Goal: Complete application form

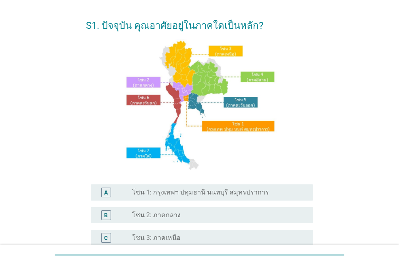
scroll to position [41, 0]
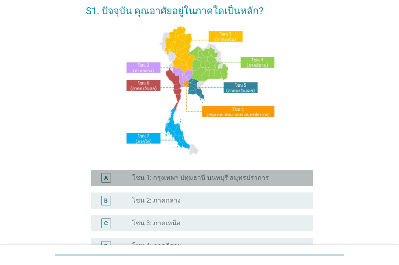
click at [216, 183] on div "A radio_button_unchecked โซน 1: กรุงเทพฯ ปทุมธานี นนทบุรี สมุทรปราการ" at bounding box center [202, 178] width 223 height 16
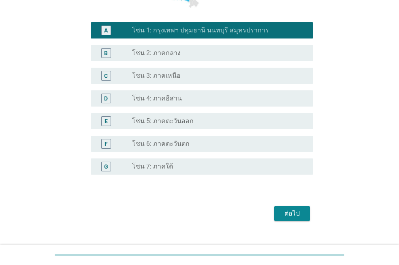
scroll to position [202, 0]
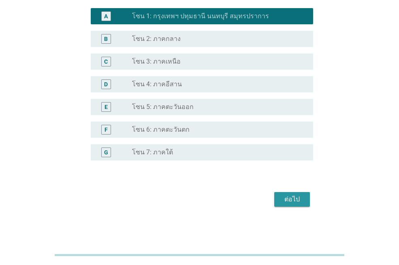
click at [293, 195] on div "ต่อไป" at bounding box center [292, 200] width 23 height 10
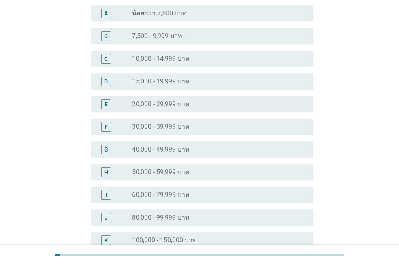
scroll to position [214, 0]
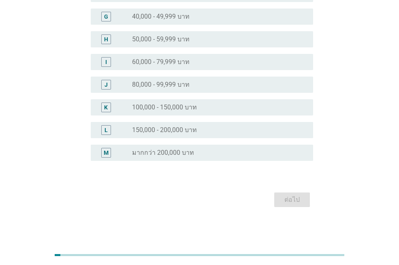
click at [195, 109] on label "100,000 - 150,000 บาท" at bounding box center [164, 107] width 65 height 8
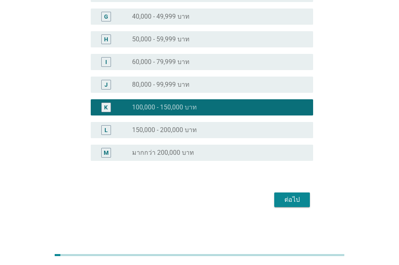
click at [290, 203] on div "ต่อไป" at bounding box center [292, 200] width 23 height 10
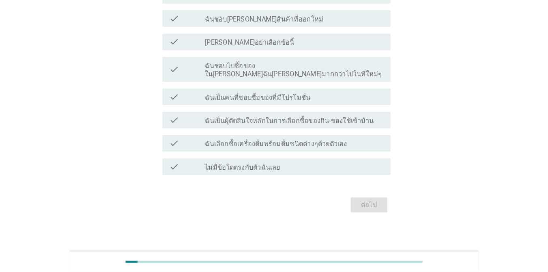
scroll to position [0, 0]
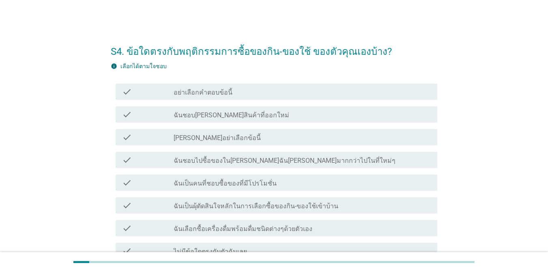
click at [232, 117] on label "ฉันชอบ[PERSON_NAME]สินค้าที่ออกใหม่" at bounding box center [231, 115] width 116 height 8
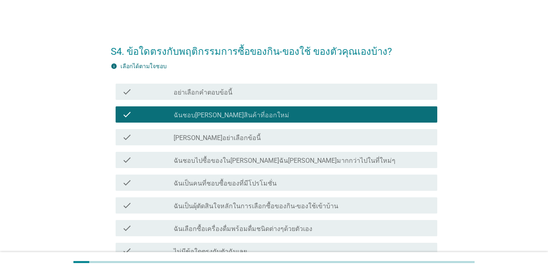
click at [231, 182] on label "ฉันเป็นคนที่ชอบซื้อของที่มีโปรโมชั่น" at bounding box center [224, 183] width 103 height 8
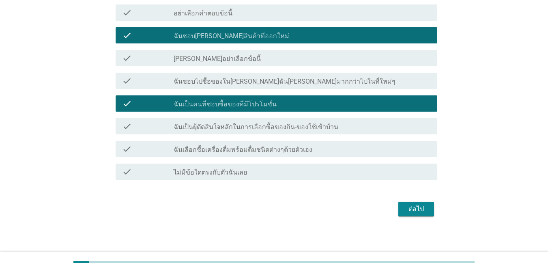
scroll to position [81, 0]
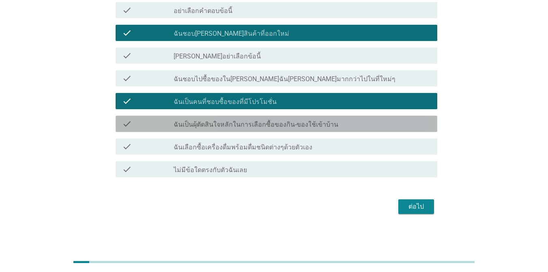
click at [334, 125] on div "check_box_outline_blank ฉันเป็นผุ้ตัดสินใจหลักในการเลือกซื้อของกิน-ของใช้เข้าบ้…" at bounding box center [301, 124] width 257 height 10
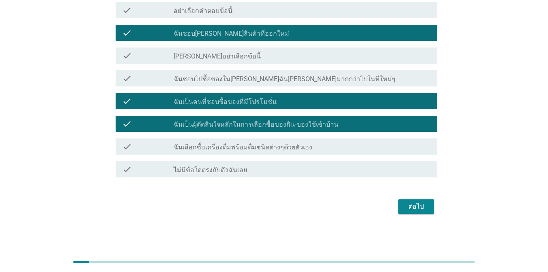
click at [334, 147] on div "check_box_outline_blank ฉันเลือกซื้อเครื่องดื่มพร้อมดื่มชนิดต่างๆด้วยตัวเอง" at bounding box center [301, 146] width 257 height 10
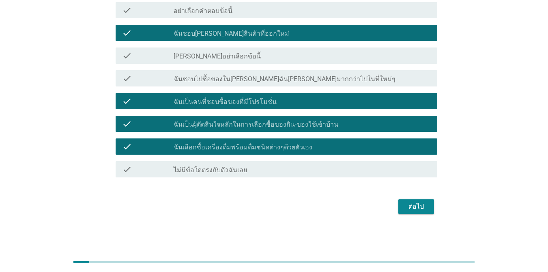
click at [399, 205] on div "ต่อไป" at bounding box center [415, 206] width 23 height 10
click at [399, 205] on div "ต่อไป" at bounding box center [274, 206] width 326 height 19
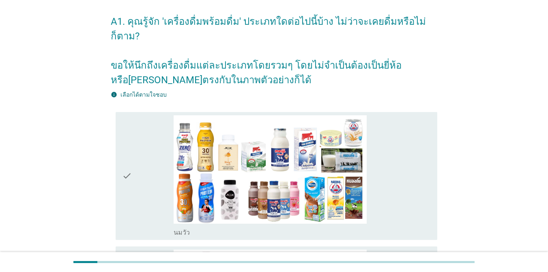
scroll to position [81, 0]
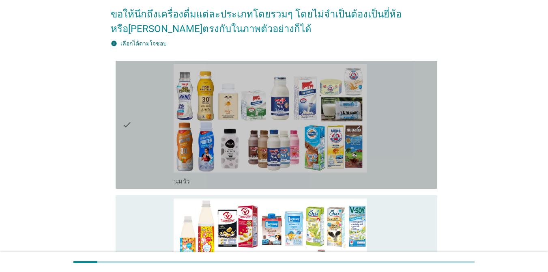
click at [399, 120] on div "check_box_outline_blank [PERSON_NAME]" at bounding box center [301, 124] width 257 height 121
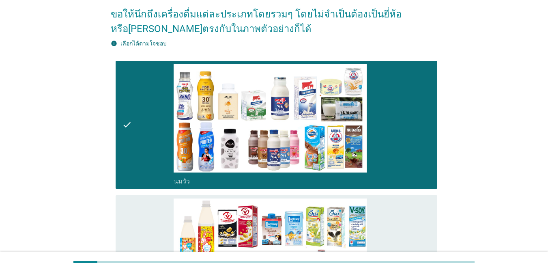
click at [399, 205] on div "check_box_outline_blank นมถั่วเหลือง-น้ำเต้าหู้พร้อมดื่ม" at bounding box center [301, 258] width 257 height 121
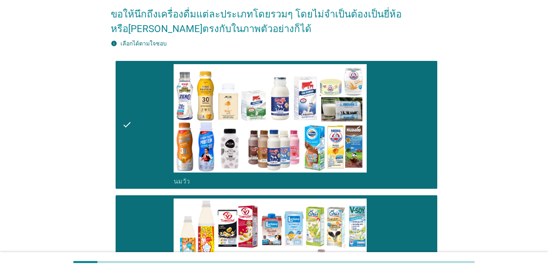
scroll to position [319, 0]
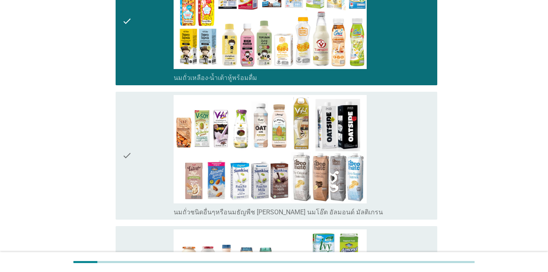
click at [394, 165] on div "check_box_outline_blank นมถั่วชนิดอื่นๆหรือนมธัญพืช [PERSON_NAME] นมโอ๊ต อัลมอน…" at bounding box center [301, 155] width 257 height 121
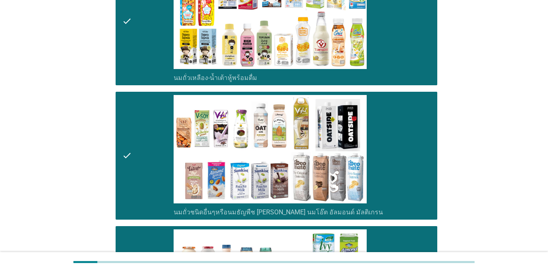
scroll to position [556, 0]
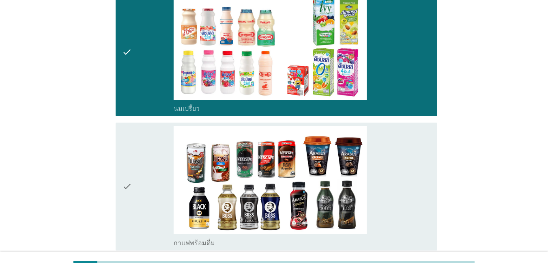
click at [399, 197] on div "check_box_outline_blank กาแฟพร้อมดื่ม" at bounding box center [301, 186] width 257 height 121
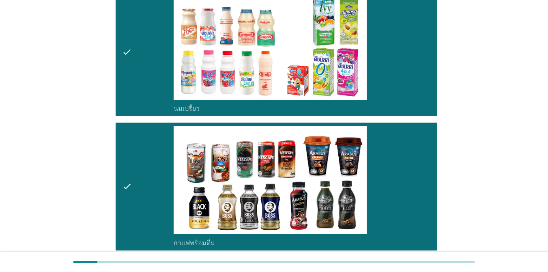
scroll to position [794, 0]
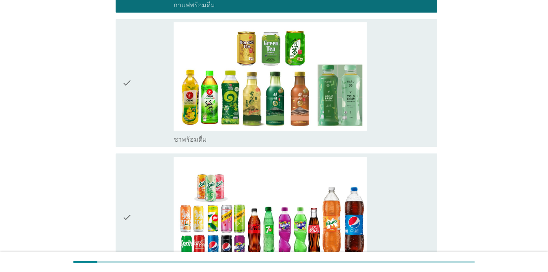
click at [375, 83] on div "check_box_outline_blank ชาพร้อมดื่ม" at bounding box center [301, 82] width 257 height 121
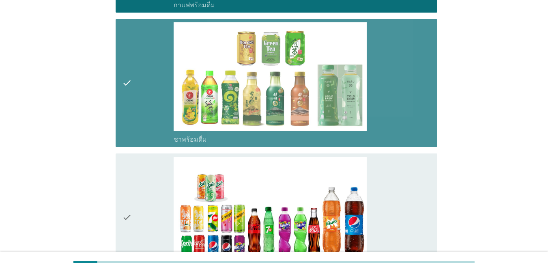
click at [387, 167] on div "check_box_outline_blank น้ำอัดลม" at bounding box center [301, 216] width 257 height 121
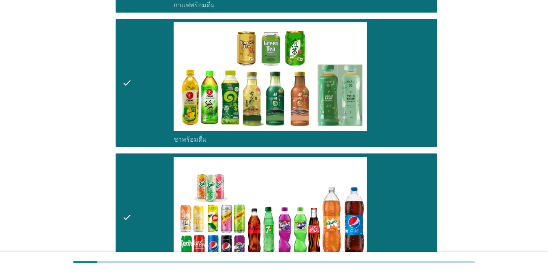
scroll to position [1031, 0]
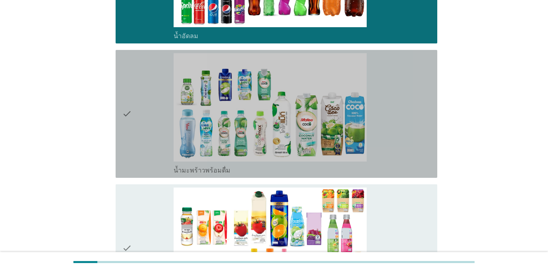
click at [392, 119] on div "check_box_outline_blank น้ำมะพร้าวพร้อมดื่ม" at bounding box center [301, 113] width 257 height 121
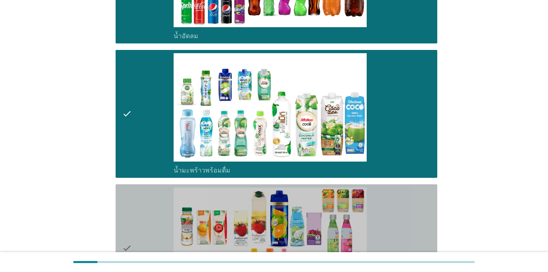
click at [388, 187] on div "check_box_outline_blank น้ำผลไม้-น้ำผักผลไม้พร้อมดื่ม" at bounding box center [301, 247] width 257 height 121
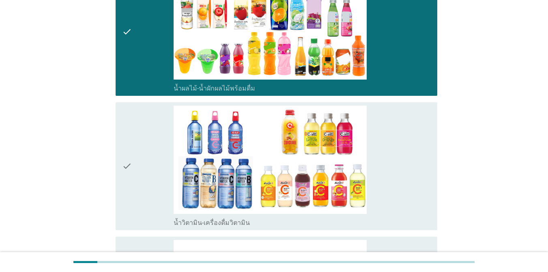
scroll to position [1315, 0]
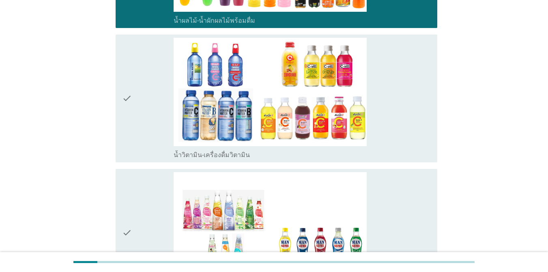
click at [391, 103] on div "check_box_outline_blank น้ำวิตามิน-เครื่องดื่มวิตามิน" at bounding box center [301, 98] width 257 height 121
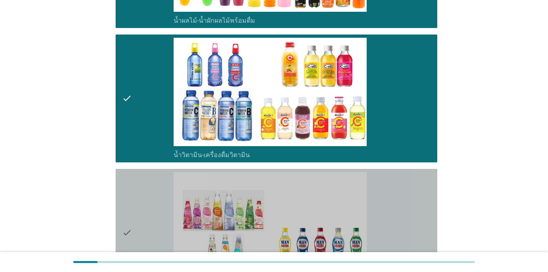
click at [393, 175] on div "check_box_outline_blank เครื่องดื่มเพื่อสุขภาพและความงาม [PERSON_NAME] เซ็ปเป้ …" at bounding box center [301, 232] width 257 height 121
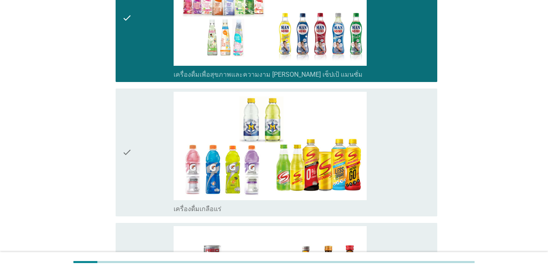
scroll to position [1599, 0]
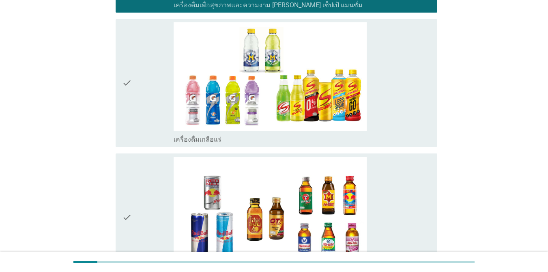
click at [385, 94] on div "check_box_outline_blank เครื่องดื่มเกลือแร่" at bounding box center [301, 82] width 257 height 121
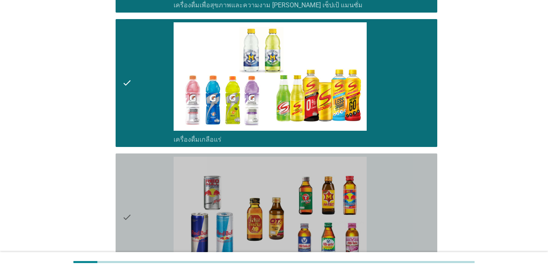
drag, startPoint x: 387, startPoint y: 162, endPoint x: 391, endPoint y: 160, distance: 4.9
click at [387, 161] on div "check_box_outline_blank เครื่องดื่ม[PERSON_NAME]กำลัง" at bounding box center [301, 216] width 257 height 121
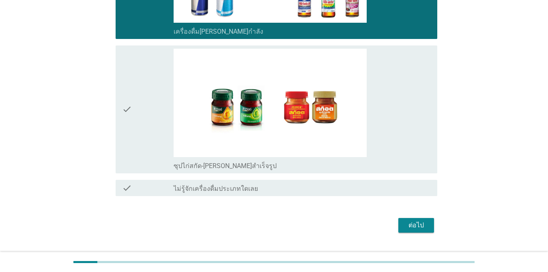
scroll to position [1845, 0]
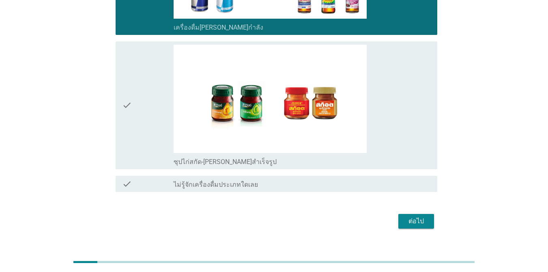
click at [399, 114] on div "check_box_outline_blank ซุปไก่สกัด-[PERSON_NAME]สำเร็จรูป" at bounding box center [301, 105] width 257 height 121
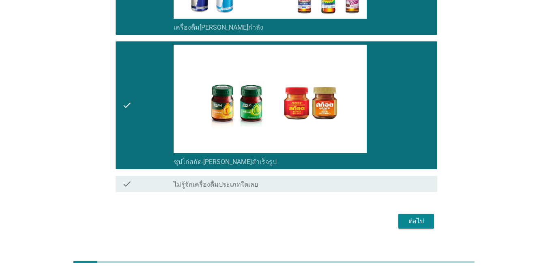
click at [399, 216] on div "ต่อไป" at bounding box center [415, 221] width 23 height 10
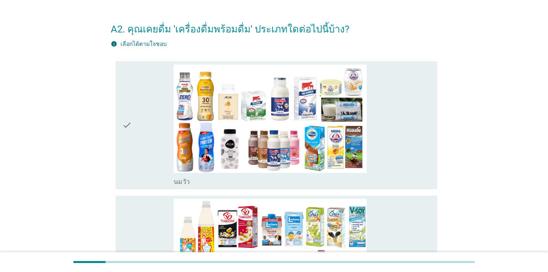
scroll to position [41, 0]
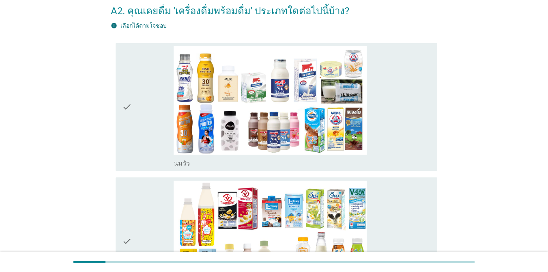
click at [399, 126] on div "check_box_outline_blank [PERSON_NAME]" at bounding box center [301, 106] width 257 height 121
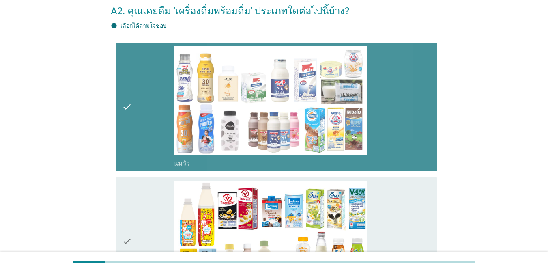
click at [399, 183] on div "check_box_outline_blank นมถั่วเหลือง-น้ำเต้าหู้พร้อมดื่ม" at bounding box center [301, 240] width 257 height 121
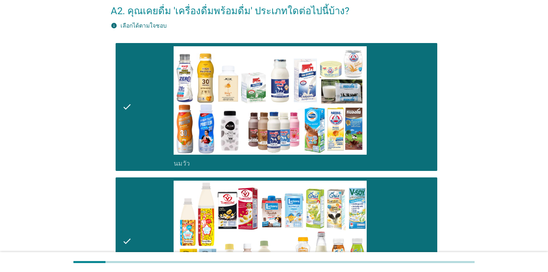
scroll to position [278, 0]
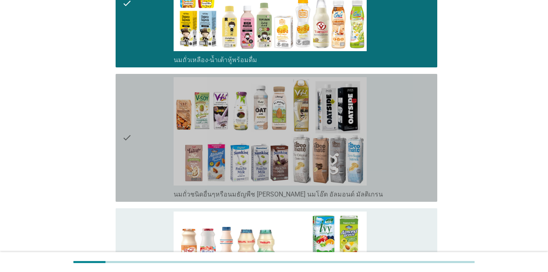
drag, startPoint x: 414, startPoint y: 165, endPoint x: 406, endPoint y: 208, distance: 44.5
click at [399, 165] on div "check_box_outline_blank นมถั่วชนิดอื่นๆหรือนมธัญพืช [PERSON_NAME] นมโอ๊ต อัลมอน…" at bounding box center [301, 137] width 257 height 121
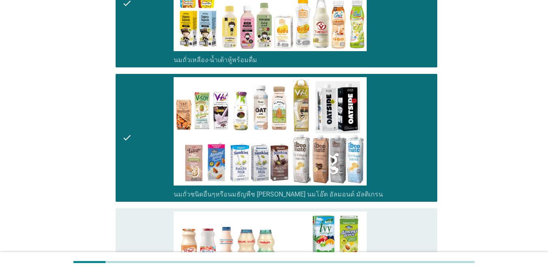
click at [399, 226] on div "check_box_outline_blank นมเปรี้ยว" at bounding box center [301, 271] width 257 height 121
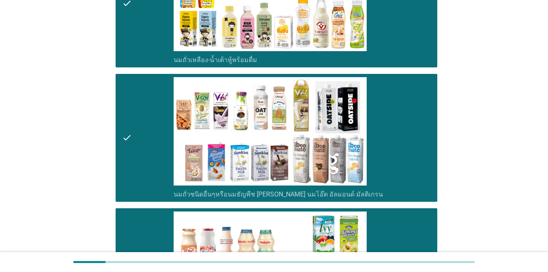
scroll to position [516, 0]
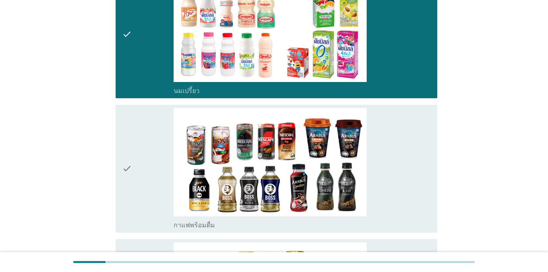
click at [371, 187] on div "check_box_outline_blank กาแฟพร้อมดื่ม" at bounding box center [301, 168] width 257 height 121
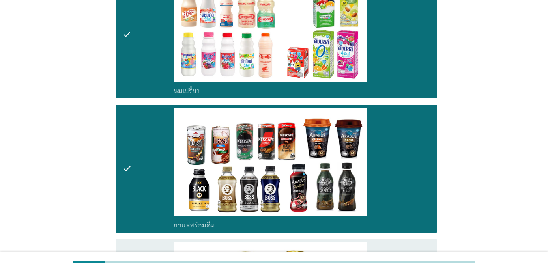
scroll to position [753, 0]
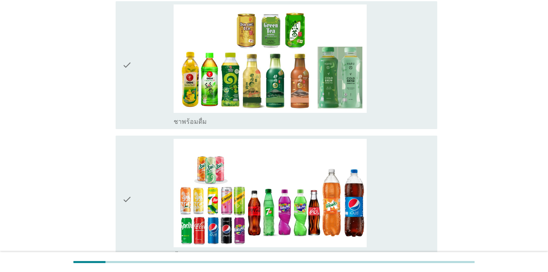
click at [399, 79] on div "check_box_outline_blank ชาพร้อมดื่ม" at bounding box center [301, 64] width 257 height 121
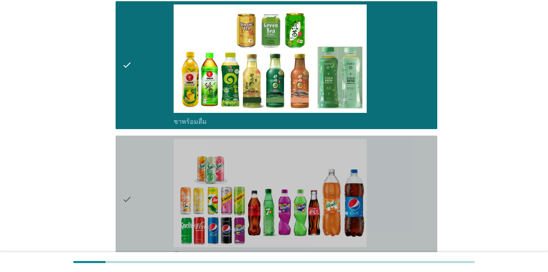
click at [399, 152] on div "check_box_outline_blank น้ำอัดลม" at bounding box center [301, 199] width 257 height 121
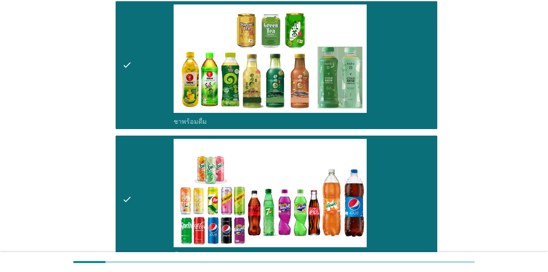
scroll to position [991, 0]
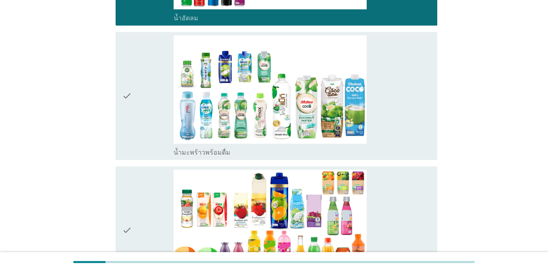
click at [399, 136] on div "check_box_outline_blank น้ำมะพร้าวพร้อมดื่ม" at bounding box center [301, 95] width 257 height 121
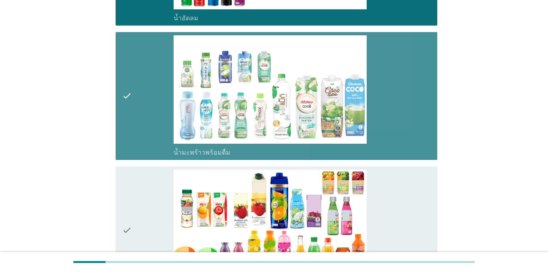
click at [399, 203] on div "check_box_outline_blank น้ำผลไม้-น้ำผักผลไม้พร้อมดื่ม" at bounding box center [301, 229] width 257 height 121
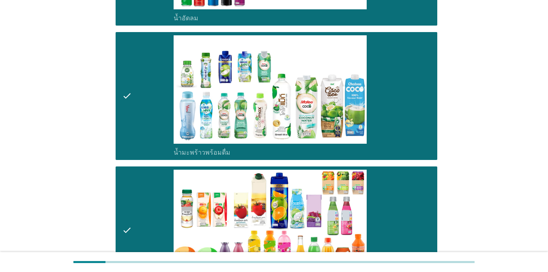
scroll to position [1228, 0]
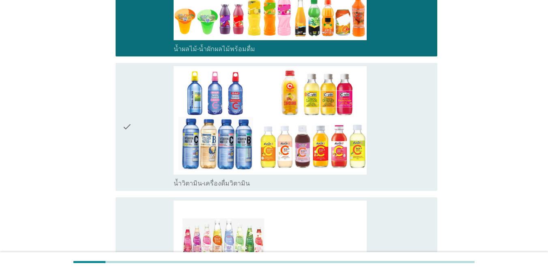
click at [388, 145] on div "check_box_outline_blank น้ำวิตามิน-เครื่องดื่มวิตามิน" at bounding box center [301, 126] width 257 height 121
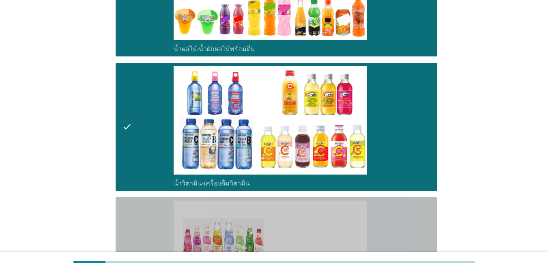
click at [391, 207] on div "check_box_outline_blank เครื่องดื่มเพื่อสุขภาพและความงาม [PERSON_NAME] เซ็ปเป้ …" at bounding box center [301, 260] width 257 height 121
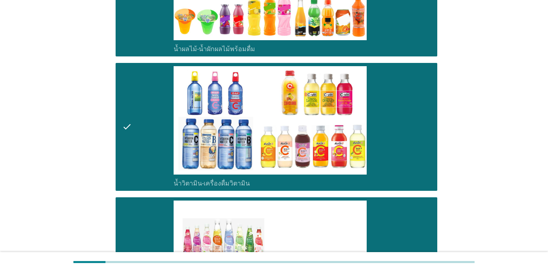
scroll to position [1466, 0]
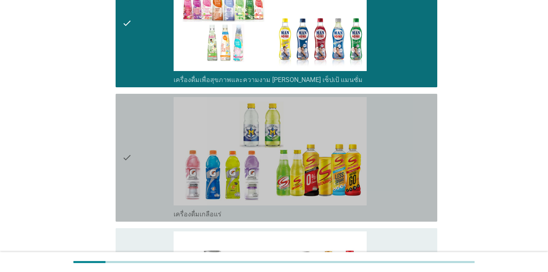
click at [399, 143] on div "check_box_outline_blank เครื่องดื่มเกลือแร่" at bounding box center [301, 157] width 257 height 121
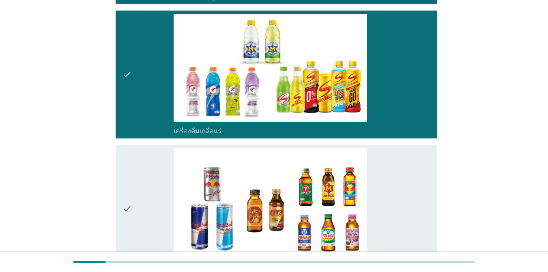
scroll to position [1628, 0]
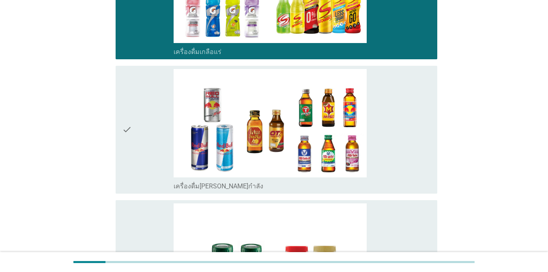
click at [399, 127] on div "check_box_outline_blank เครื่องดื่ม[PERSON_NAME]กำลัง" at bounding box center [301, 129] width 257 height 121
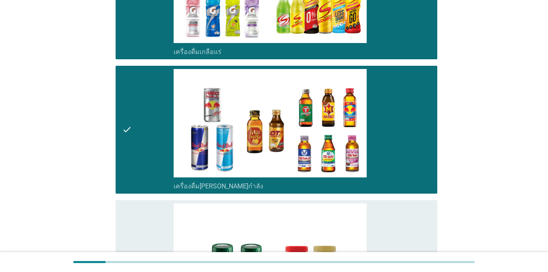
click at [399, 193] on div "check check_box_outline_blank เครื่องดื่ม[PERSON_NAME]กำลัง" at bounding box center [276, 130] width 321 height 128
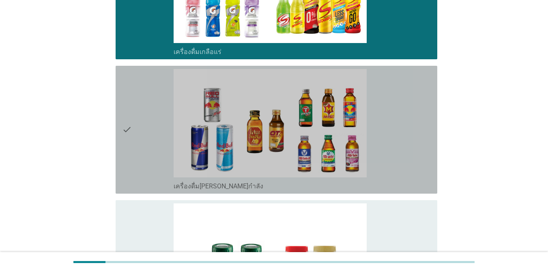
click at [398, 174] on div "check_box_outline_blank เครื่องดื่ม[PERSON_NAME]กำลัง" at bounding box center [301, 129] width 257 height 121
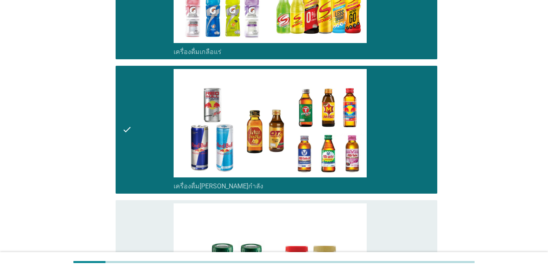
click at [399, 213] on div "check_box_outline_blank ซุปไก่สกัด-[PERSON_NAME]สำเร็จรูป" at bounding box center [301, 263] width 257 height 121
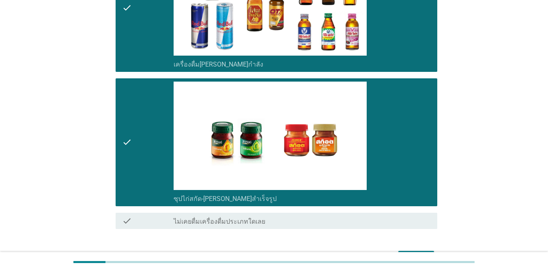
scroll to position [1801, 0]
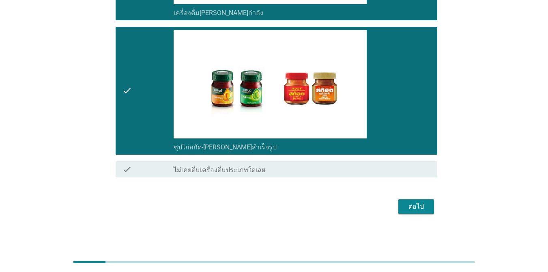
click at [399, 205] on button "ต่อไป" at bounding box center [416, 206] width 36 height 15
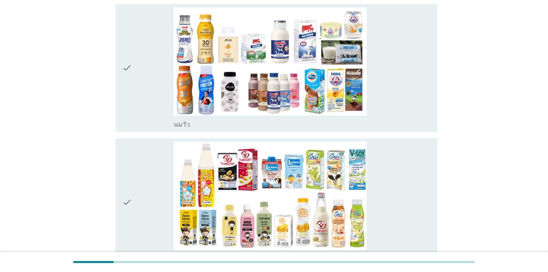
scroll to position [81, 0]
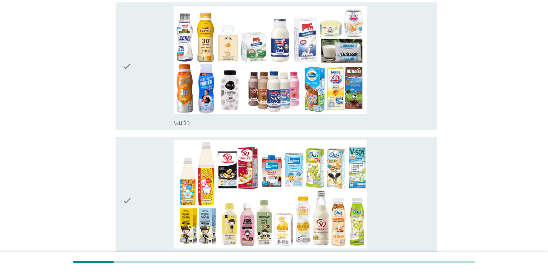
click at [399, 101] on div "check_box_outline_blank [PERSON_NAME]" at bounding box center [301, 66] width 257 height 121
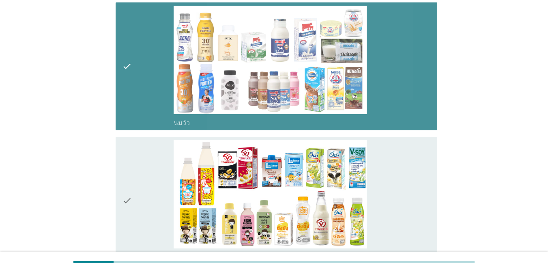
click at [399, 187] on div "check_box_outline_blank นมถั่วเหลือง-น้ำเต้าหู้พร้อมดื่ม" at bounding box center [301, 200] width 257 height 121
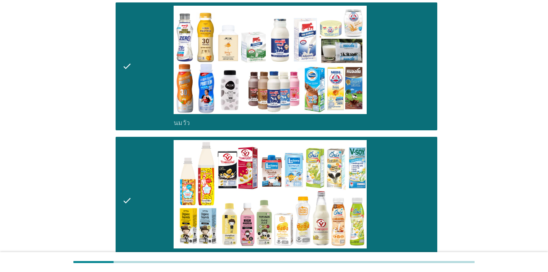
scroll to position [319, 0]
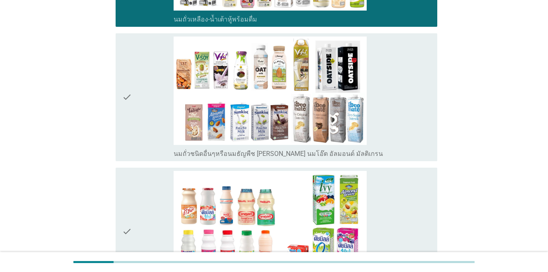
click at [396, 137] on div "check_box_outline_blank นมถั่วชนิดอื่นๆหรือนมธัญพืช [PERSON_NAME] นมโอ๊ต อัลมอน…" at bounding box center [301, 96] width 257 height 121
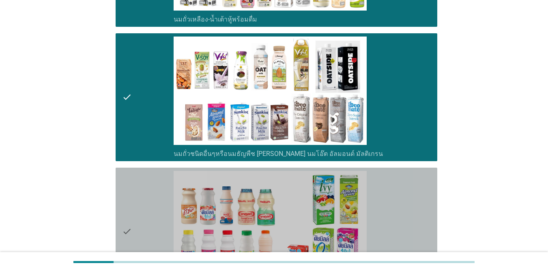
click at [399, 204] on div "check_box_outline_blank นมเปรี้ยว" at bounding box center [301, 231] width 257 height 121
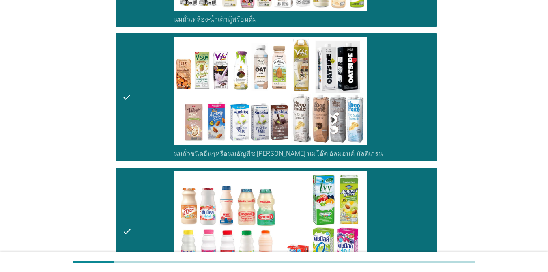
scroll to position [556, 0]
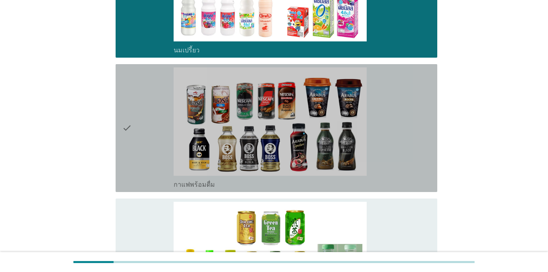
click at [399, 168] on div "check_box_outline_blank กาแฟพร้อมดื่ม" at bounding box center [301, 127] width 257 height 121
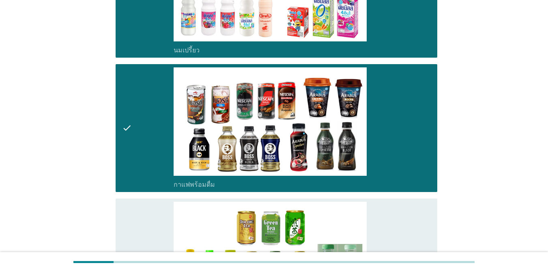
click at [399, 205] on div "check_box_outline_blank ชาพร้อมดื่ม" at bounding box center [301, 261] width 257 height 121
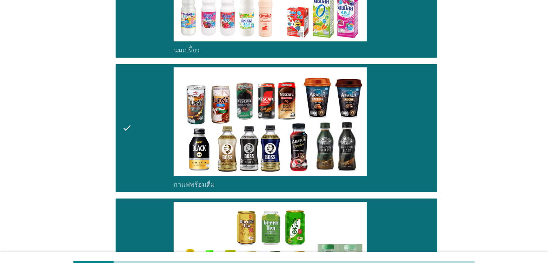
scroll to position [794, 0]
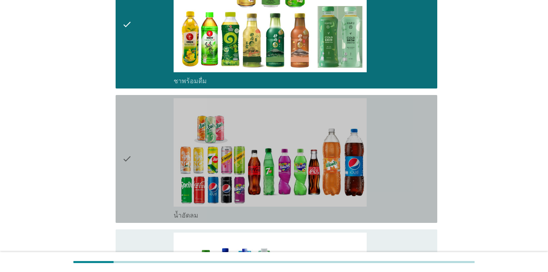
click at [377, 181] on div "check_box_outline_blank น้ำอัดลม" at bounding box center [301, 158] width 257 height 121
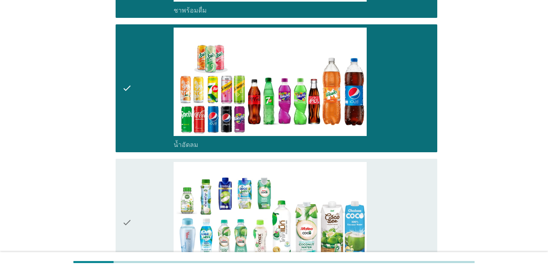
scroll to position [956, 0]
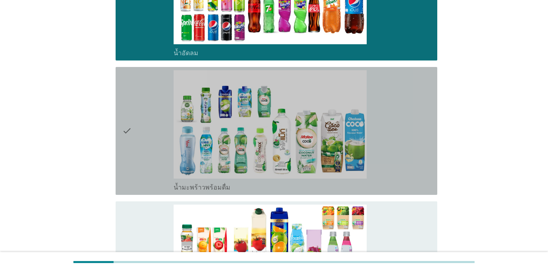
click at [383, 144] on div "check_box_outline_blank น้ำมะพร้าวพร้อมดื่ม" at bounding box center [301, 130] width 257 height 121
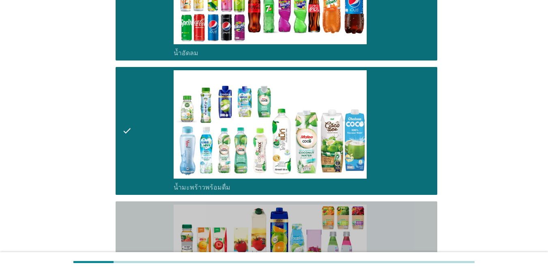
click at [394, 204] on div "check_box_outline_blank น้ำผลไม้-น้ำผักผลไม้พร้อมดื่ม" at bounding box center [301, 264] width 257 height 121
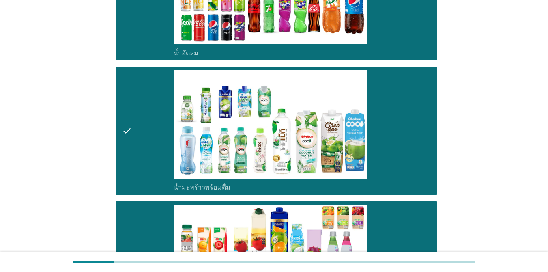
scroll to position [1193, 0]
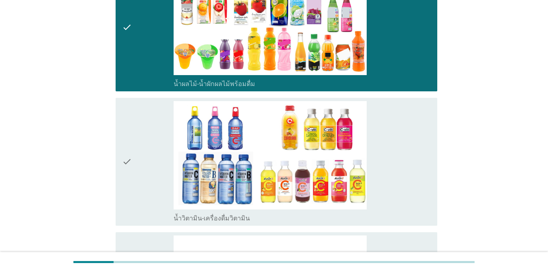
click at [399, 167] on div "check_box_outline_blank น้ำวิตามิน-เครื่องดื่มวิตามิน" at bounding box center [301, 161] width 257 height 121
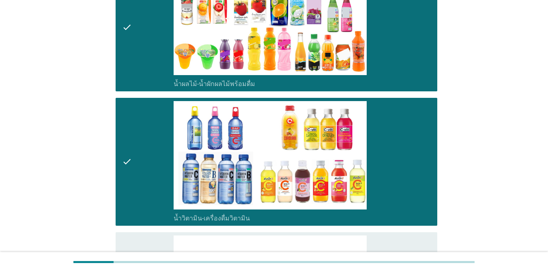
scroll to position [1431, 0]
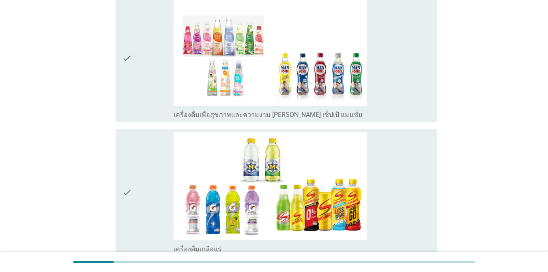
click at [384, 90] on div "check_box_outline_blank เครื่องดื่มเพื่อสุขภาพและความงาม [PERSON_NAME] เซ็ปเป้ …" at bounding box center [301, 58] width 257 height 121
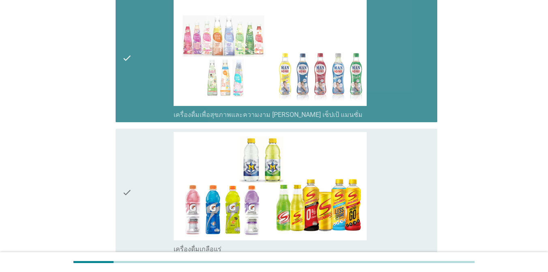
click at [384, 164] on div "check_box_outline_blank เครื่องดื่มเกลือแร่" at bounding box center [301, 192] width 257 height 121
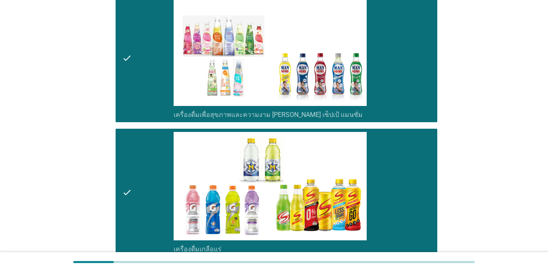
scroll to position [1593, 0]
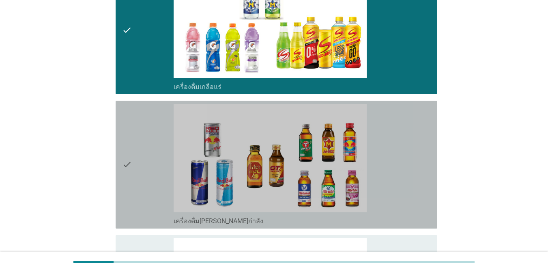
click at [383, 161] on div "check_box_outline_blank เครื่องดื่ม[PERSON_NAME]กำลัง" at bounding box center [301, 164] width 257 height 121
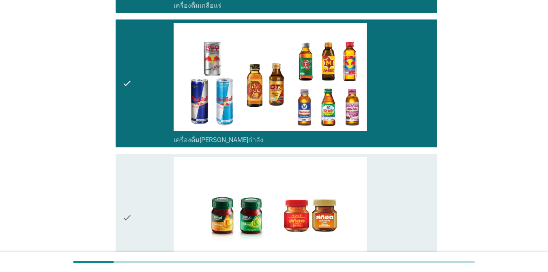
click at [386, 169] on div "check_box_outline_blank ซุปไก่สกัด-[PERSON_NAME]สำเร็จรูป" at bounding box center [301, 217] width 257 height 121
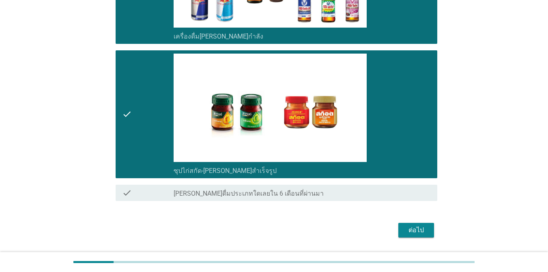
scroll to position [1801, 0]
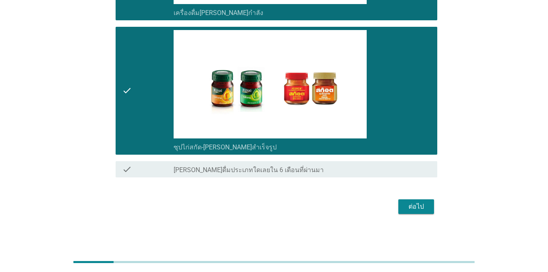
click at [399, 209] on div "ต่อไป" at bounding box center [415, 206] width 23 height 10
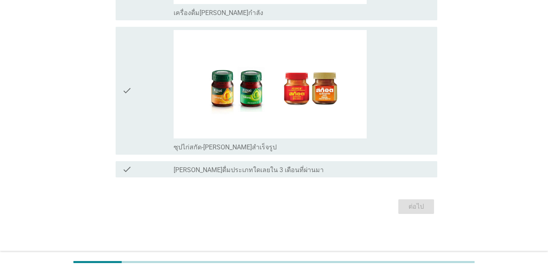
scroll to position [0, 0]
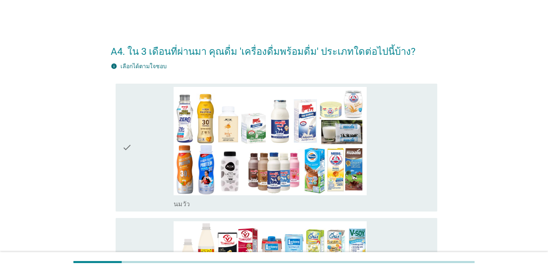
click at [392, 163] on div "check_box_outline_blank [PERSON_NAME]" at bounding box center [301, 147] width 257 height 121
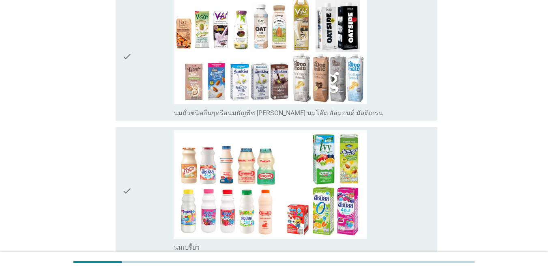
click at [397, 84] on div "check_box_outline_blank นมถั่วชนิดอื่นๆหรือนมธัญพืช [PERSON_NAME] นมโอ๊ต อัลมอน…" at bounding box center [301, 56] width 257 height 121
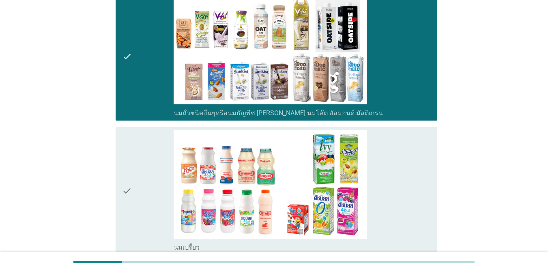
click at [399, 181] on div "check_box_outline_blank นมเปรี้ยว" at bounding box center [301, 190] width 257 height 121
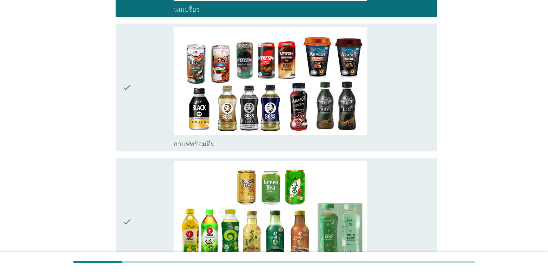
click at [399, 92] on div "check_box_outline_blank กาแฟพร้อมดื่ม" at bounding box center [301, 87] width 257 height 121
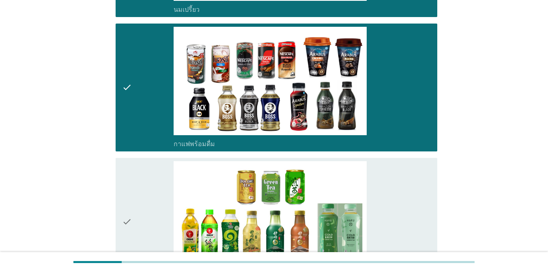
click at [397, 195] on div "check_box_outline_blank ชาพร้อมดื่ม" at bounding box center [301, 221] width 257 height 121
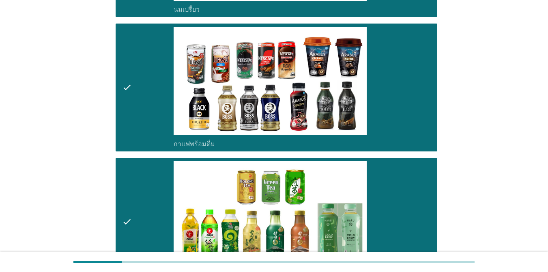
scroll to position [834, 0]
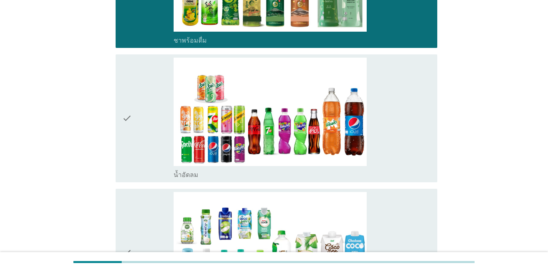
click at [395, 156] on div "check_box_outline_blank น้ำอัดลม" at bounding box center [301, 118] width 257 height 121
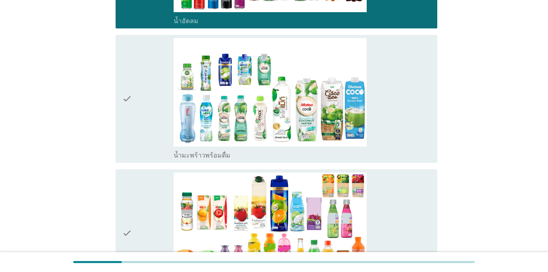
scroll to position [1037, 0]
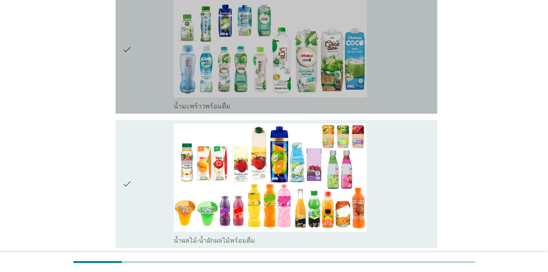
click at [392, 96] on div "check_box_outline_blank น้ำมะพร้าวพร้อมดื่ม" at bounding box center [301, 49] width 257 height 121
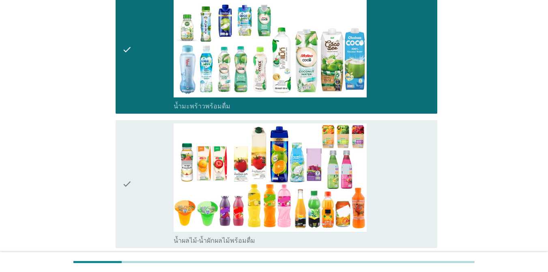
click at [397, 161] on div "check_box_outline_blank น้ำผลไม้-น้ำผักผลไม้พร้อมดื่ม" at bounding box center [301, 183] width 257 height 121
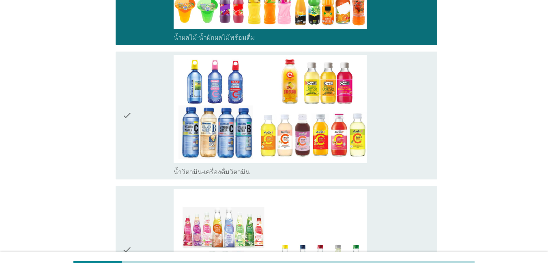
click at [399, 132] on div "check_box_outline_blank น้ำวิตามิน-เครื่องดื่มวิตามิน" at bounding box center [301, 115] width 257 height 121
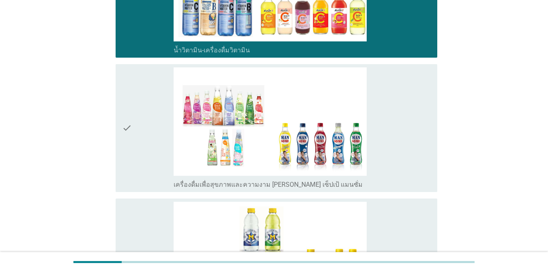
scroll to position [1483, 0]
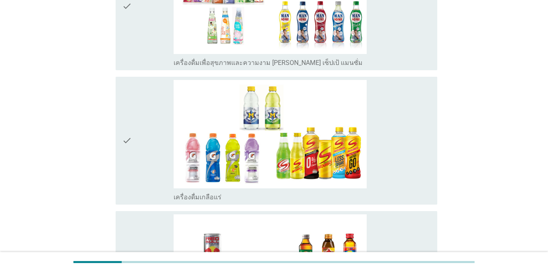
click at [399, 131] on div "check_box_outline_blank เครื่องดื่มเกลือแร่" at bounding box center [301, 140] width 257 height 121
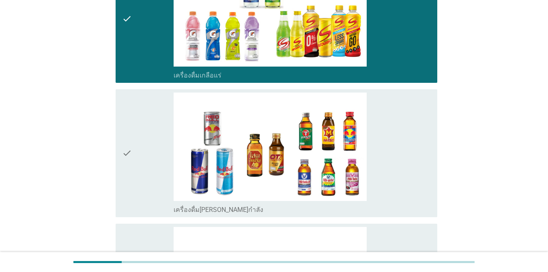
click at [399, 131] on div "check_box_outline_blank เครื่องดื่ม[PERSON_NAME]กำลัง" at bounding box center [301, 152] width 257 height 121
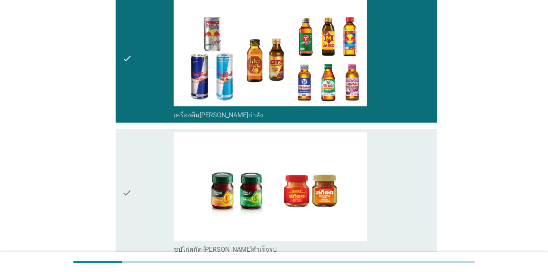
scroll to position [1766, 0]
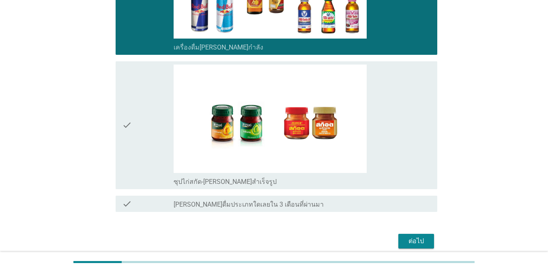
click at [399, 131] on div "check_box_outline_blank ซุปไก่สกัด-[PERSON_NAME]สำเร็จรูป" at bounding box center [301, 124] width 257 height 121
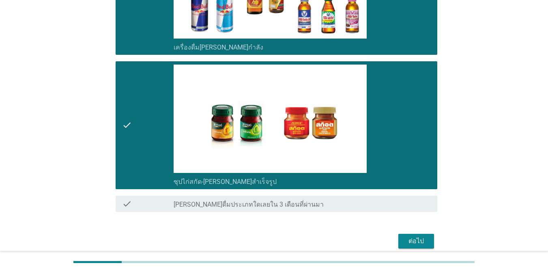
click at [399, 239] on div "ต่อไป" at bounding box center [415, 241] width 23 height 10
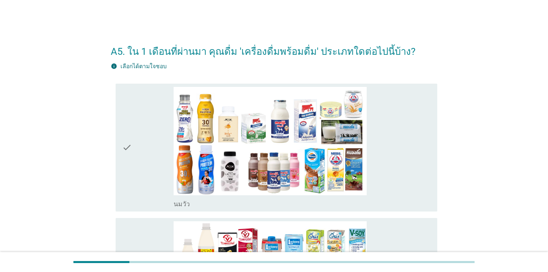
click at [399, 135] on div "check_box_outline_blank [PERSON_NAME]" at bounding box center [301, 147] width 257 height 121
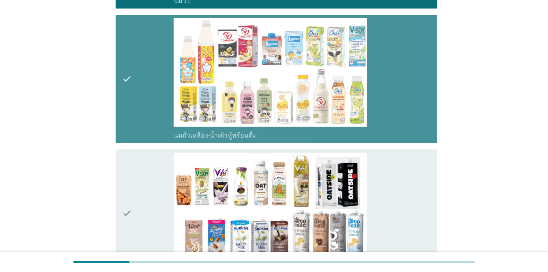
click at [399, 103] on div "check_box_outline_blank นมถั่วเหลือง-น้ำเต้าหู้พร้อมดื่ม" at bounding box center [301, 78] width 257 height 121
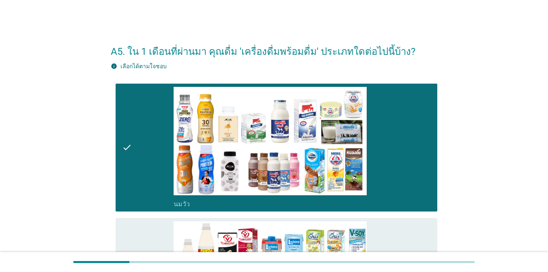
scroll to position [162, 0]
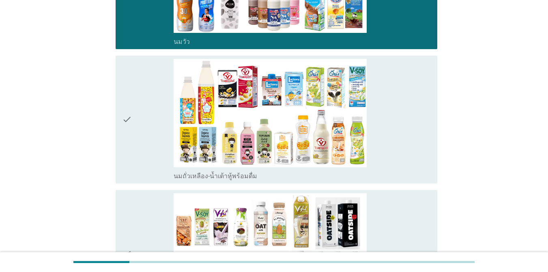
click at [399, 124] on div "check_box_outline_blank นมถั่วเหลือง-น้ำเต้าหู้พร้อมดื่ม" at bounding box center [301, 119] width 257 height 121
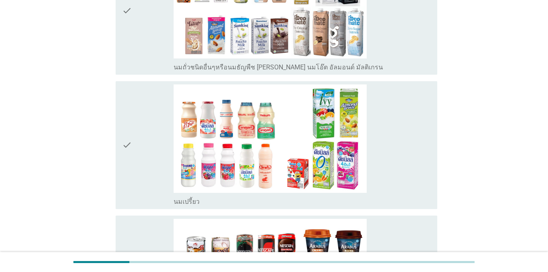
scroll to position [405, 0]
click at [399, 55] on div "check_box_outline_blank นมถั่วชนิดอื่นๆหรือนมธัญพืช [PERSON_NAME] นมโอ๊ต อัลมอน…" at bounding box center [301, 10] width 257 height 121
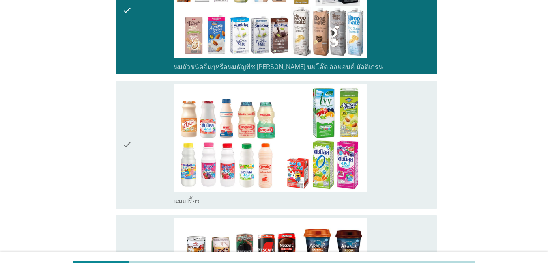
click at [399, 111] on div "check_box_outline_blank นมเปรี้ยว" at bounding box center [301, 144] width 257 height 121
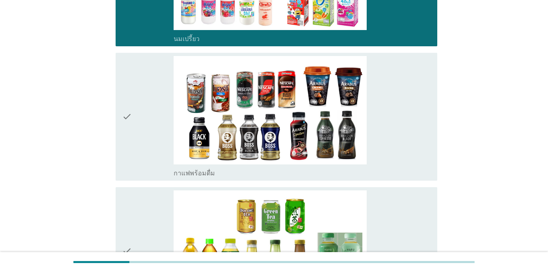
click at [399, 116] on div "check_box_outline_blank กาแฟพร้อมดื่ม" at bounding box center [301, 116] width 257 height 121
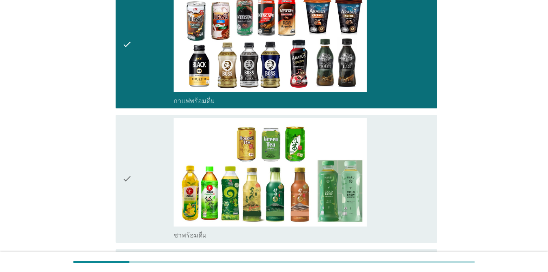
scroll to position [730, 0]
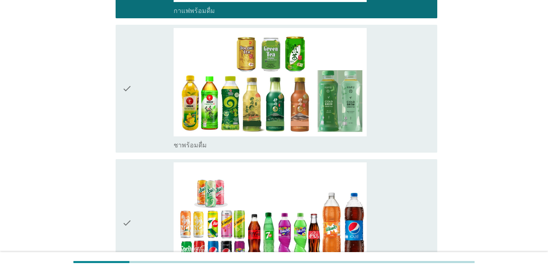
click at [399, 111] on div "check_box_outline_blank ชาพร้อมดื่ม" at bounding box center [301, 88] width 257 height 121
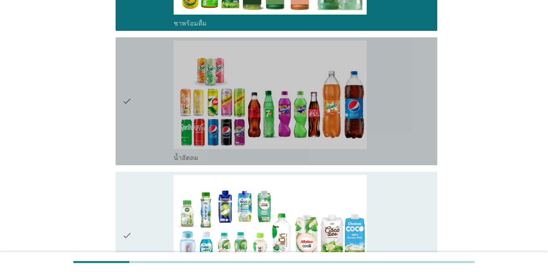
click at [399, 111] on div "check_box_outline_blank น้ำอัดลม" at bounding box center [301, 101] width 257 height 121
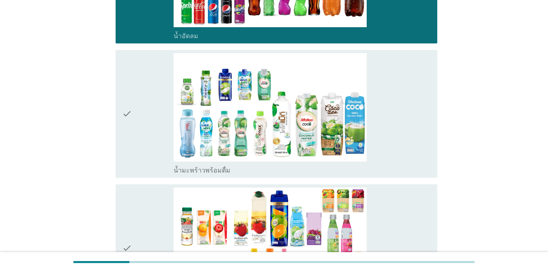
click at [399, 109] on div "check_box_outline_blank น้ำมะพร้าวพร้อมดื่ม" at bounding box center [301, 113] width 257 height 121
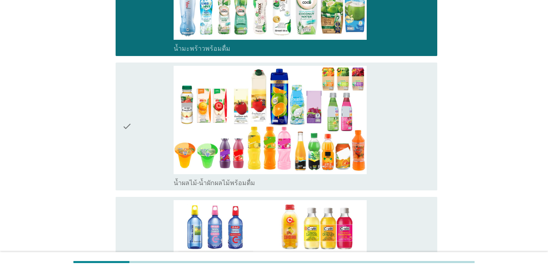
click at [399, 109] on div "check_box_outline_blank น้ำผลไม้-น้ำผักผลไม้พร้อมดื่ม" at bounding box center [301, 126] width 257 height 121
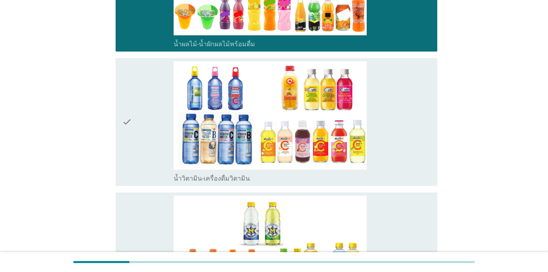
scroll to position [1297, 0]
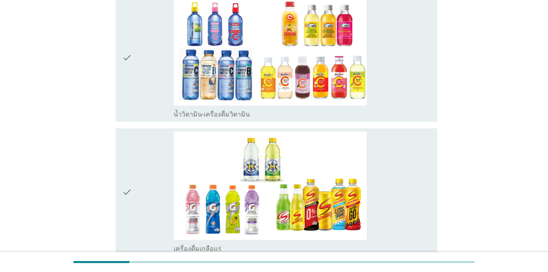
click at [399, 155] on div "check_box เครื่องดื่มเกลือแร่" at bounding box center [301, 191] width 257 height 121
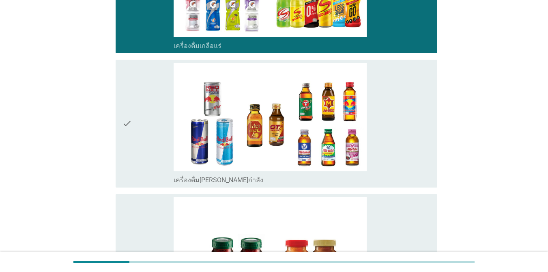
click at [399, 154] on div "check_box เครื่องดื่ม[PERSON_NAME]กำลัง" at bounding box center [301, 123] width 257 height 121
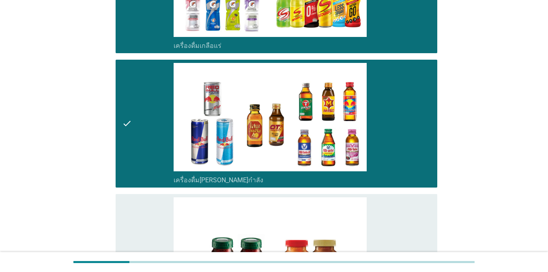
scroll to position [1667, 0]
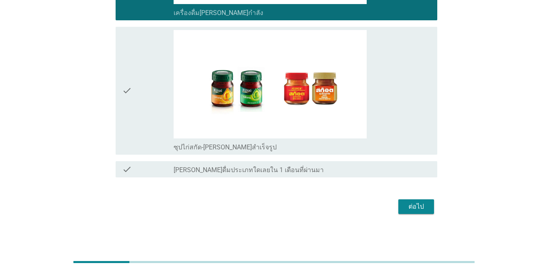
click at [398, 111] on div "check_box ซุปไก่สกัด-[PERSON_NAME]สำเร็จรูป" at bounding box center [301, 90] width 257 height 121
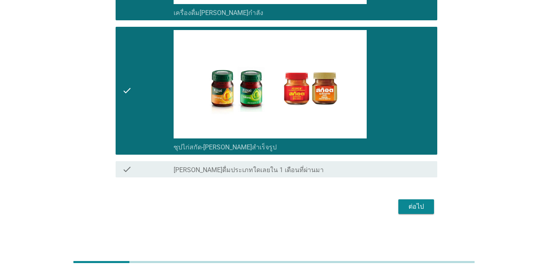
click at [399, 207] on div "ต่อไป" at bounding box center [415, 206] width 23 height 10
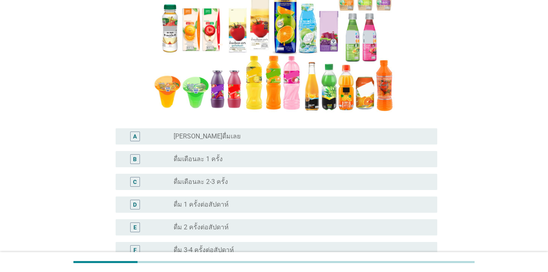
scroll to position [203, 0]
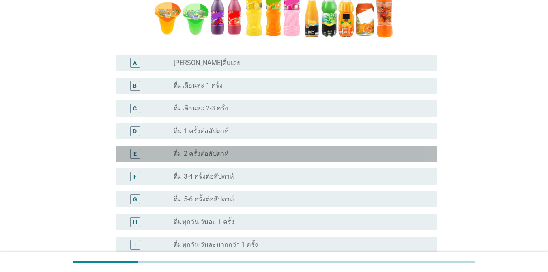
click at [205, 152] on label "ดื่ม 2 ครั้งต่อสัปดาห์" at bounding box center [200, 154] width 55 height 8
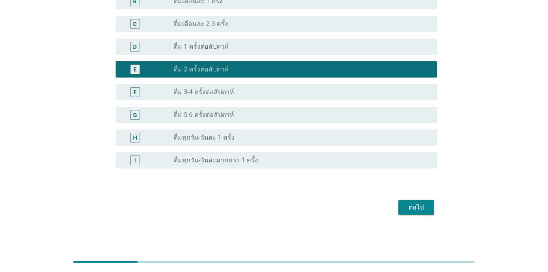
scroll to position [288, 0]
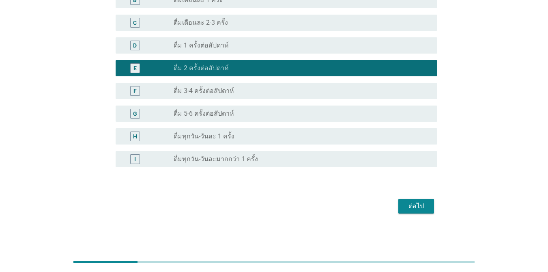
click at [399, 205] on div "ต่อไป" at bounding box center [415, 206] width 23 height 10
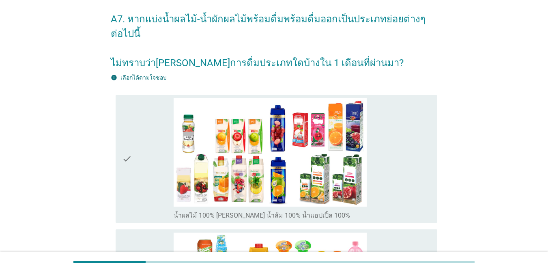
scroll to position [81, 0]
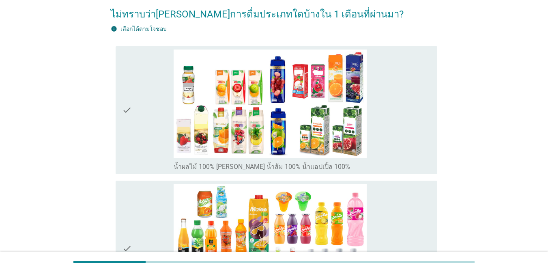
click at [399, 124] on div "check_box_outline_blank น้ำผลไม้ 100% [PERSON_NAME] น้ำส้ม 100% น้ำแอปเปิ้ล 100%" at bounding box center [301, 109] width 257 height 121
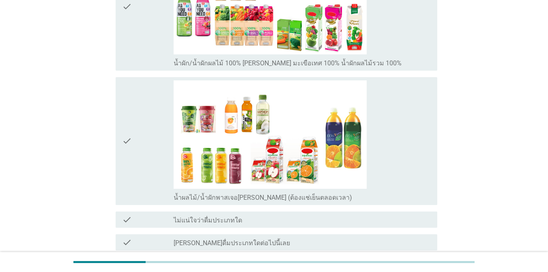
scroll to position [446, 0]
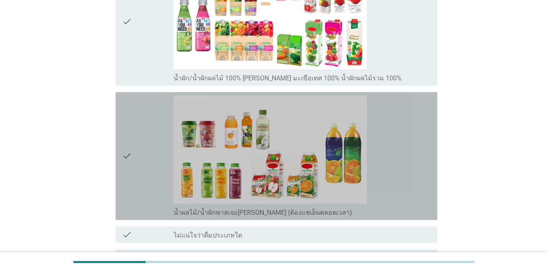
click at [399, 150] on div "check_box_outline_blank น้ำผลไม้/น้ำผักพาสเจอ[PERSON_NAME] (ต้องแช่เย็นตลอดเวลา)" at bounding box center [301, 155] width 257 height 121
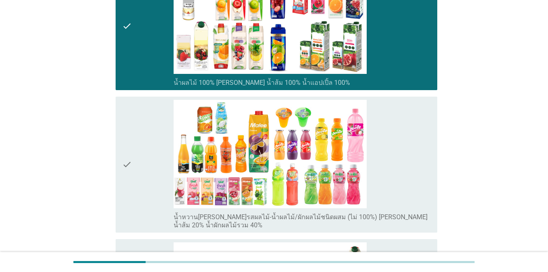
scroll to position [162, 0]
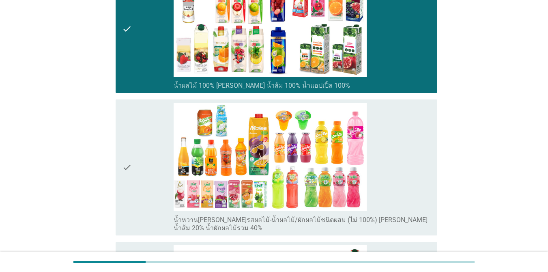
click at [399, 150] on div "check_box_outline_blank น้ำหวาน[PERSON_NAME]รสผลไม้-น้ำผลไม้/ผักผลไม้ชนิดผสม (ไ…" at bounding box center [301, 167] width 257 height 129
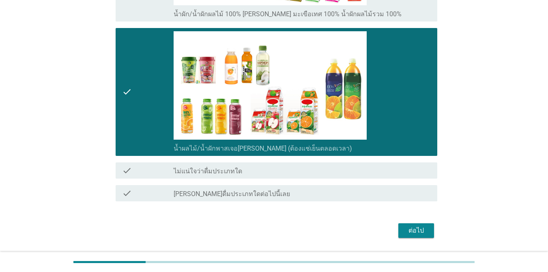
scroll to position [534, 0]
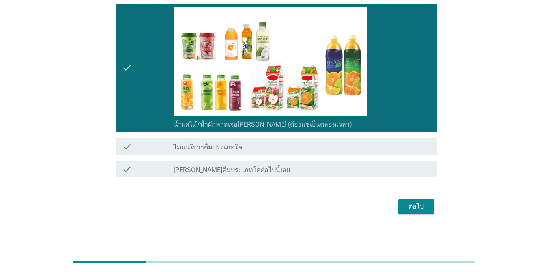
click at [399, 209] on button "ต่อไป" at bounding box center [416, 206] width 36 height 15
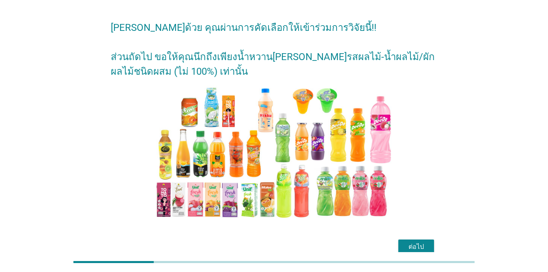
scroll to position [64, 0]
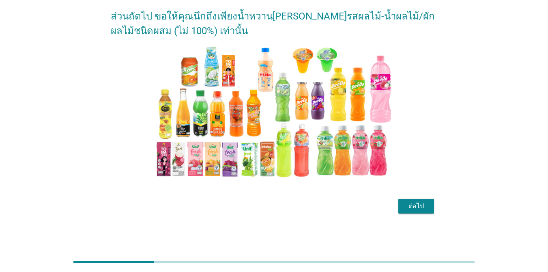
click at [399, 205] on div "ต่อไป" at bounding box center [415, 206] width 23 height 10
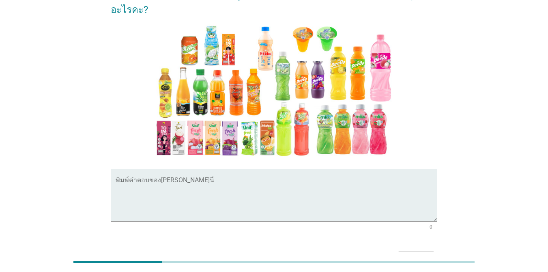
scroll to position [41, 0]
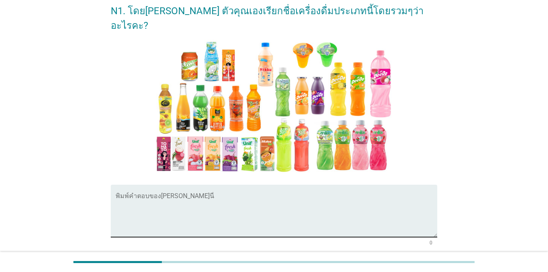
click at [168, 194] on textarea "พิมพ์คำตอบของคุณ ที่นี่" at bounding box center [276, 215] width 321 height 43
click at [157, 184] on div "พิมพ์คำตอบของ[PERSON_NAME]นี่" at bounding box center [276, 210] width 321 height 52
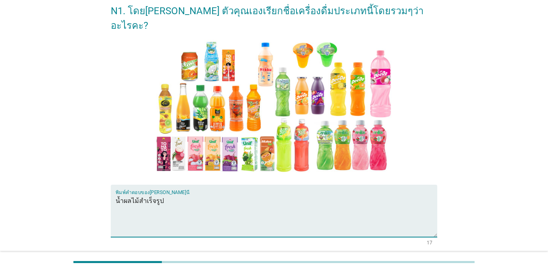
type textarea "น้ำผลไม้สำเร็จรูป"
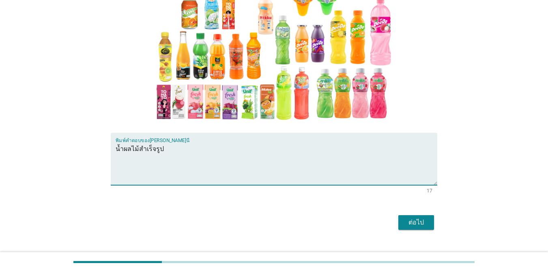
scroll to position [94, 0]
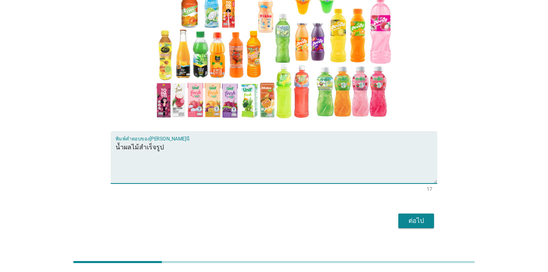
click at [399, 216] on div "ต่อไป" at bounding box center [415, 221] width 23 height 10
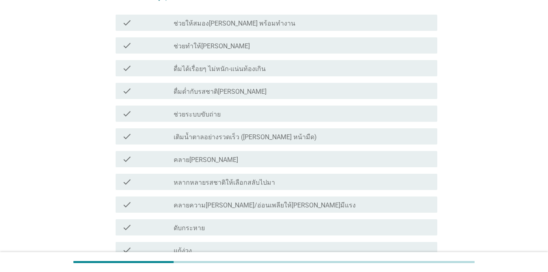
scroll to position [324, 0]
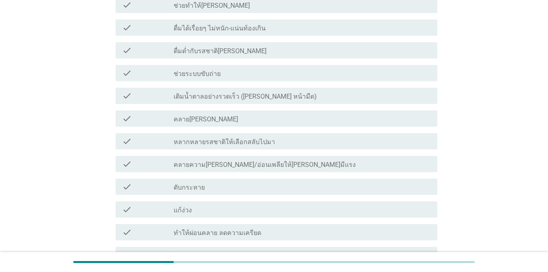
click at [237, 182] on div "check_box_outline_blank ดับกระหาย" at bounding box center [301, 187] width 257 height 10
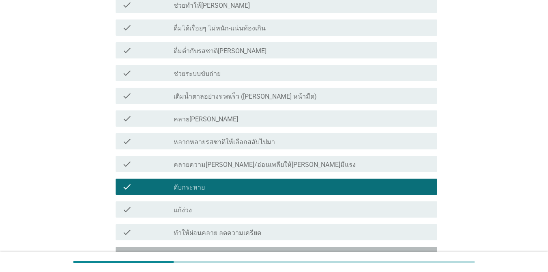
click at [235, 250] on div "check_box_outline_blank ให้ความ[PERSON_NAME]" at bounding box center [301, 255] width 257 height 10
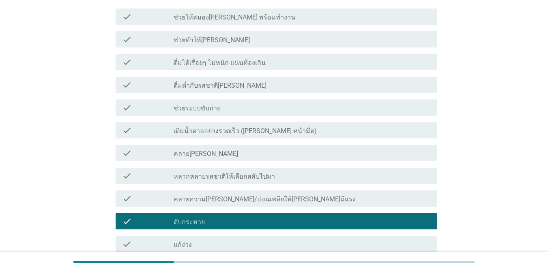
scroll to position [243, 0]
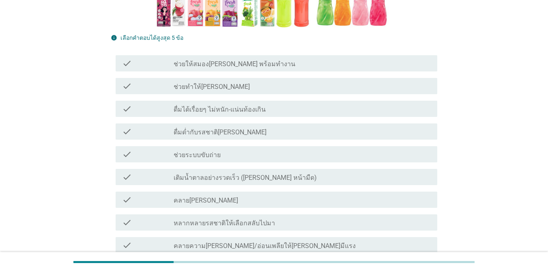
click at [242, 128] on label "ดื่มด่ำกับรสชาติ[PERSON_NAME]" at bounding box center [219, 132] width 93 height 8
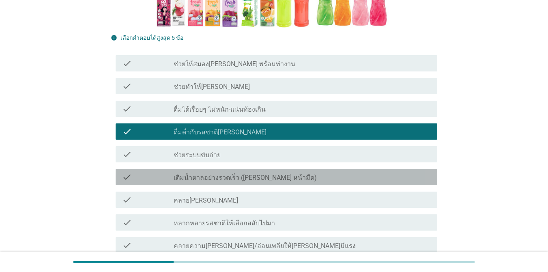
click at [247, 173] on label "เติมน้ำตาลอย่างรวดเร็ว ([PERSON_NAME] หน้ามืด)" at bounding box center [244, 177] width 143 height 8
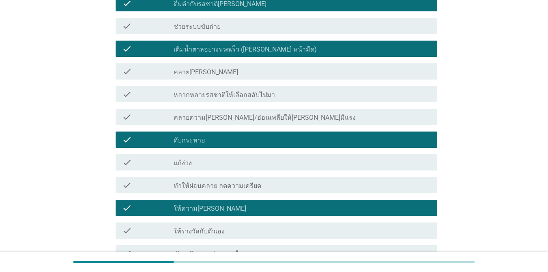
scroll to position [365, 0]
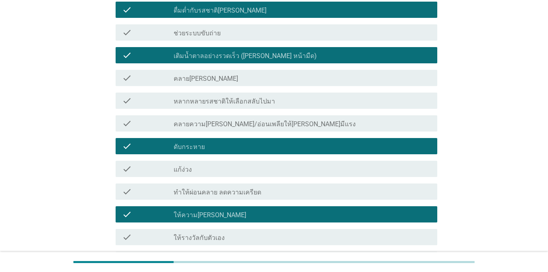
click at [262, 73] on div "check_box_outline_blank คลาย[PERSON_NAME]" at bounding box center [301, 78] width 257 height 10
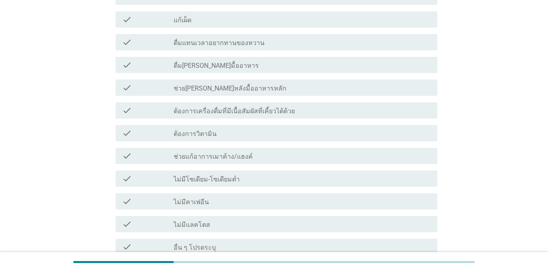
scroll to position [811, 0]
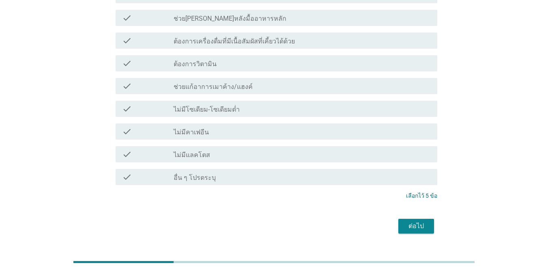
click at [399, 221] on div "ต่อไป" at bounding box center [415, 226] width 23 height 10
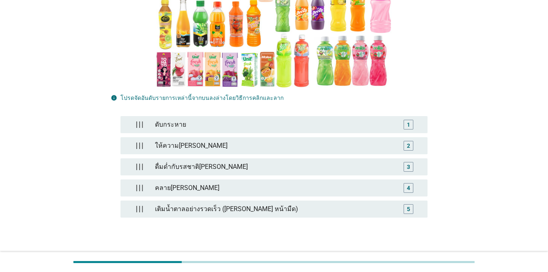
scroll to position [195, 0]
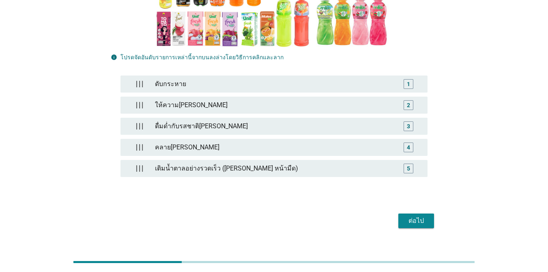
click at [399, 216] on div "ต่อไป" at bounding box center [415, 221] width 23 height 10
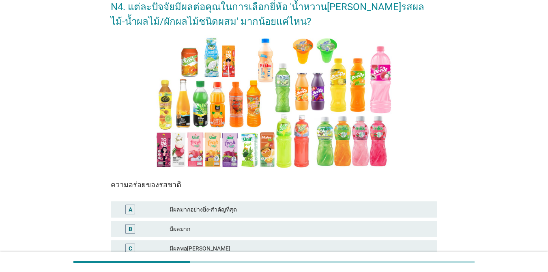
scroll to position [122, 0]
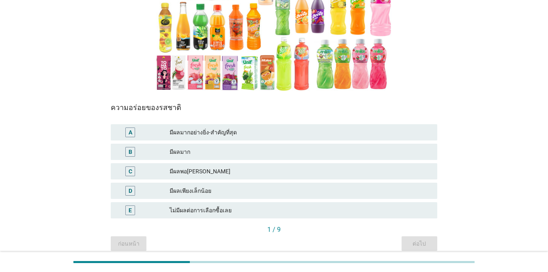
click at [221, 133] on div "มีผลมากอย่างยิ่ง-สำคัญที่สุด" at bounding box center [299, 132] width 261 height 10
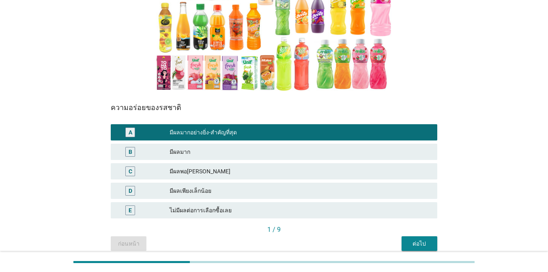
click at [399, 241] on button "ต่อไป" at bounding box center [419, 243] width 36 height 15
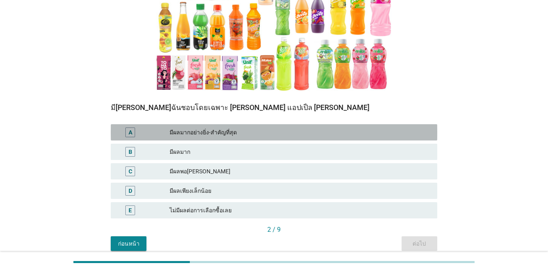
click at [247, 133] on div "มีผลมากอย่างยิ่ง-สำคัญที่สุด" at bounding box center [299, 132] width 261 height 10
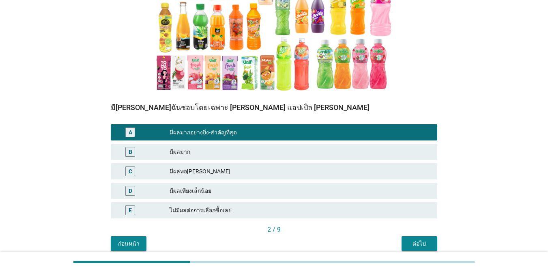
click at [399, 242] on div "ต่อไป" at bounding box center [419, 243] width 23 height 9
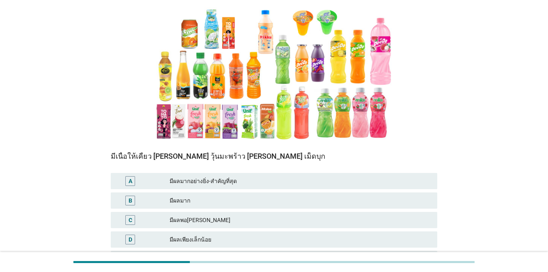
scroll to position [81, 0]
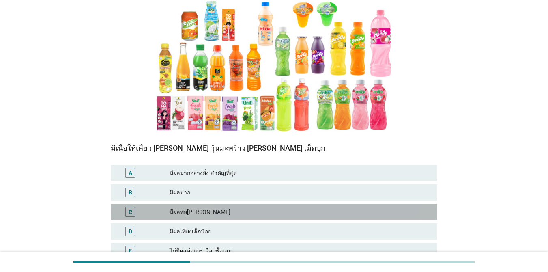
click at [234, 212] on div "มีผลพอ[PERSON_NAME]" at bounding box center [299, 212] width 261 height 10
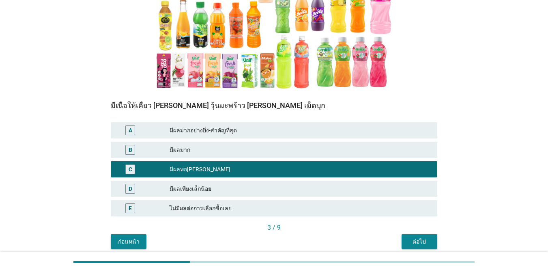
scroll to position [156, 0]
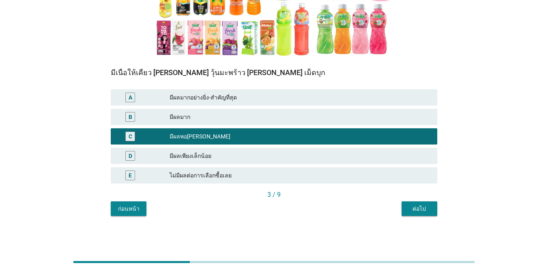
click at [399, 212] on div "ต่อไป" at bounding box center [419, 208] width 23 height 9
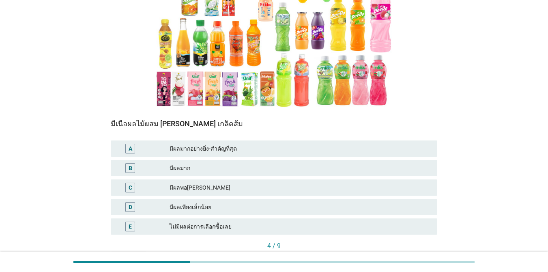
scroll to position [122, 0]
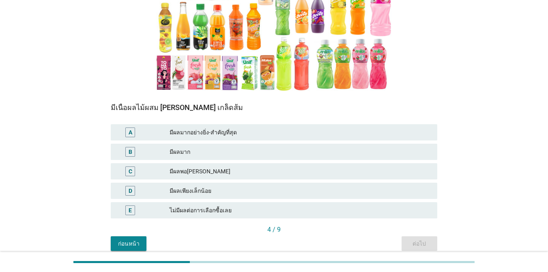
click at [230, 172] on div "มีผลพอ[PERSON_NAME]" at bounding box center [299, 171] width 261 height 10
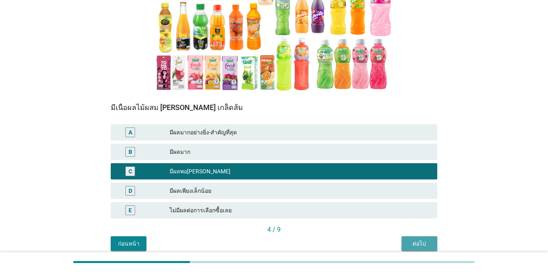
click at [399, 241] on button "ต่อไป" at bounding box center [419, 243] width 36 height 15
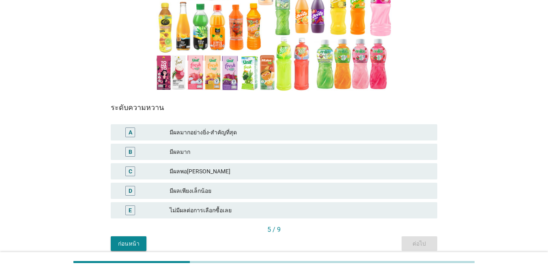
click at [191, 155] on div "มีผลมาก" at bounding box center [299, 152] width 261 height 10
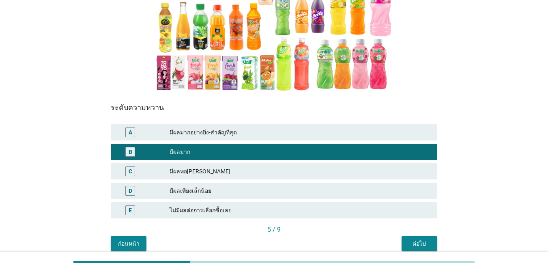
click at [399, 244] on div "ต่อไป" at bounding box center [419, 243] width 23 height 9
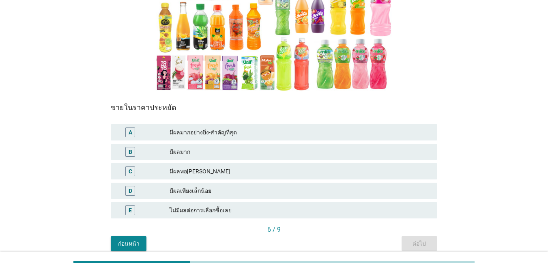
click at [261, 134] on div "มีผลมากอย่างยิ่ง-สำคัญที่สุด" at bounding box center [299, 132] width 261 height 10
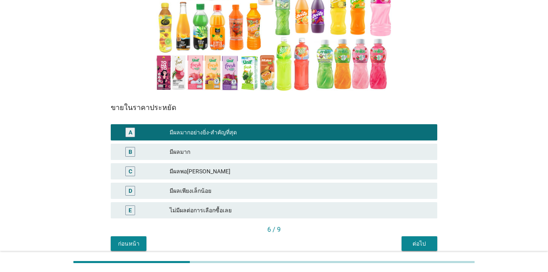
click at [399, 238] on button "ต่อไป" at bounding box center [419, 243] width 36 height 15
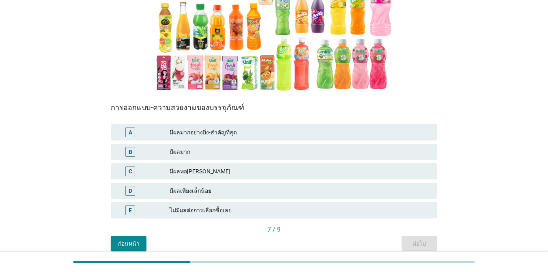
click at [265, 152] on div "มีผลมาก" at bounding box center [299, 152] width 261 height 10
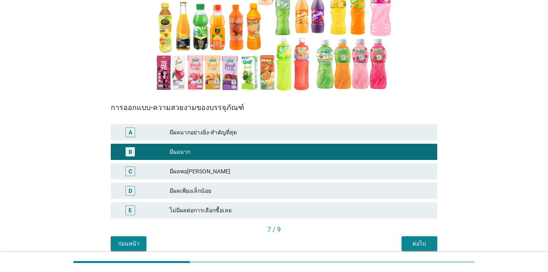
click at [399, 242] on div "ต่อไป" at bounding box center [419, 243] width 23 height 9
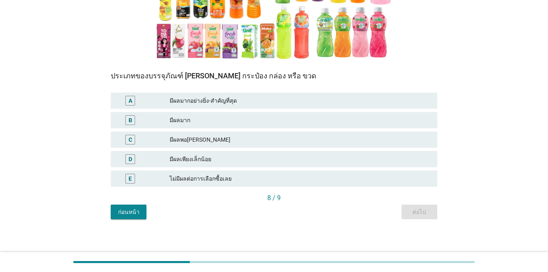
scroll to position [156, 0]
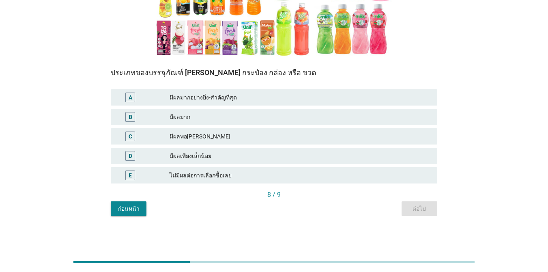
click at [232, 118] on div "มีผลมาก" at bounding box center [299, 117] width 261 height 10
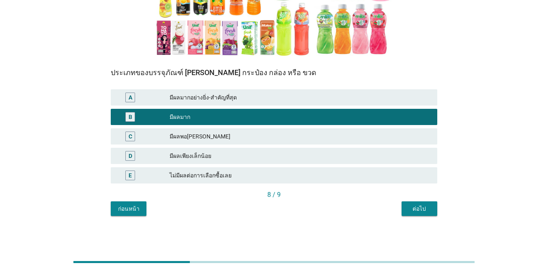
click at [399, 212] on div "ต่อไป" at bounding box center [419, 208] width 23 height 9
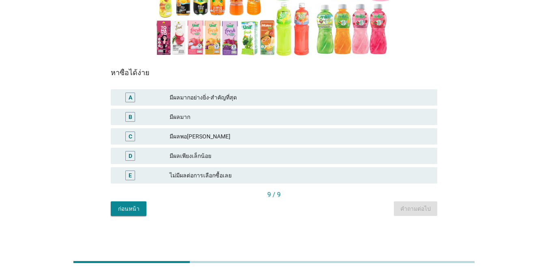
click at [267, 94] on div "มีผลมากอย่างยิ่ง-สำคัญที่สุด" at bounding box center [299, 97] width 261 height 10
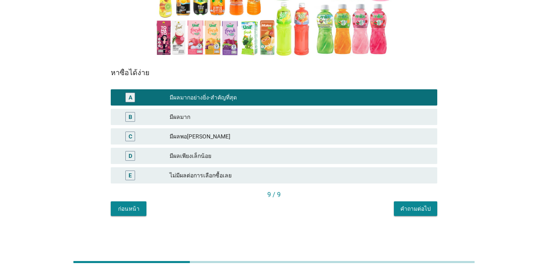
click at [399, 208] on div "คำถามต่อไป" at bounding box center [415, 208] width 30 height 9
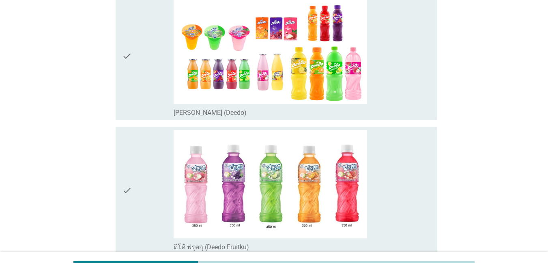
scroll to position [122, 0]
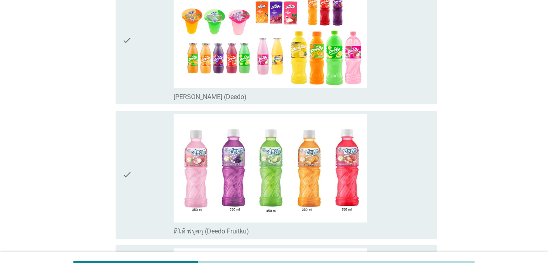
click at [394, 60] on div "check_box_outline_blank [PERSON_NAME] (Deedo)" at bounding box center [301, 40] width 257 height 121
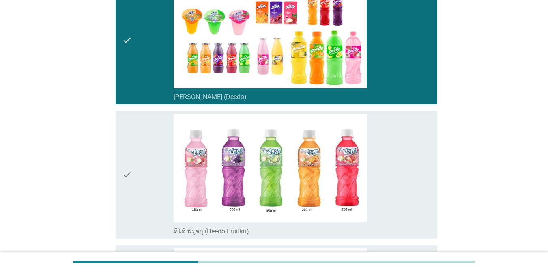
click at [399, 140] on div "check_box_outline_blank ดีโด้ ฟรุตกุ (Deedo Fruitku)" at bounding box center [301, 174] width 257 height 121
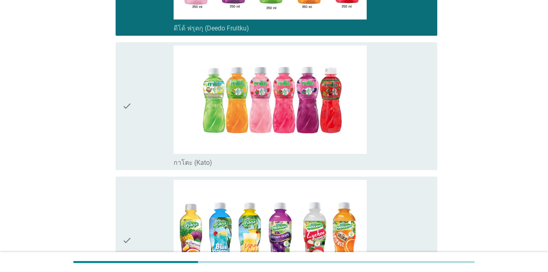
click at [396, 106] on div "check_box_outline_blank กาโตะ (Kato)" at bounding box center [301, 105] width 257 height 121
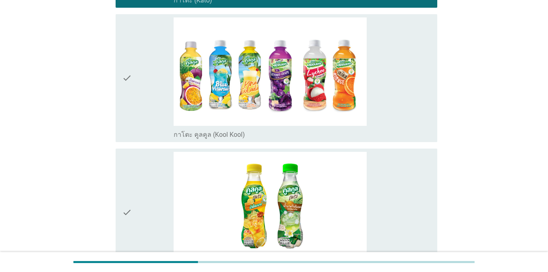
click at [383, 71] on div "check_box_outline_blank กาโตะ คูลคูล (Kool Kool)" at bounding box center [301, 77] width 257 height 121
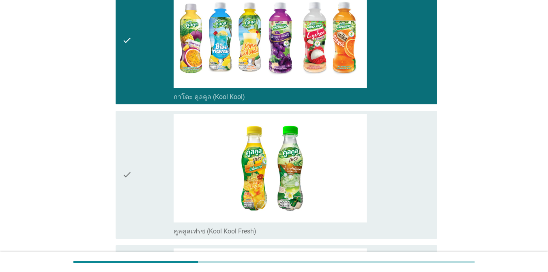
scroll to position [567, 0]
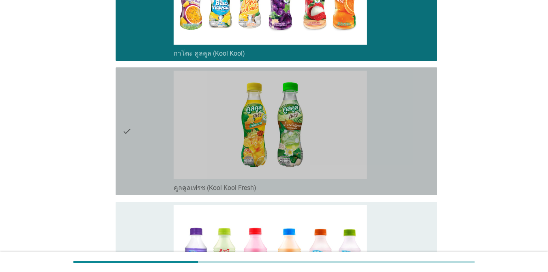
click at [377, 126] on div "check_box_outline_blank คูลคูลเฟรช (Kool Kool Fresh)" at bounding box center [301, 131] width 257 height 121
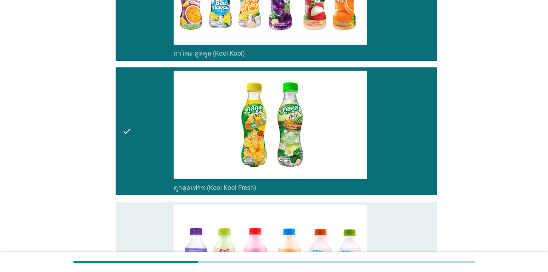
scroll to position [730, 0]
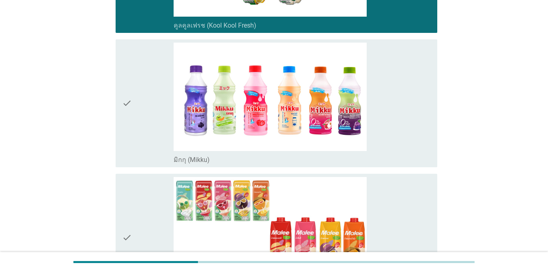
click at [377, 126] on div "check_box_outline_blank มิกกุ (Mikku)" at bounding box center [301, 103] width 257 height 121
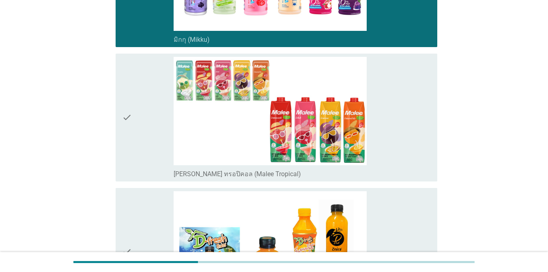
scroll to position [851, 0]
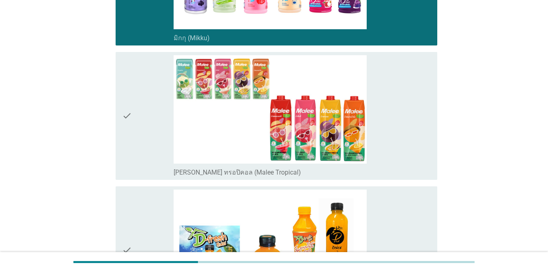
click at [398, 100] on div "check_box_outline_blank [PERSON_NAME] ทรอปิคอล (Malee Tropical)" at bounding box center [301, 115] width 257 height 121
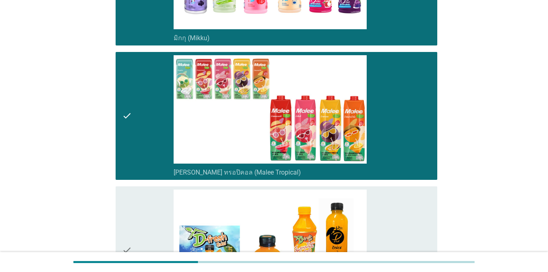
scroll to position [1013, 0]
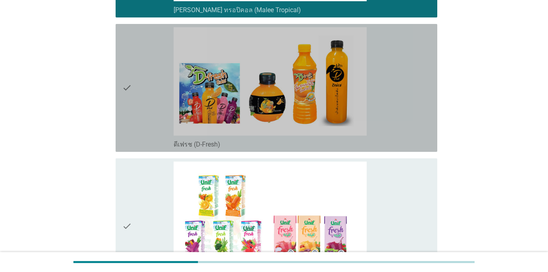
click at [398, 100] on div "check_box_outline_blank ดีเฟรช (D-Fresh)" at bounding box center [301, 87] width 257 height 121
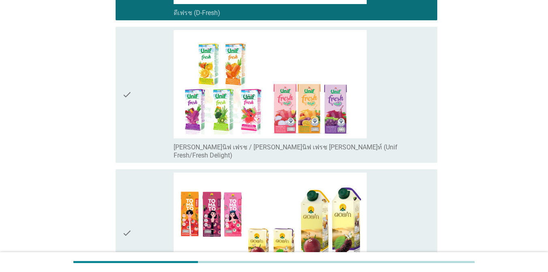
scroll to position [1175, 0]
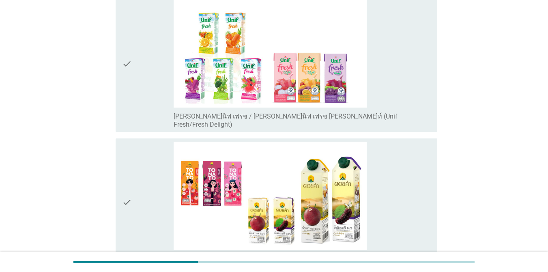
click at [399, 77] on div "check_box_outline_blank [PERSON_NAME]นิฟ เฟรช / [PERSON_NAME]นิฟ เฟรช [PERSON_N…" at bounding box center [301, 63] width 257 height 129
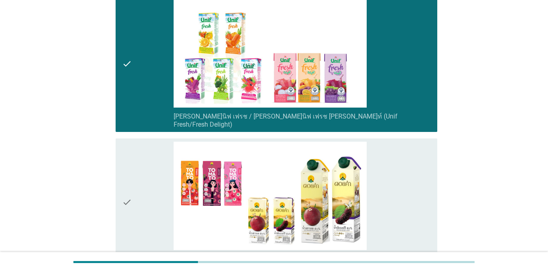
click at [399, 150] on div "check_box_outline_blank ดอยคำ (Doikham)" at bounding box center [301, 201] width 257 height 121
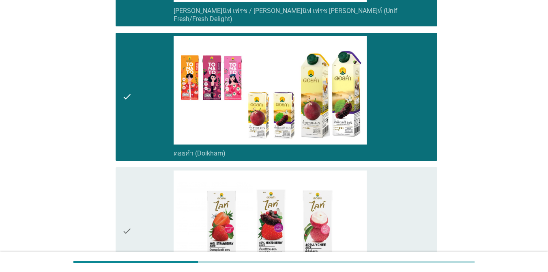
scroll to position [1378, 0]
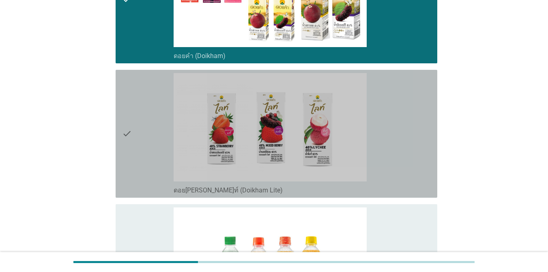
click at [399, 125] on div "check_box_outline_blank ดอย[PERSON_NAME]ท์ (Doikham Lite)" at bounding box center [301, 133] width 257 height 121
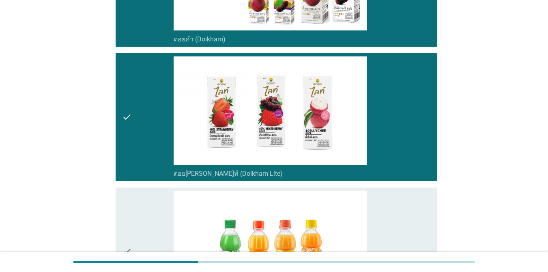
scroll to position [1581, 0]
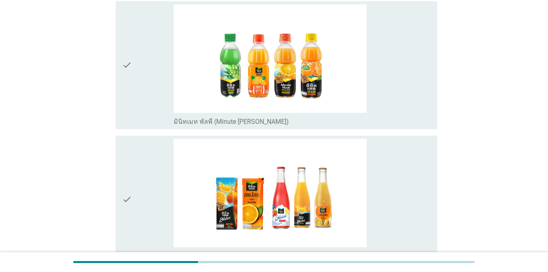
click at [397, 86] on div "check_box_outline_blank มินิทเมท พัลพี (Minute [PERSON_NAME])" at bounding box center [301, 64] width 257 height 121
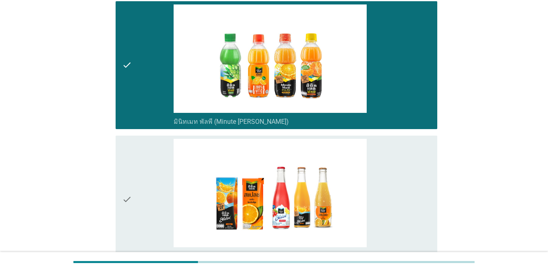
click at [396, 171] on div "check_box_outline_blank มินิทเมท สแปลช (Minute Maid Splash)" at bounding box center [301, 199] width 257 height 121
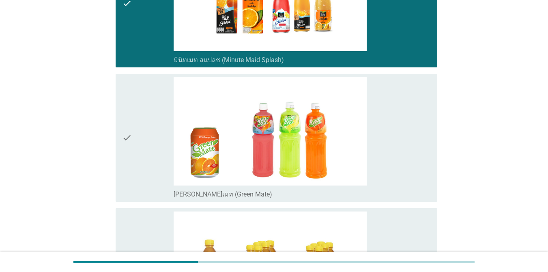
scroll to position [1824, 0]
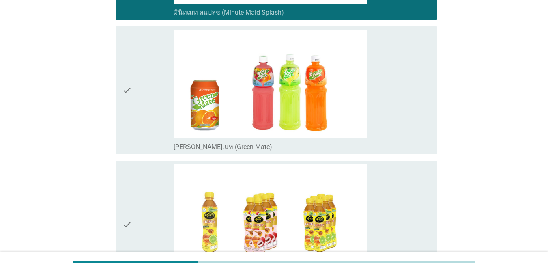
click at [399, 110] on div "check_box_outline_blank [PERSON_NAME]เมท (Green Mate)" at bounding box center [301, 90] width 257 height 121
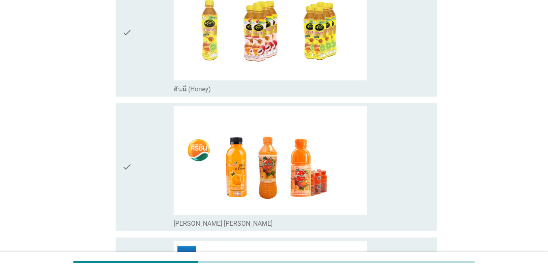
scroll to position [2027, 0]
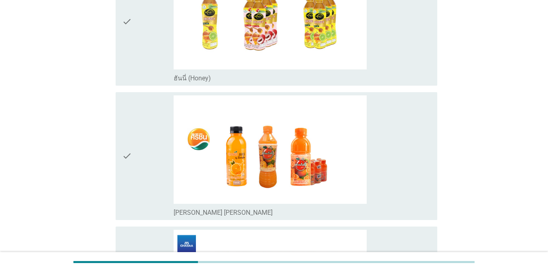
click at [396, 128] on div "check_box_outline_blank [PERSON_NAME] [PERSON_NAME]" at bounding box center [301, 155] width 257 height 121
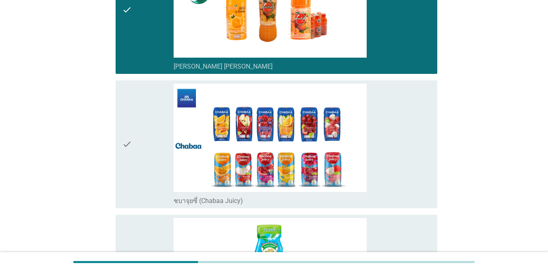
scroll to position [2189, 0]
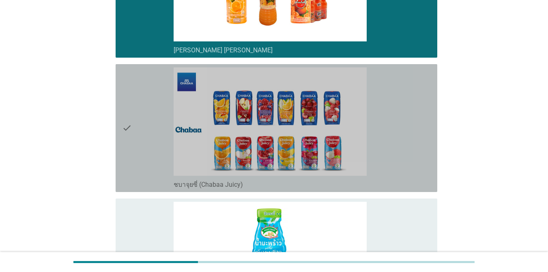
click at [399, 121] on div "check_box_outline_blank ชบาจุยซี่ (Chabaa Juicy)" at bounding box center [301, 127] width 257 height 121
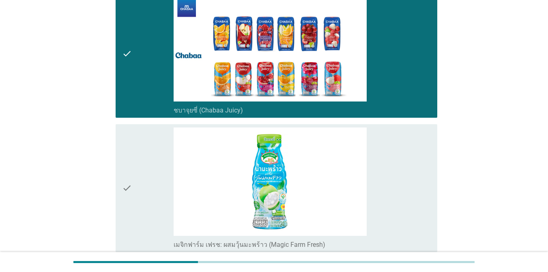
scroll to position [2337, 0]
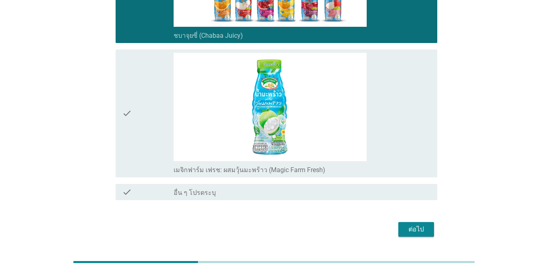
click at [399, 109] on div "check_box_outline_blank เมจิกฟาร์ม เฟรช: ผสมวุ้นมะพร้าว (Magic Farm Fresh)" at bounding box center [301, 113] width 257 height 121
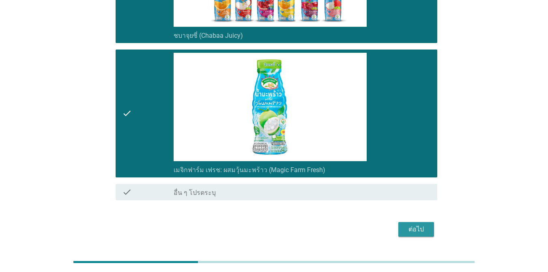
drag, startPoint x: 413, startPoint y: 204, endPoint x: 444, endPoint y: 201, distance: 30.9
click at [399, 224] on div "ต่อไป" at bounding box center [415, 229] width 23 height 10
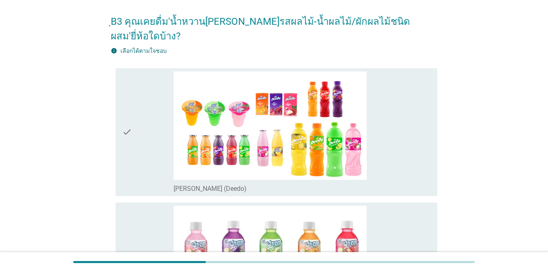
scroll to position [81, 0]
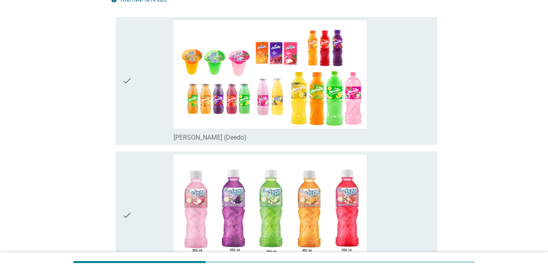
click at [386, 108] on div "check_box_outline_blank [PERSON_NAME] (Deedo)" at bounding box center [301, 80] width 257 height 121
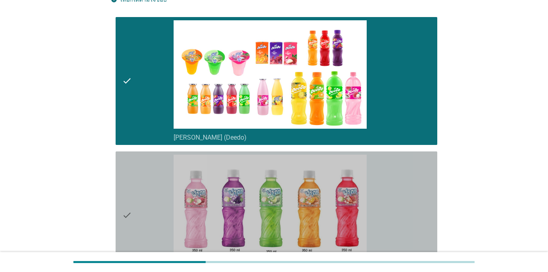
click at [387, 184] on div "check_box_outline_blank ดีโด้ ฟรุตกุ (Deedo Fruitku)" at bounding box center [301, 214] width 257 height 121
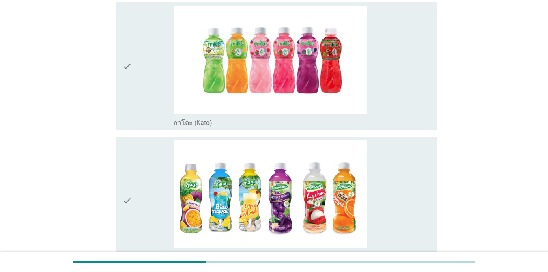
scroll to position [365, 0]
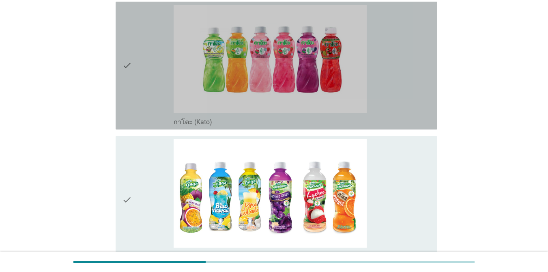
click at [388, 96] on div "check_box_outline_blank กาโตะ (Kato)" at bounding box center [301, 65] width 257 height 121
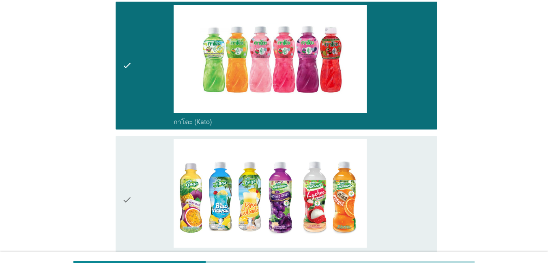
click at [384, 153] on div "check_box_outline_blank กาโตะ คูลคูล (Kool Kool)" at bounding box center [301, 199] width 257 height 121
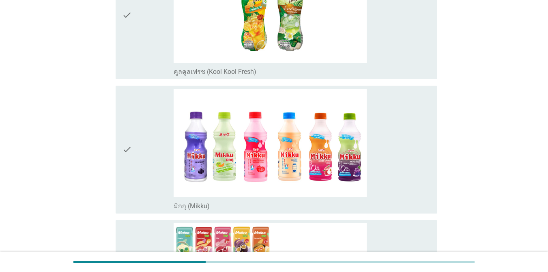
scroll to position [724, 0]
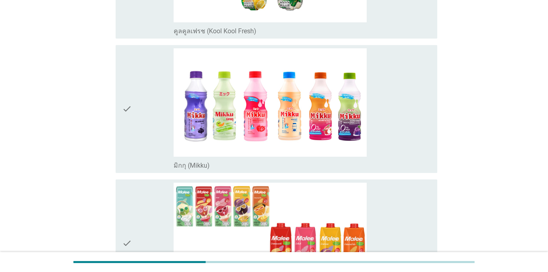
click at [399, 101] on div "check_box_outline_blank มิกกุ (Mikku)" at bounding box center [301, 108] width 257 height 121
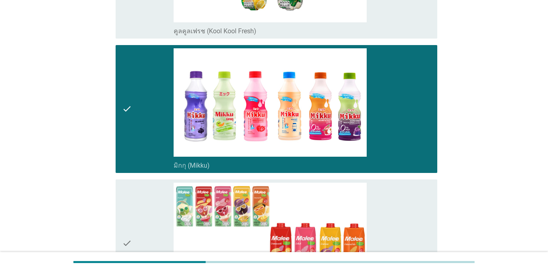
scroll to position [886, 0]
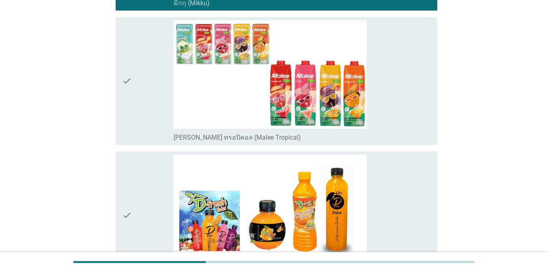
click at [399, 101] on div "check_box_outline_blank [PERSON_NAME] ทรอปิคอล (Malee Tropical)" at bounding box center [301, 80] width 257 height 121
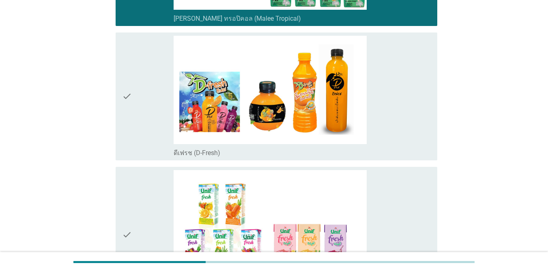
scroll to position [1008, 0]
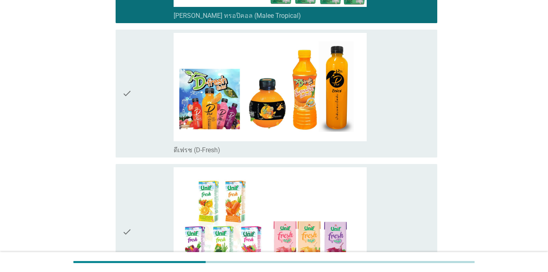
click at [399, 101] on div "check_box_outline_blank ดีเฟรช (D-Fresh)" at bounding box center [301, 93] width 257 height 121
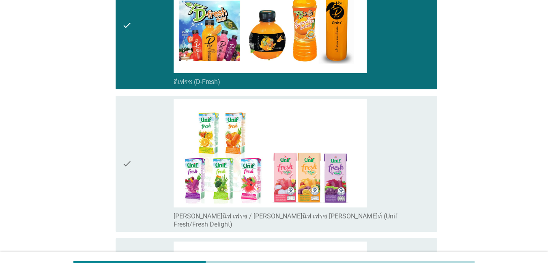
scroll to position [1170, 0]
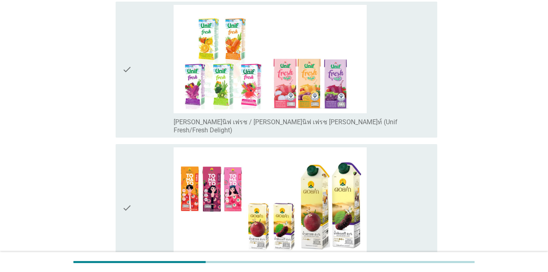
click at [399, 89] on div "check_box_outline_blank [PERSON_NAME]นิฟ เฟรช / [PERSON_NAME]นิฟ เฟรช [PERSON_N…" at bounding box center [301, 69] width 257 height 129
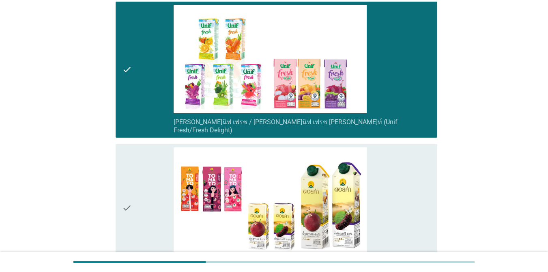
click at [399, 161] on div "check_box_outline_blank ดอยคำ (Doikham)" at bounding box center [301, 207] width 257 height 121
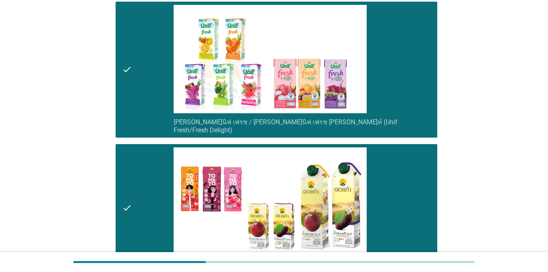
scroll to position [1407, 0]
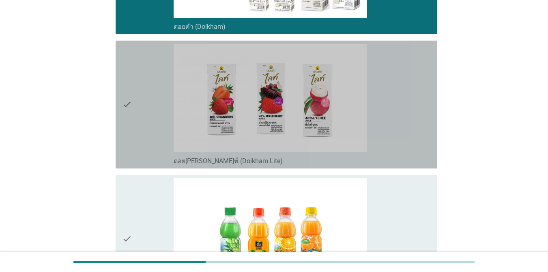
click at [396, 86] on div "check_box_outline_blank ดอย[PERSON_NAME]ท์ (Doikham Lite)" at bounding box center [301, 104] width 257 height 121
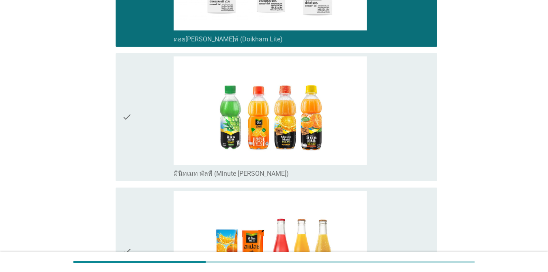
scroll to position [1610, 0]
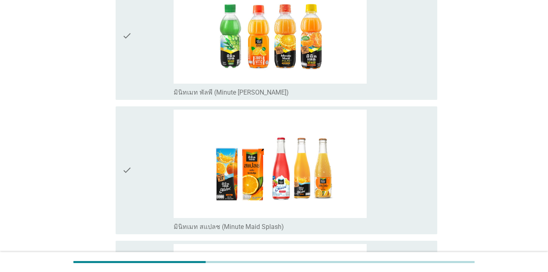
click at [389, 87] on div "check_box_outline_blank มินิทเมท พัลพี (Minute [PERSON_NAME])" at bounding box center [301, 92] width 257 height 10
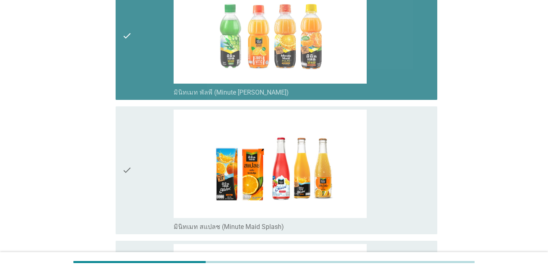
click at [385, 111] on div "check_box_outline_blank มินิทเมท สแปลช (Minute Maid Splash)" at bounding box center [301, 169] width 257 height 121
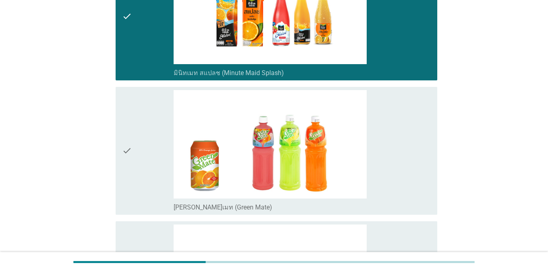
scroll to position [1813, 0]
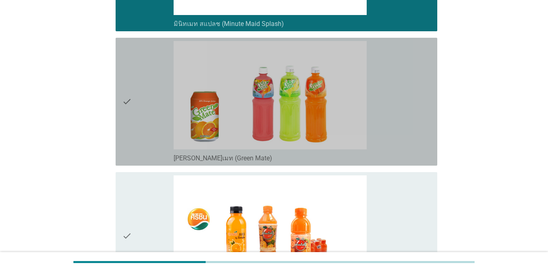
click at [386, 98] on div "check_box_outline_blank [PERSON_NAME]เมท (Green Mate)" at bounding box center [301, 101] width 257 height 121
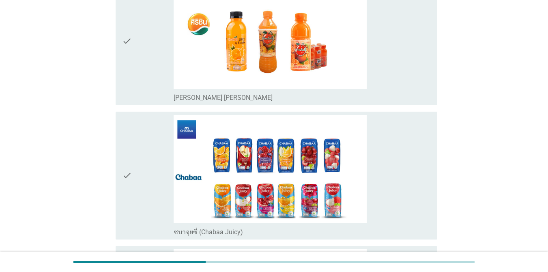
scroll to position [2056, 0]
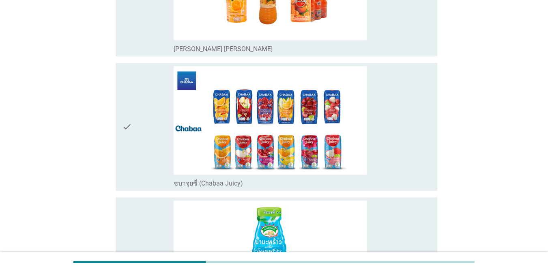
click at [386, 98] on div "check_box_outline_blank ชบาจุยซี่ (Chabaa Juicy)" at bounding box center [301, 126] width 257 height 121
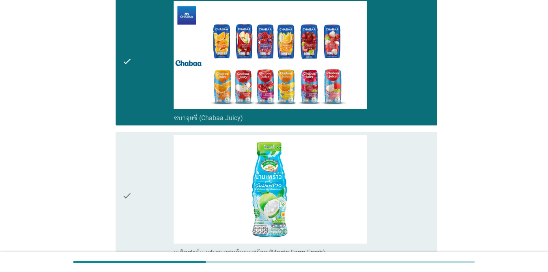
scroll to position [2177, 0]
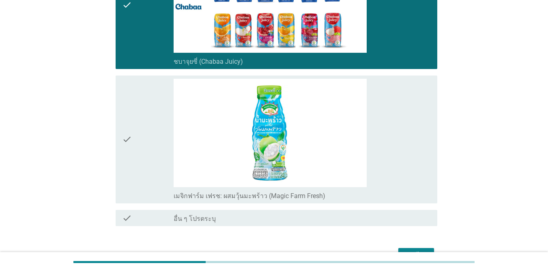
click at [386, 97] on div "check_box_outline_blank เมจิกฟาร์ม เฟรช: ผสมวุ้นมะพร้าว (Magic Farm Fresh)" at bounding box center [301, 139] width 257 height 121
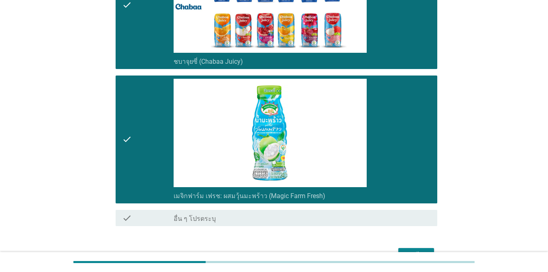
click at [399, 248] on button "ต่อไป" at bounding box center [416, 255] width 36 height 15
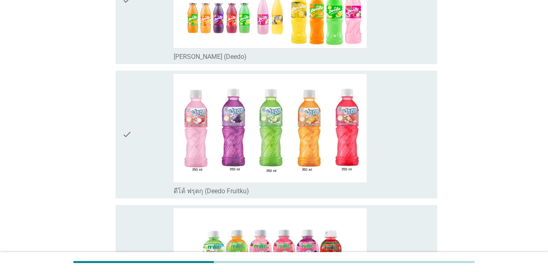
scroll to position [162, 0]
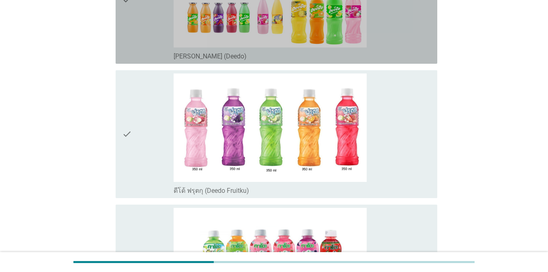
click at [399, 52] on div "check_box_outline_blank [PERSON_NAME] (Deedo)" at bounding box center [301, 56] width 257 height 10
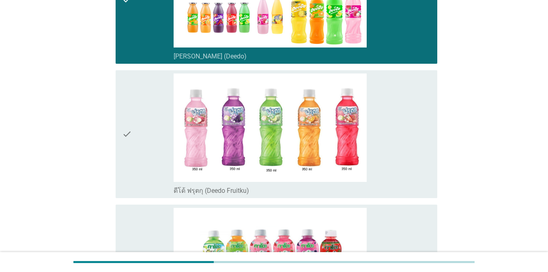
click at [399, 110] on div "check_box_outline_blank ดีโด้ ฟรุตกุ (Deedo Fruitku)" at bounding box center [301, 133] width 257 height 121
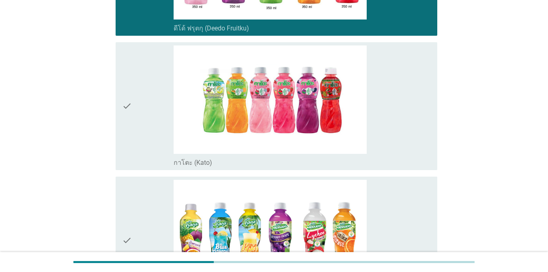
click at [399, 108] on div "check_box_outline_blank กาโตะ (Kato)" at bounding box center [301, 105] width 257 height 121
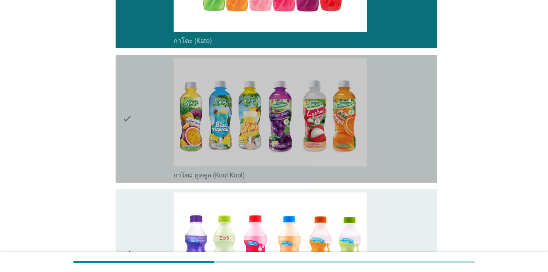
click at [399, 104] on div "check_box_outline_blank กาโตะ คูลคูล (Kool Kool)" at bounding box center [301, 118] width 257 height 121
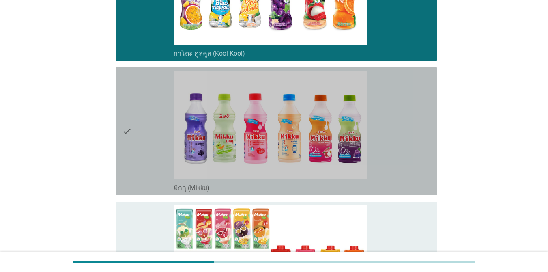
click at [399, 101] on div "check_box มิกกุ (Mikku)" at bounding box center [301, 131] width 257 height 121
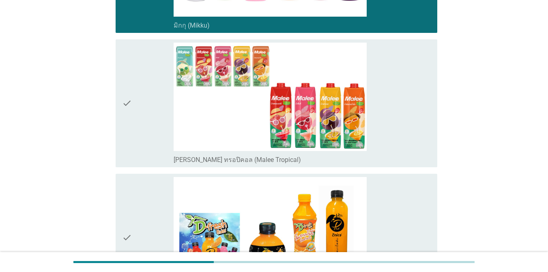
click at [399, 101] on div "check_box [PERSON_NAME] ทรอปิคอล (Malee Tropical)" at bounding box center [301, 103] width 257 height 121
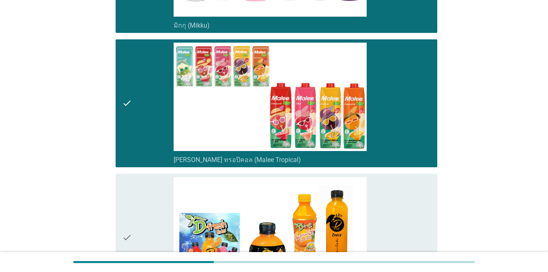
scroll to position [932, 0]
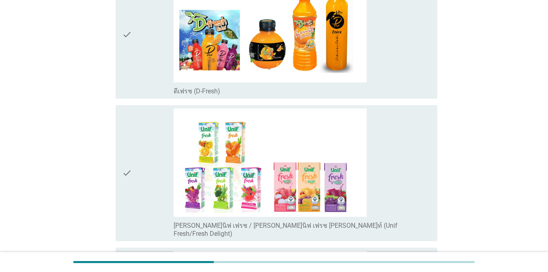
click at [399, 61] on div "check_box ดีเฟรช (D-Fresh)" at bounding box center [301, 34] width 257 height 121
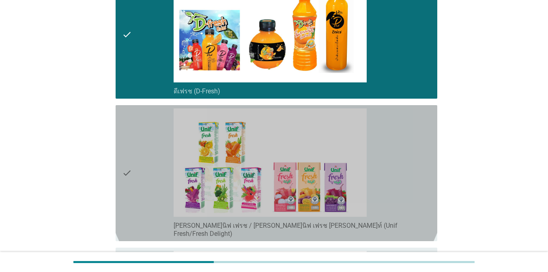
click at [399, 141] on div "check_box [PERSON_NAME]นิฟ เฟรช / [PERSON_NAME]นิฟ เฟรช [PERSON_NAME]ท์ (Unif F…" at bounding box center [301, 172] width 257 height 129
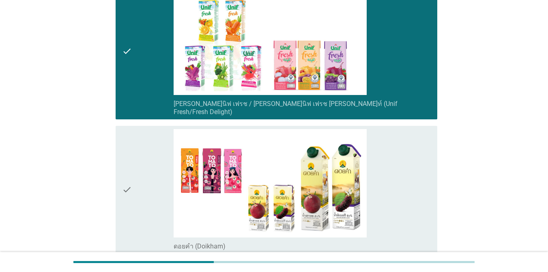
click at [399, 142] on div "check_box ดอยคำ ([GEOGRAPHIC_DATA])" at bounding box center [301, 189] width 257 height 121
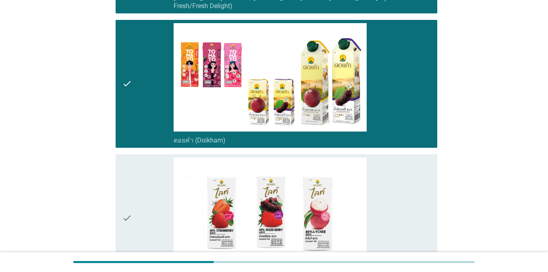
scroll to position [1256, 0]
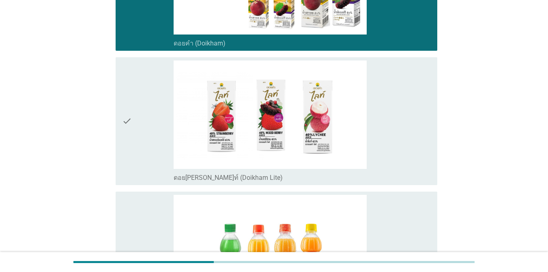
click at [399, 135] on div "check_box ดอย[PERSON_NAME]ท์ (Doikham Lite)" at bounding box center [301, 120] width 257 height 121
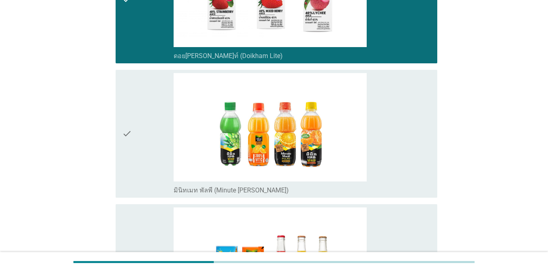
click at [399, 129] on div "check_box มินิทเมท พัลพี (Minute [PERSON_NAME])" at bounding box center [301, 133] width 257 height 121
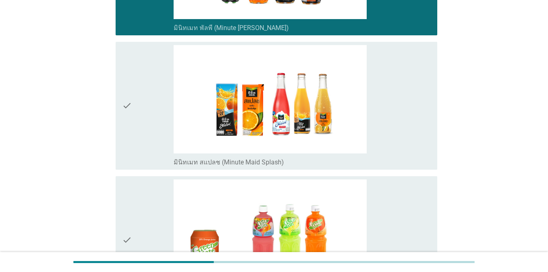
click at [399, 129] on div "check_box มินิทเมท สแปลช (Minute Maid Splash)" at bounding box center [301, 105] width 257 height 121
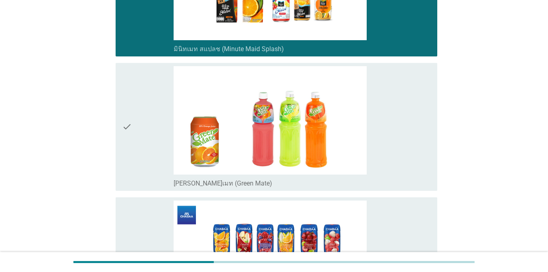
scroll to position [1702, 0]
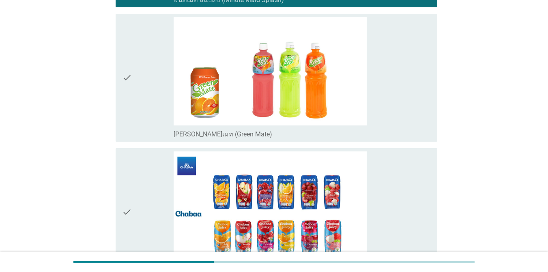
click at [399, 113] on div "check_box [PERSON_NAME]เมท (Green Mate)" at bounding box center [301, 77] width 257 height 121
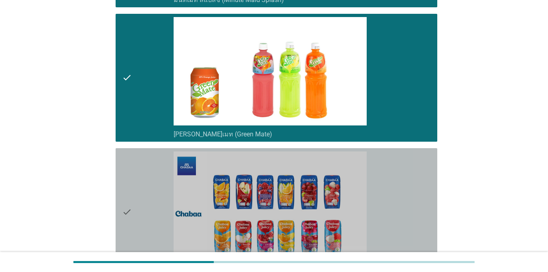
click at [394, 177] on div "check_box ชบาจุยซี่ (Chabaa Juicy)" at bounding box center [301, 211] width 257 height 121
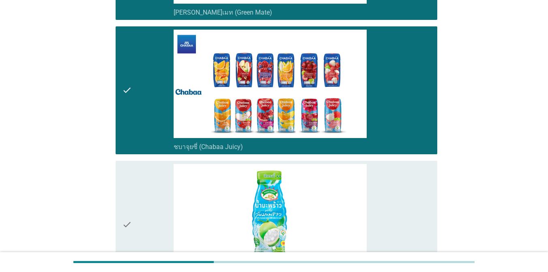
click at [394, 174] on div "check_box เมจิกฟาร์ม เฟรช: ผสมวุ้นมะพร้าว (Magic Farm Fresh)" at bounding box center [301, 224] width 257 height 121
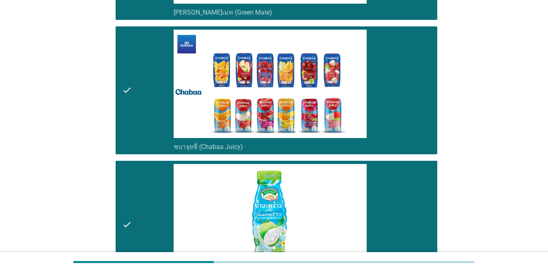
scroll to position [1950, 0]
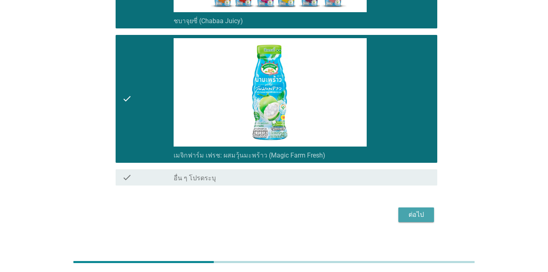
click at [399, 210] on div "ต่อไป" at bounding box center [415, 215] width 23 height 10
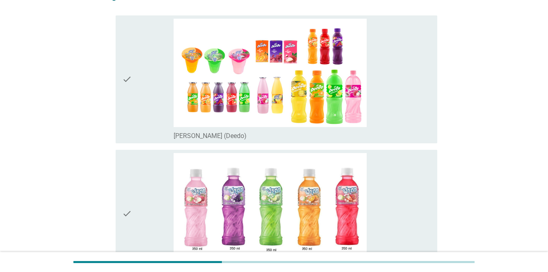
scroll to position [81, 0]
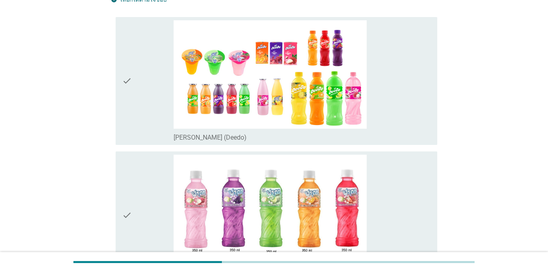
click at [399, 59] on div "check_box_outline_blank [PERSON_NAME] (Deedo)" at bounding box center [301, 80] width 257 height 121
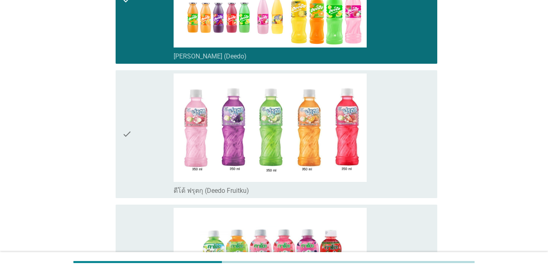
scroll to position [400, 0]
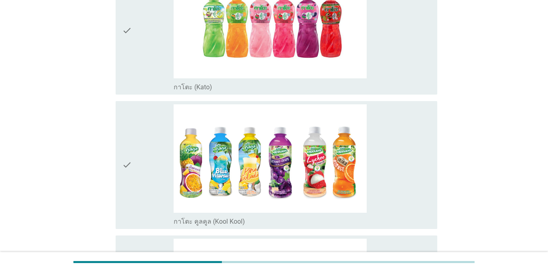
click at [394, 79] on div "check_box_outline_blank กาโตะ (Kato)" at bounding box center [301, 30] width 257 height 121
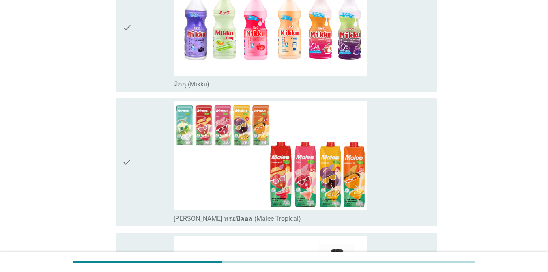
scroll to position [718, 0]
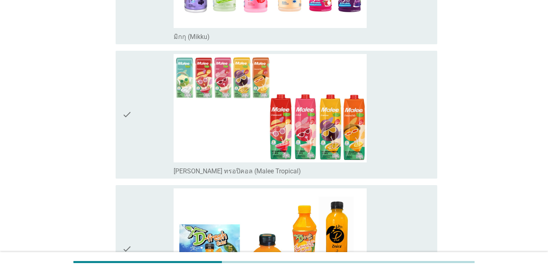
click at [398, 126] on div "check_box [PERSON_NAME] ทรอปิคอล (Malee Tropical)" at bounding box center [301, 114] width 257 height 121
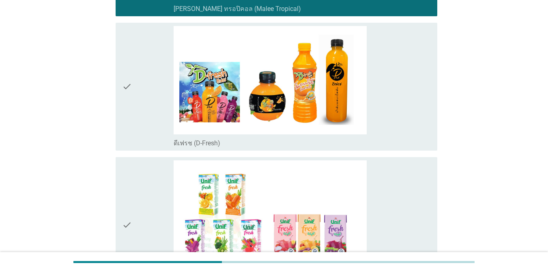
scroll to position [1002, 0]
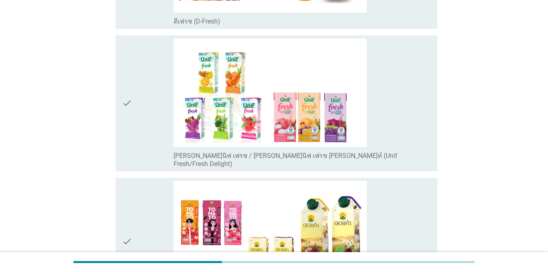
click at [398, 125] on div "check_box [PERSON_NAME]นิฟ เฟรช / [PERSON_NAME]นิฟ เฟรช [PERSON_NAME]ท์ (Unif F…" at bounding box center [301, 103] width 257 height 129
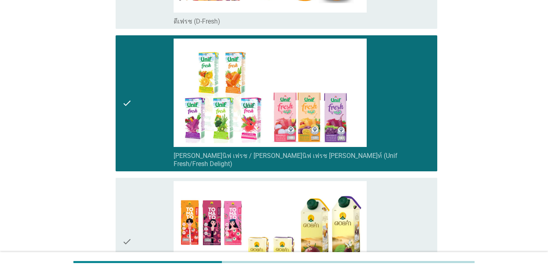
click at [399, 188] on div "check_box ดอยคำ ([GEOGRAPHIC_DATA])" at bounding box center [301, 241] width 257 height 121
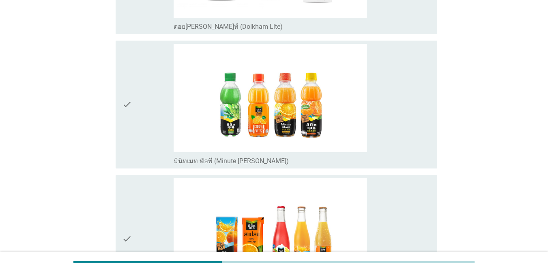
click at [399, 118] on div "check_box มินิทเมท พัลพี (Minute [PERSON_NAME])" at bounding box center [301, 104] width 257 height 121
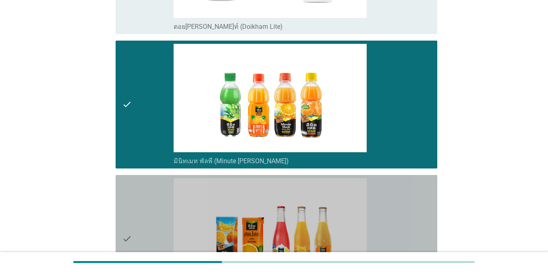
click at [399, 210] on div "check_box มินิทเมท สแปลช (Minute Maid Splash)" at bounding box center [301, 238] width 257 height 121
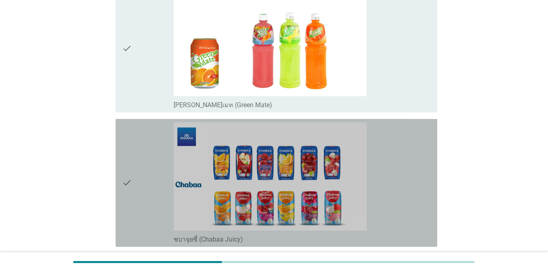
click at [396, 149] on div "check_box ชบาจุยซี่ (Chabaa Juicy)" at bounding box center [301, 182] width 257 height 121
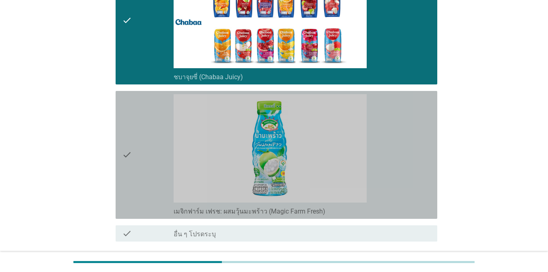
click at [396, 149] on div "check_box เมจิกฟาร์ม เฟรช: ผสมวุ้นมะพร้าว (Magic Farm Fresh)" at bounding box center [301, 154] width 257 height 121
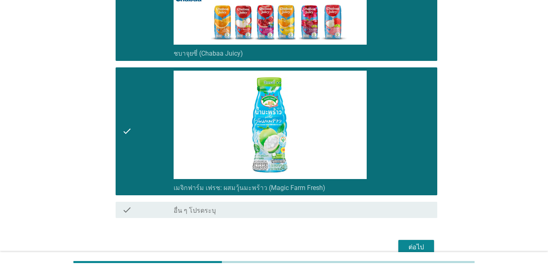
scroll to position [1950, 0]
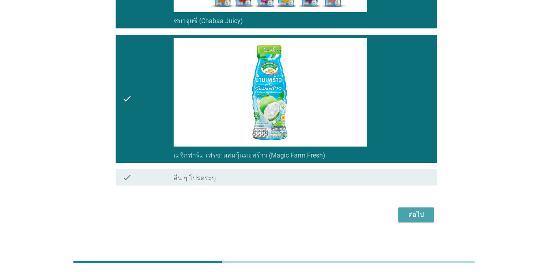
click at [399, 207] on button "ต่อไป" at bounding box center [416, 214] width 36 height 15
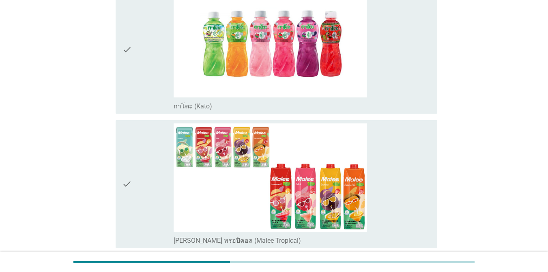
scroll to position [324, 0]
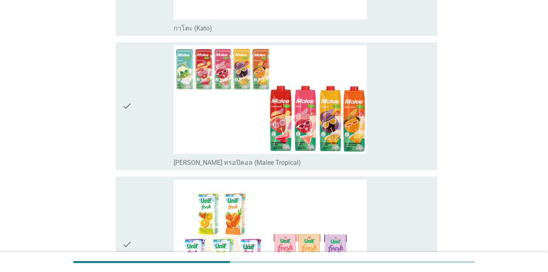
click at [399, 136] on div "check check_box [PERSON_NAME] ทรอปิคอล (Malee Tropical)" at bounding box center [276, 106] width 321 height 128
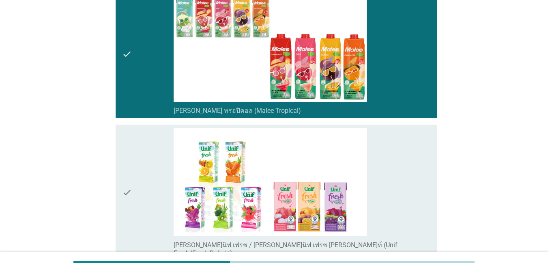
scroll to position [486, 0]
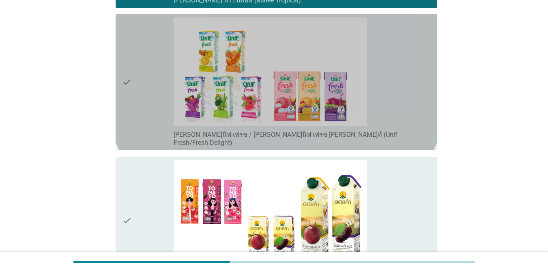
click at [394, 123] on div "check_box [PERSON_NAME]นิฟ เฟรช / [PERSON_NAME]นิฟ เฟรช [PERSON_NAME]ท์ (Unif F…" at bounding box center [301, 81] width 257 height 129
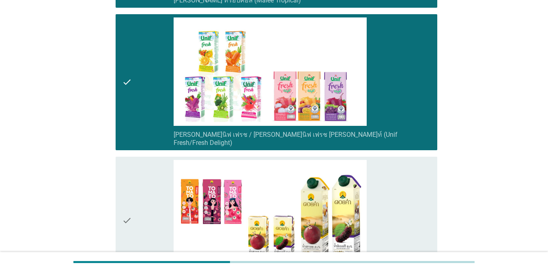
click at [394, 181] on div "check_box ดอยคำ ([GEOGRAPHIC_DATA])" at bounding box center [301, 220] width 257 height 121
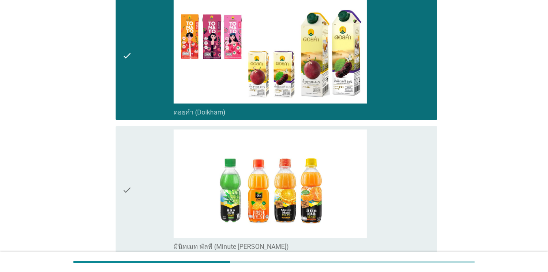
scroll to position [730, 0]
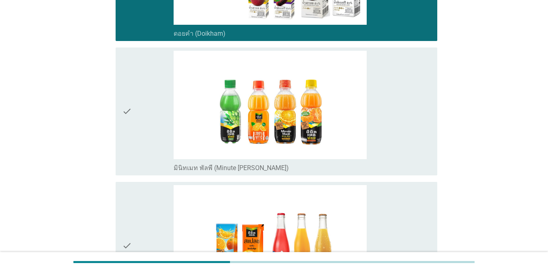
click at [399, 139] on div "check_box มินิทเมท พัลพี (Minute [PERSON_NAME])" at bounding box center [301, 111] width 257 height 121
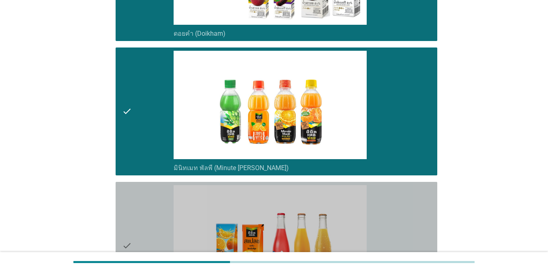
click at [399, 208] on div "check_box มินิทเมท สแปลช (Minute Maid Splash)" at bounding box center [301, 245] width 257 height 121
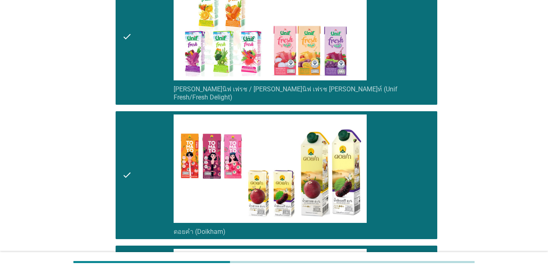
scroll to position [486, 0]
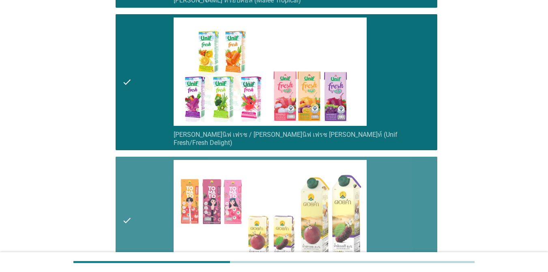
click at [399, 188] on div "check_box ดอยคำ ([GEOGRAPHIC_DATA])" at bounding box center [301, 220] width 257 height 121
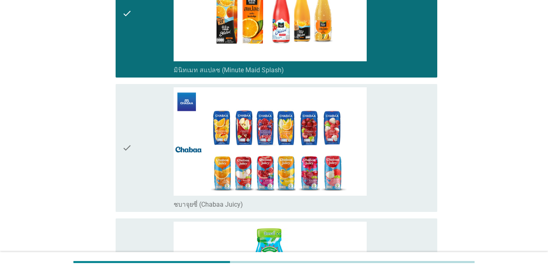
scroll to position [1042, 0]
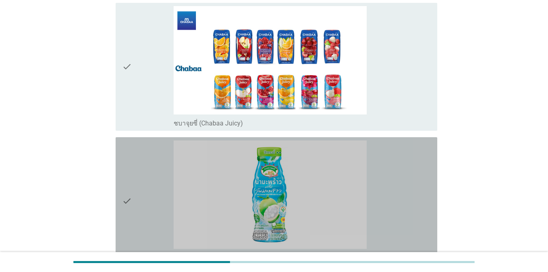
click at [399, 180] on div "check_box เมจิกฟาร์ม เฟรช: ผสมวุ้นมะพร้าว (Magic Farm Fresh)" at bounding box center [301, 200] width 257 height 121
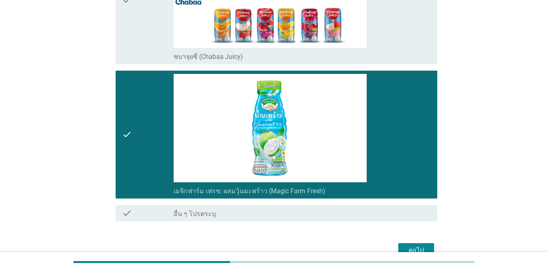
scroll to position [1145, 0]
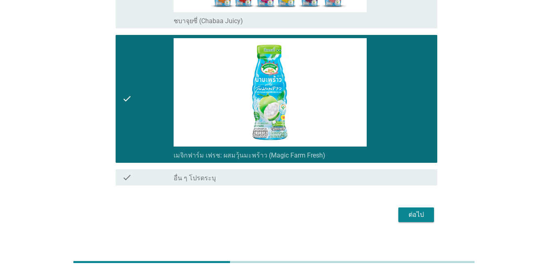
click at [399, 211] on button "ต่อไป" at bounding box center [416, 214] width 36 height 15
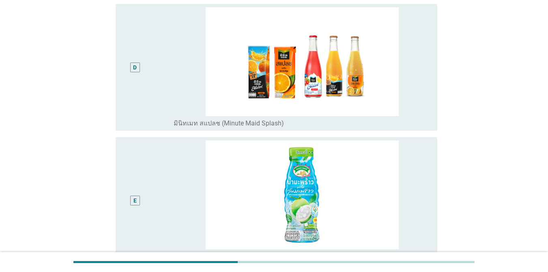
scroll to position [560, 0]
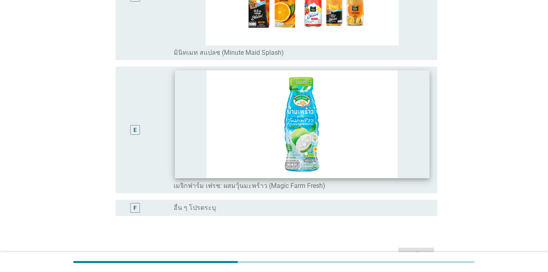
click at [326, 124] on img at bounding box center [302, 123] width 255 height 107
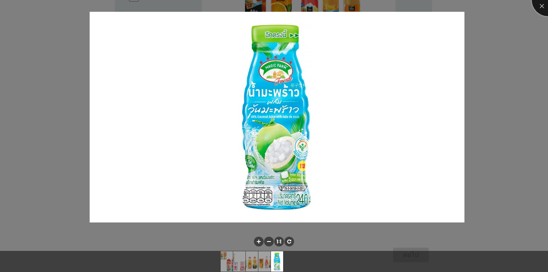
click at [399, 4] on div at bounding box center [547, 0] width 32 height 32
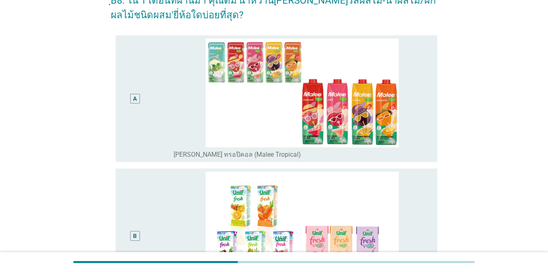
scroll to position [0, 0]
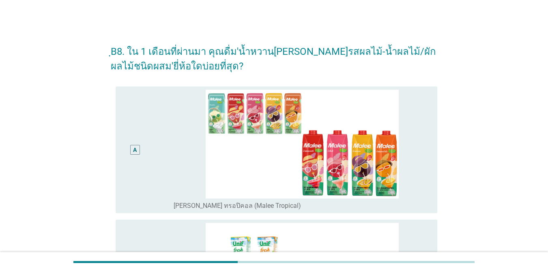
click at [399, 132] on div "A radio_button_unchecked [PERSON_NAME] ทรอปิคอล (Malee Tropical)" at bounding box center [276, 149] width 321 height 126
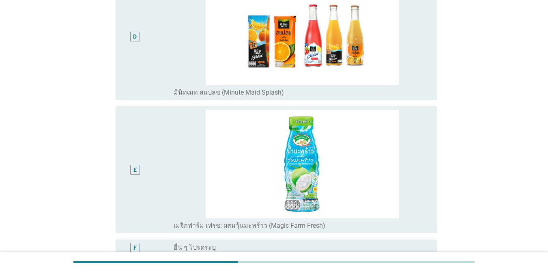
scroll to position [600, 0]
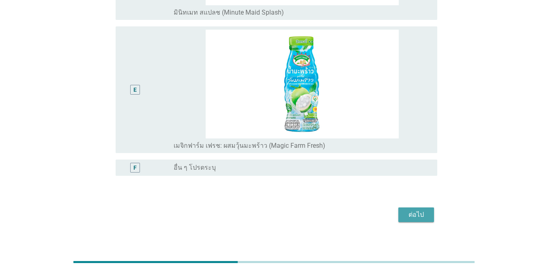
click at [399, 210] on div "ต่อไป" at bounding box center [415, 215] width 23 height 10
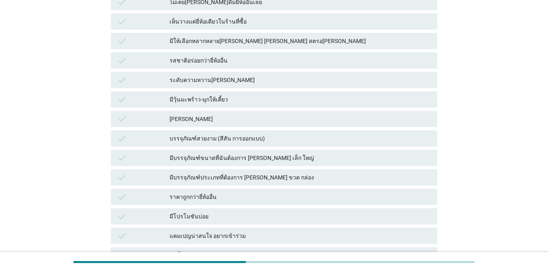
scroll to position [446, 0]
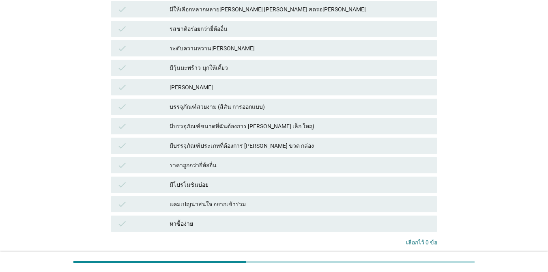
click at [265, 218] on div "หาซื้อง่าย" at bounding box center [299, 223] width 261 height 10
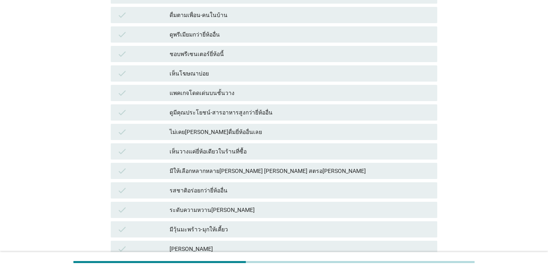
scroll to position [284, 0]
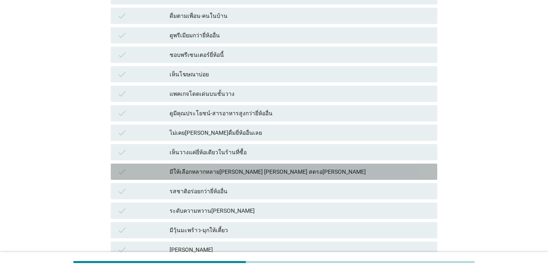
click at [314, 167] on div "มีให้เลือกหลากหลาย[PERSON_NAME] [PERSON_NAME] สตรอ[PERSON_NAME]" at bounding box center [299, 172] width 261 height 10
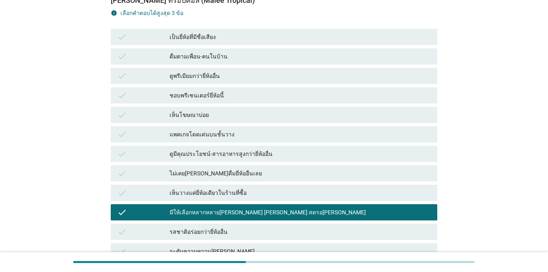
scroll to position [203, 0]
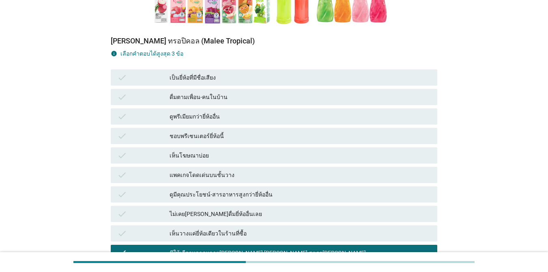
click at [314, 170] on div "แพคเกจโดดเด่นบนชั้นวาง" at bounding box center [299, 175] width 261 height 10
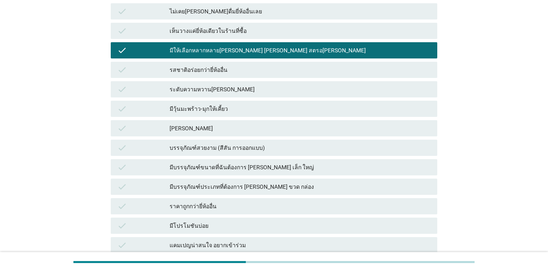
scroll to position [405, 0]
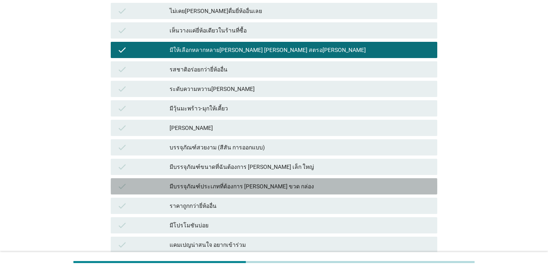
click at [291, 181] on div "มีบรรจุภัณฑ์ประเภทที่ต้องการ [PERSON_NAME] ขวด กล่อง" at bounding box center [299, 186] width 261 height 10
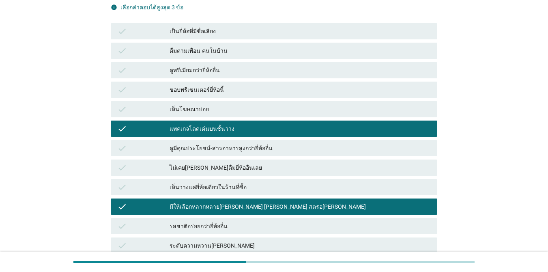
scroll to position [243, 0]
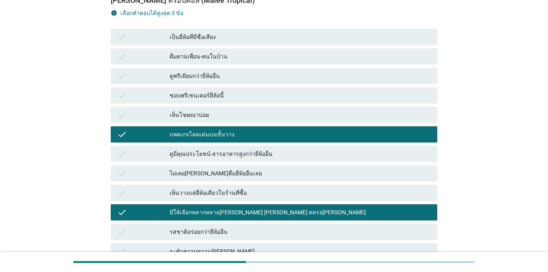
click at [300, 129] on div "แพคเกจโดดเด่นบนชั้นวาง" at bounding box center [299, 134] width 261 height 10
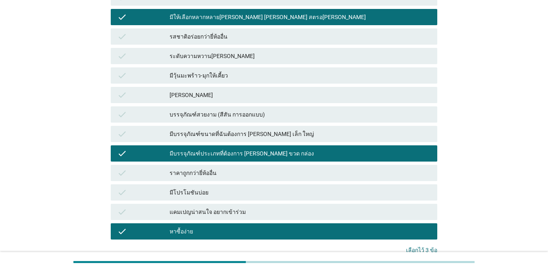
scroll to position [491, 0]
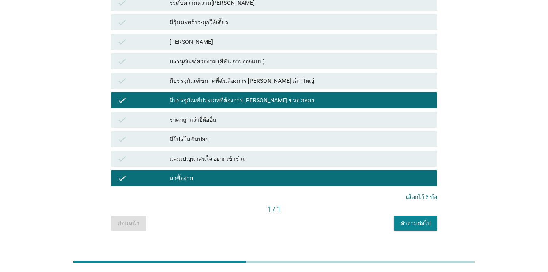
click at [399, 219] on div "คำถามต่อไป" at bounding box center [415, 223] width 30 height 9
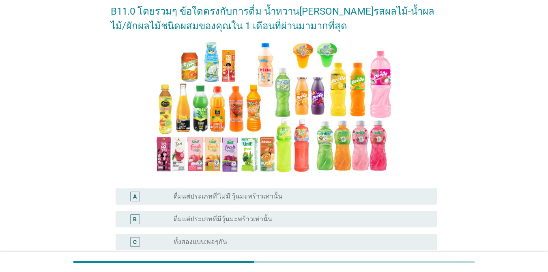
scroll to position [122, 0]
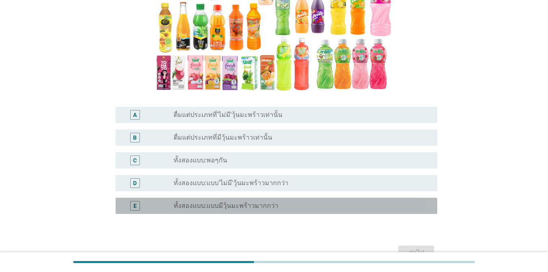
click at [257, 204] on label "ทั้งสองแบบ:แบบมีวุ้นมะพร้าวมากกว่า" at bounding box center [225, 205] width 105 height 8
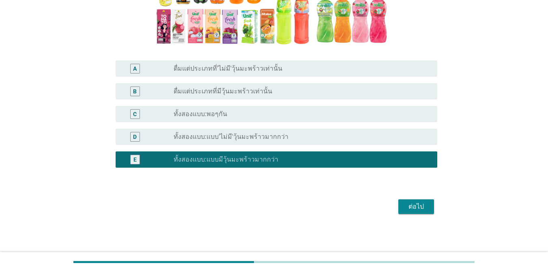
scroll to position [168, 0]
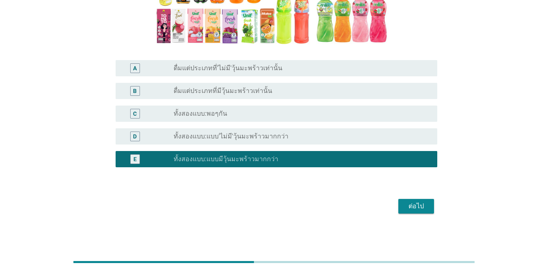
click at [399, 206] on div "ต่อไป" at bounding box center [415, 206] width 23 height 10
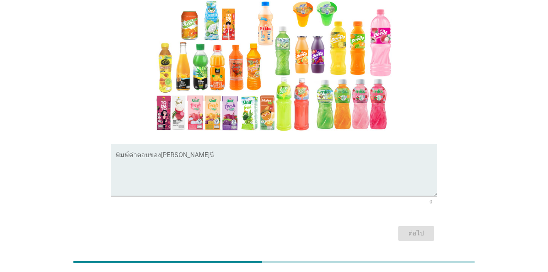
scroll to position [81, 0]
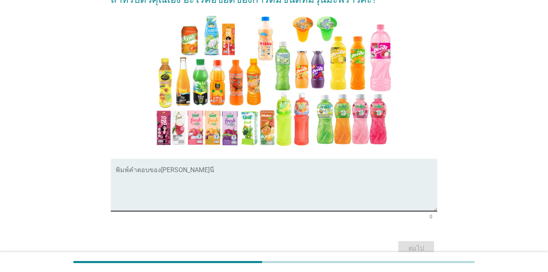
click at [165, 175] on textarea "พิมพ์คำตอบของคุณ ที่นี่" at bounding box center [276, 189] width 321 height 43
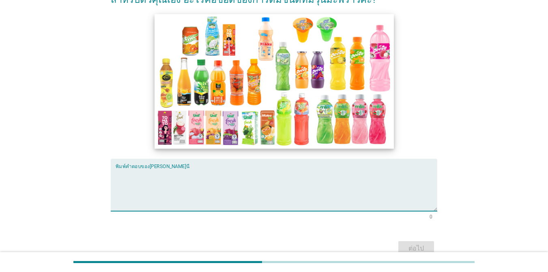
scroll to position [41, 0]
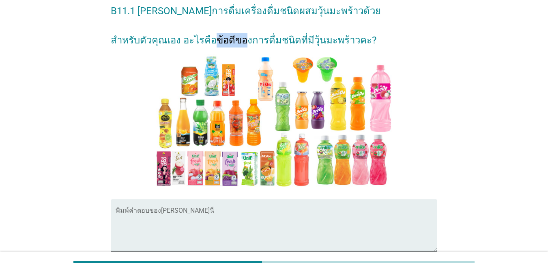
drag, startPoint x: 245, startPoint y: 40, endPoint x: 269, endPoint y: 40, distance: 24.3
click at [269, 40] on h2 "B11.1 [PERSON_NAME]การดื่มเครื่องดื่มชนิดผสมวุ้นมะพร้าวด้วย สำหรับตัวคุณเอง อะไ…" at bounding box center [274, 22] width 326 height 52
copy h2 "การดื่ม"
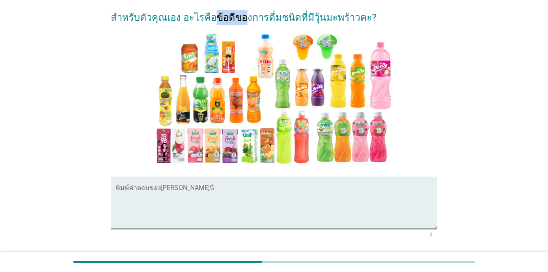
scroll to position [81, 0]
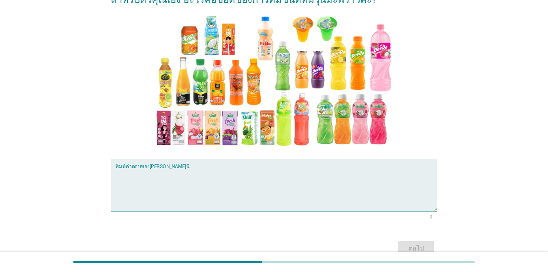
paste textarea "การดื่ม"
click at [117, 174] on textarea "การดื่ม" at bounding box center [276, 189] width 321 height 43
click at [235, 177] on textarea "อร่อยและ[PERSON_NAME]รสชาติในการดื่ม" at bounding box center [276, 189] width 321 height 43
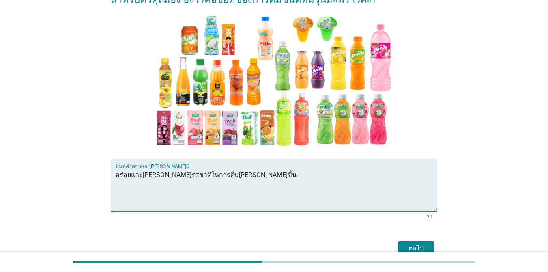
type textarea "อร่อยและ[PERSON_NAME]รสชาติในการดื่ม[PERSON_NAME]ขึ้น"
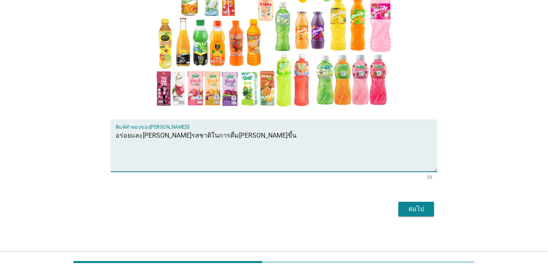
scroll to position [123, 0]
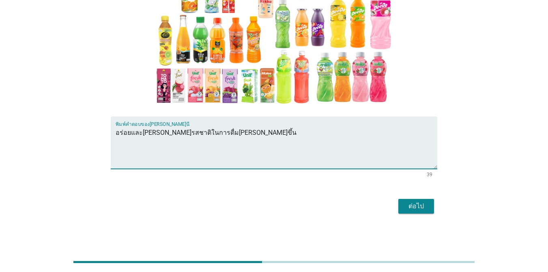
click at [399, 204] on div "ต่อไป" at bounding box center [415, 206] width 23 height 10
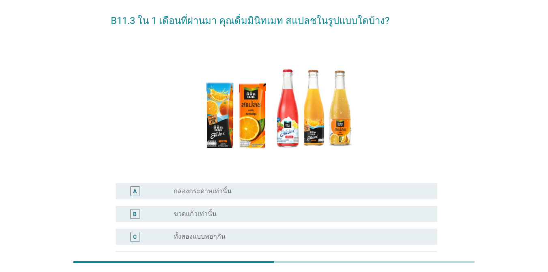
scroll to position [81, 0]
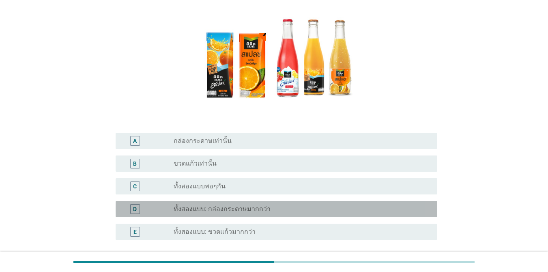
click at [236, 211] on label "ทั้งสองแบบ: กล่องกระดาษมากกว่า" at bounding box center [221, 209] width 97 height 8
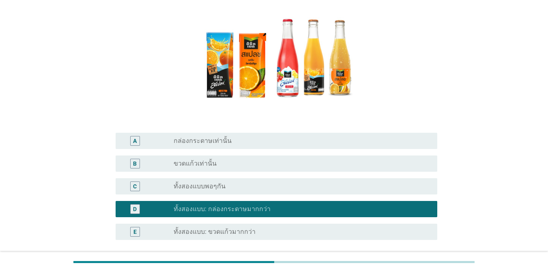
scroll to position [154, 0]
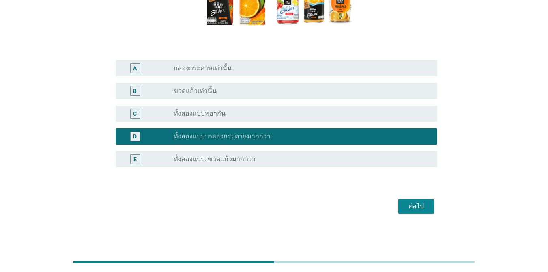
click at [399, 208] on div "ต่อไป" at bounding box center [415, 206] width 23 height 10
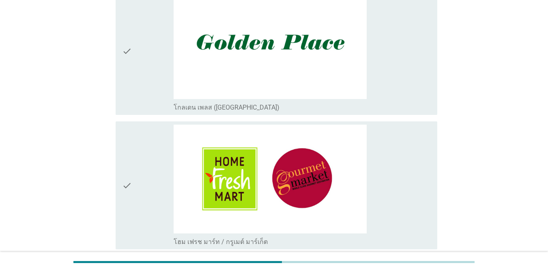
scroll to position [759, 0]
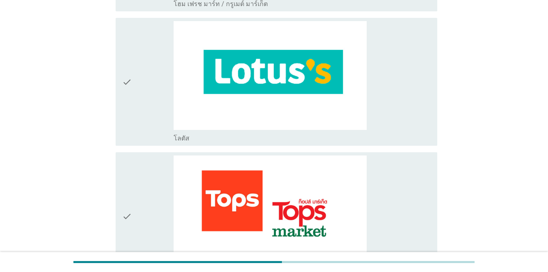
click at [394, 131] on div "check_box_outline_blank โลตัส" at bounding box center [301, 81] width 257 height 121
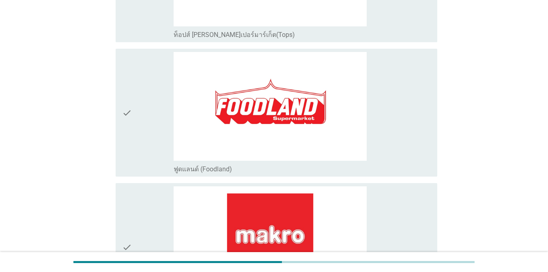
scroll to position [1234, 0]
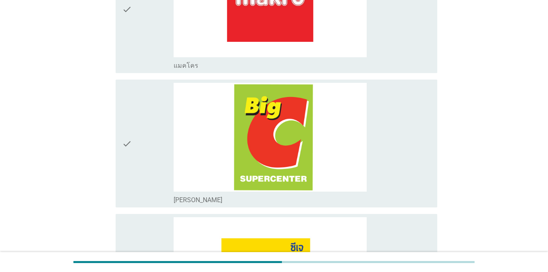
click at [381, 153] on div "check_box_outline_blank [PERSON_NAME]" at bounding box center [301, 143] width 257 height 121
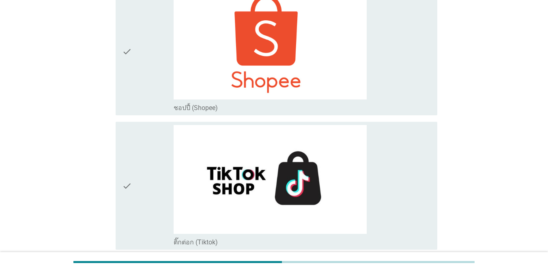
scroll to position [2514, 0]
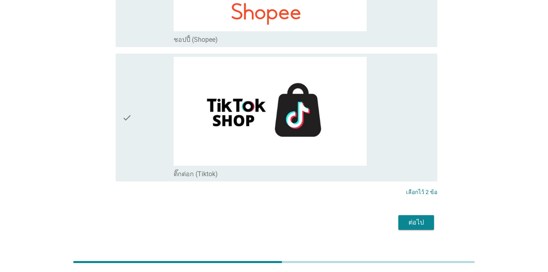
click at [399, 217] on div "ต่อไป" at bounding box center [415, 222] width 23 height 10
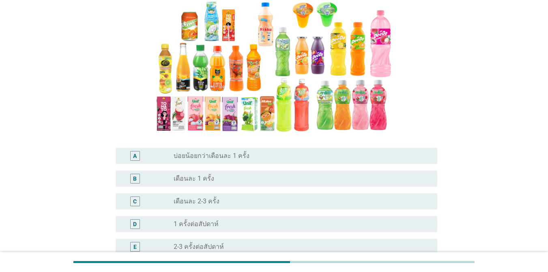
scroll to position [81, 0]
click at [238, 199] on div "radio_button_unchecked เดือนละ 2-3 ครั้ง" at bounding box center [298, 201] width 250 height 8
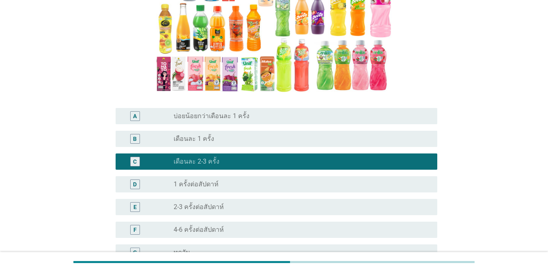
scroll to position [203, 0]
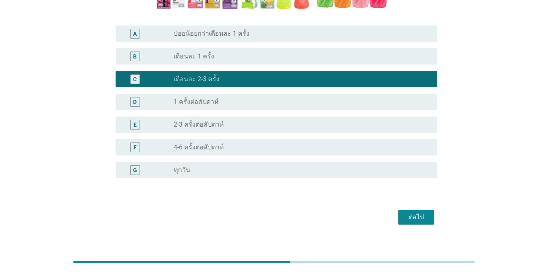
click at [399, 218] on div "ต่อไป" at bounding box center [415, 217] width 23 height 10
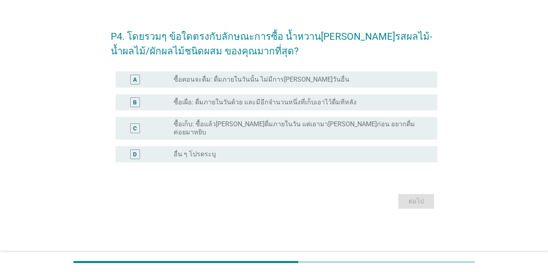
scroll to position [0, 0]
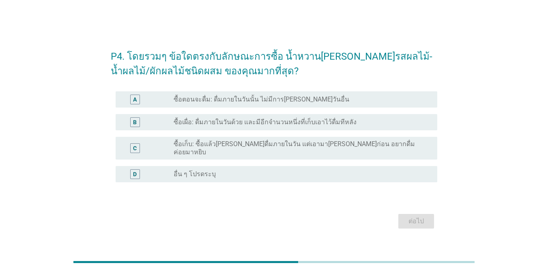
click at [233, 150] on label "ซื้อเก็บ: ซื้อแล้ว[PERSON_NAME]ดื่มภายในวัน แต่เอามา[PERSON_NAME]ก่อน อยากดื่มค…" at bounding box center [298, 148] width 250 height 16
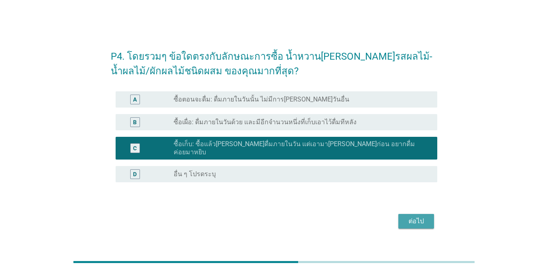
click at [399, 217] on div "ต่อไป" at bounding box center [415, 221] width 23 height 10
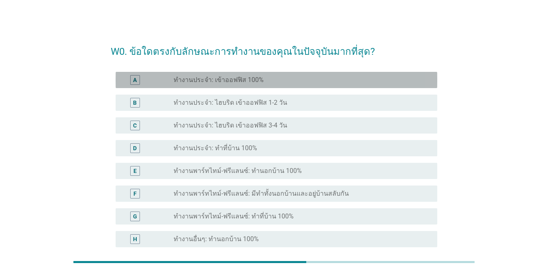
click at [298, 81] on div "radio_button_unchecked ทำงานประจำ: เข้าออฟฟิส 100%" at bounding box center [298, 80] width 250 height 8
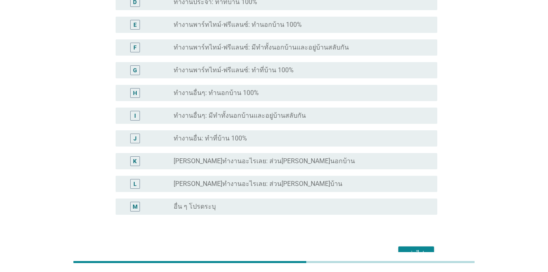
scroll to position [193, 0]
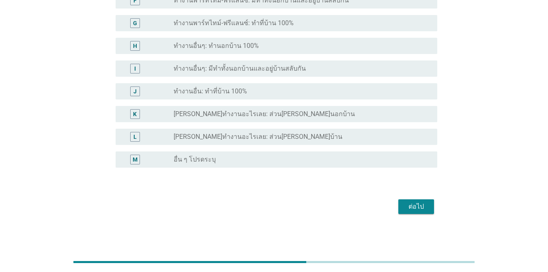
click at [399, 208] on div "ต่อไป" at bounding box center [415, 206] width 23 height 10
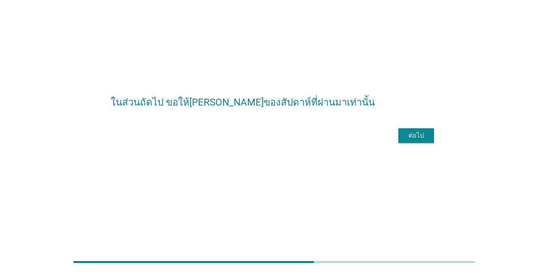
scroll to position [0, 0]
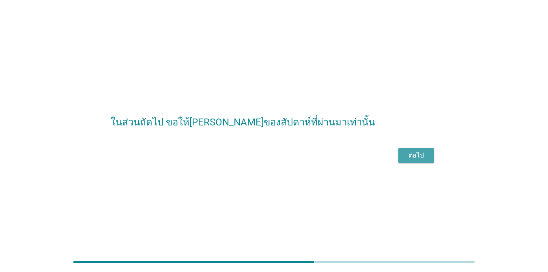
click at [399, 160] on div "ต่อไป" at bounding box center [415, 155] width 23 height 10
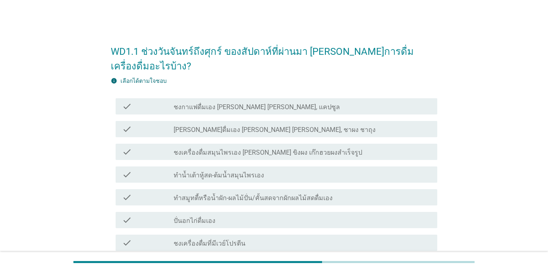
click at [318, 101] on div "check_box_outline_blank ชงกาแฟดื่มเอง [PERSON_NAME] [PERSON_NAME], แคปซูล" at bounding box center [301, 106] width 257 height 10
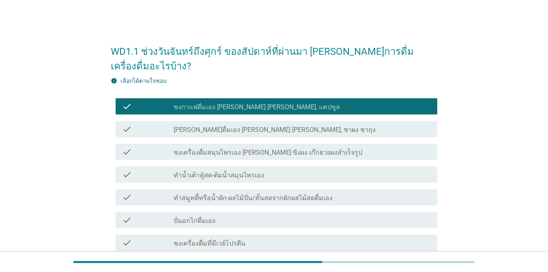
click at [399, 124] on div "check_box_outline_blank [PERSON_NAME]ดื่มเอง [PERSON_NAME] [PERSON_NAME], ชาผง …" at bounding box center [301, 129] width 257 height 10
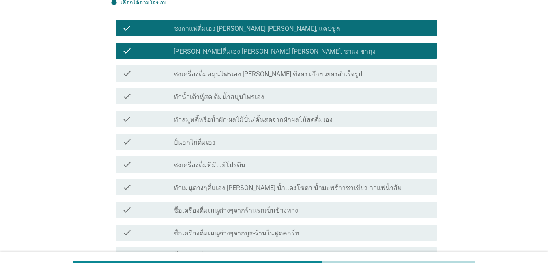
scroll to position [81, 0]
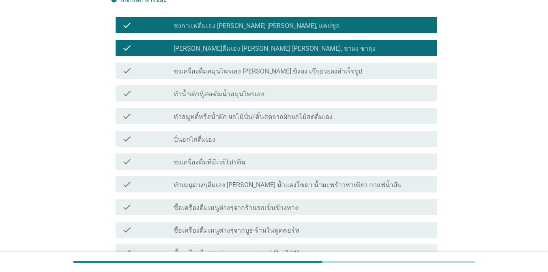
click at [392, 179] on div "check_box_outline_blank ทำเมนูต่างๆดื่มเอง [PERSON_NAME] น้ำแดงโซดา น้ำมะพร้าวช…" at bounding box center [301, 184] width 257 height 10
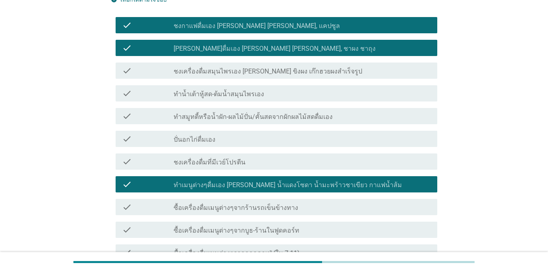
click at [378, 225] on div "check_box_outline_blank ซื้อเครื่องดื่มเมนูต่างๆจากบูธ-ร้านในฟูดคอร์ท" at bounding box center [301, 230] width 257 height 10
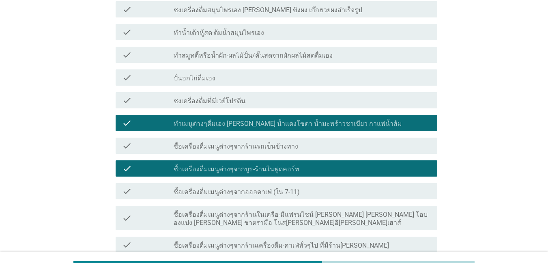
scroll to position [162, 0]
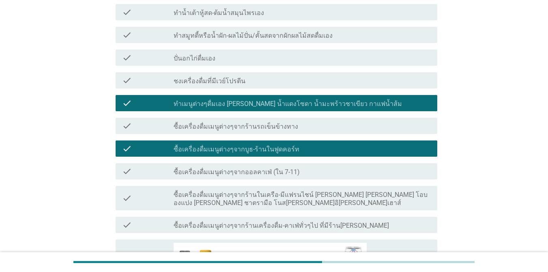
click at [319, 166] on div "check_box_outline_blank ซื้อเครื่องดื่มเมนูต่างๆจากออลคาเฟ่ (ใน 7-11)" at bounding box center [301, 171] width 257 height 10
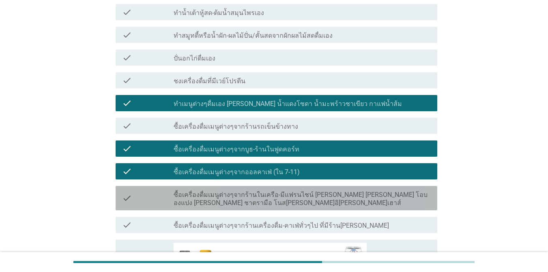
click at [317, 190] on label "ซื้อเครื่องดื่มเมนูต่างๆจากร้านในเครือ-มีแฟรนไชน์ [PERSON_NAME] [PERSON_NAME] โ…" at bounding box center [301, 198] width 257 height 16
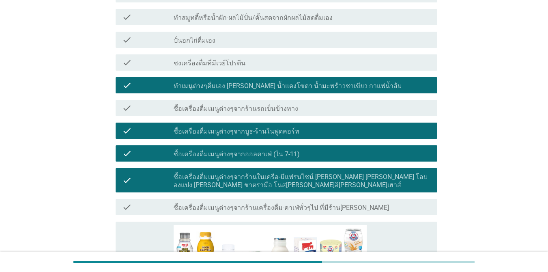
scroll to position [243, 0]
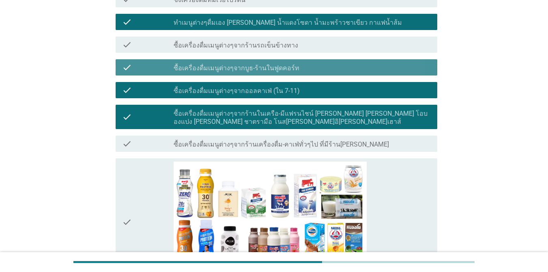
click at [337, 62] on div "check_box_outline_blank ซื้อเครื่องดื่มเมนูต่างๆจากบูธ-ร้านในฟูดคอร์ท" at bounding box center [301, 67] width 257 height 10
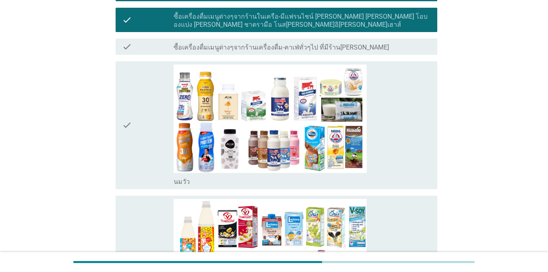
scroll to position [324, 0]
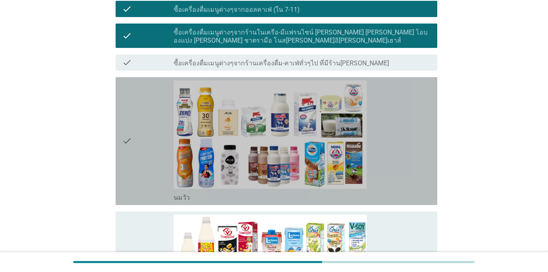
click at [390, 117] on div "check_box_outline_blank [PERSON_NAME]" at bounding box center [301, 140] width 257 height 121
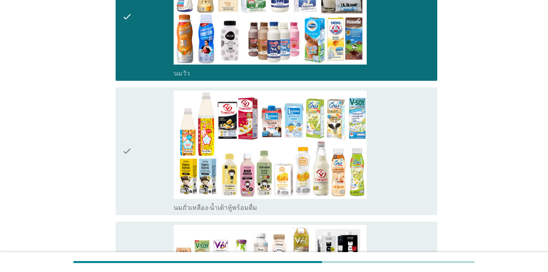
scroll to position [486, 0]
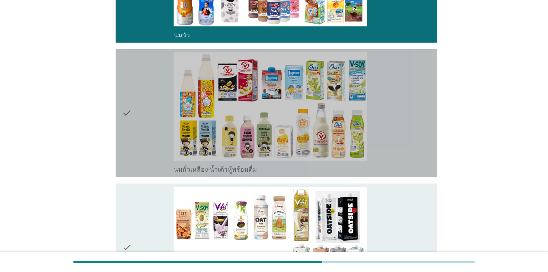
click at [390, 111] on div "check_box_outline_blank นมถั่วเหลือง-น้ำเต้าหู้พร้อมดื่ม" at bounding box center [301, 112] width 257 height 121
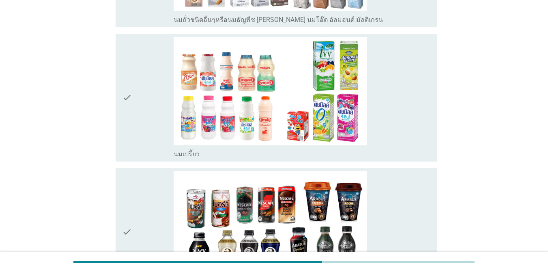
click at [390, 110] on div "check_box_outline_blank นมเปรี้ยว" at bounding box center [301, 97] width 257 height 121
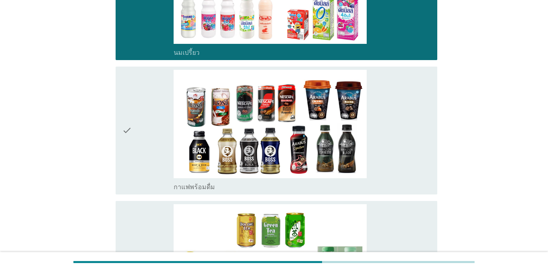
scroll to position [932, 0]
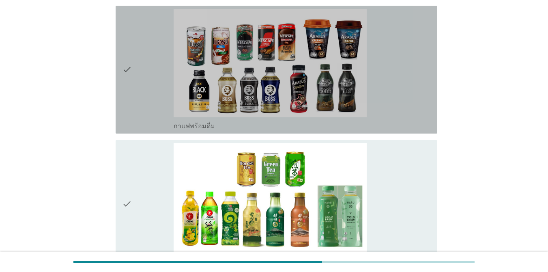
click at [391, 103] on div "check_box_outline_blank กาแฟพร้อมดื่ม" at bounding box center [301, 69] width 257 height 121
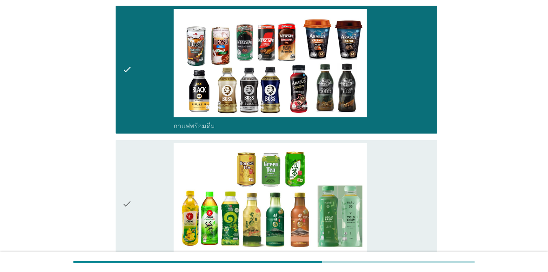
click at [390, 165] on div "check_box_outline_blank ชาพร้อมดื่ม" at bounding box center [301, 203] width 257 height 121
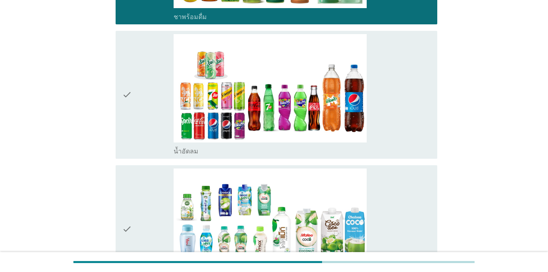
click at [399, 116] on div "check_box_outline_blank น้ำอัดลม" at bounding box center [301, 94] width 257 height 121
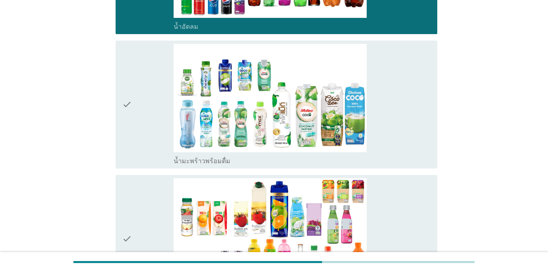
scroll to position [1378, 0]
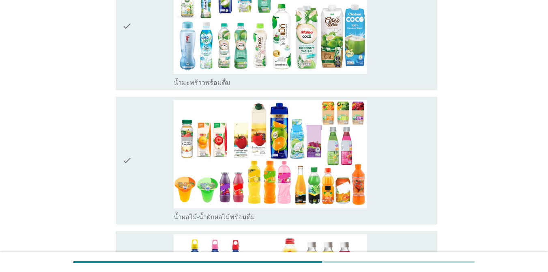
click at [399, 38] on div "check_box_outline_blank น้ำมะพร้าวพร้อมดื่ม" at bounding box center [301, 26] width 257 height 121
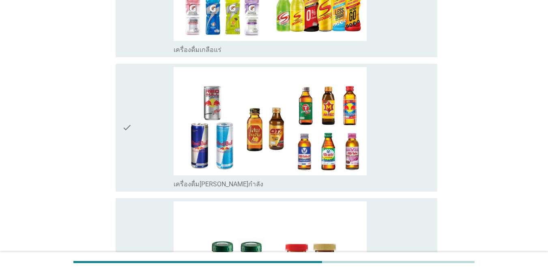
scroll to position [2027, 0]
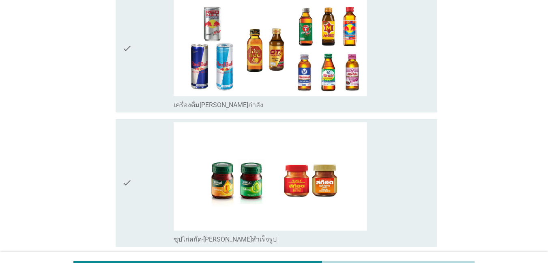
click at [399, 62] on div "check_box_outline_blank เครื่องดื่ม[PERSON_NAME]กำลัง" at bounding box center [301, 48] width 257 height 121
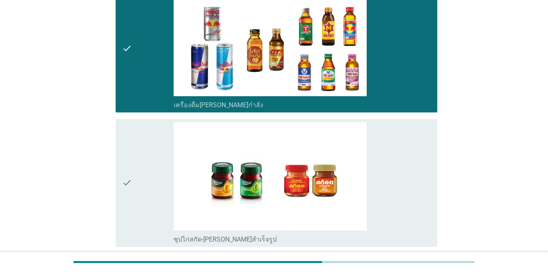
click at [399, 130] on div "check_box_outline_blank ซุปไก่สกัด-[PERSON_NAME]สำเร็จรูป" at bounding box center [301, 182] width 257 height 121
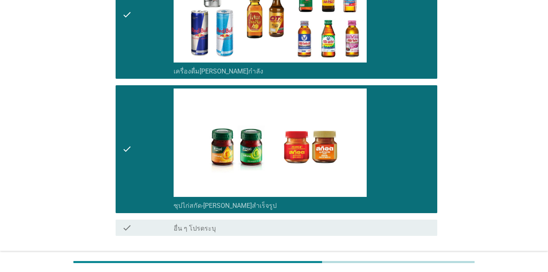
scroll to position [2104, 0]
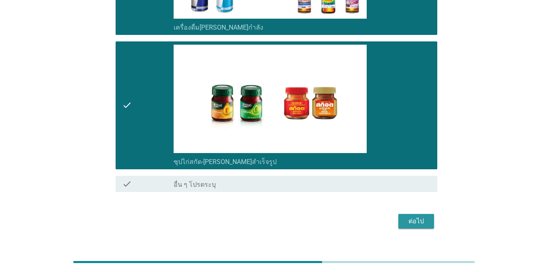
drag, startPoint x: 413, startPoint y: 207, endPoint x: 440, endPoint y: 212, distance: 28.0
click at [399, 216] on div "ต่อไป" at bounding box center [415, 221] width 23 height 10
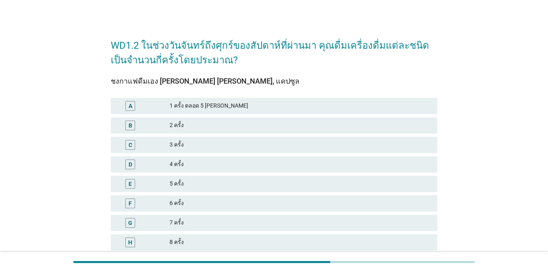
scroll to position [0, 0]
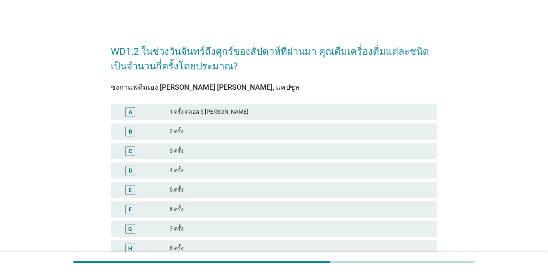
click at [222, 207] on div "6 ครั้ง" at bounding box center [299, 209] width 261 height 10
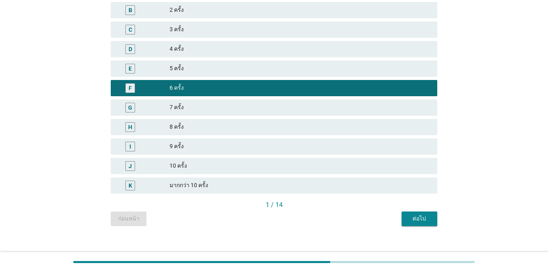
scroll to position [131, 0]
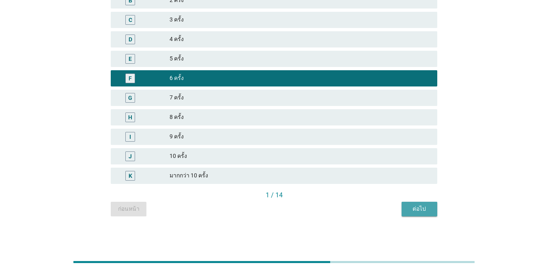
click at [399, 210] on button "ต่อไป" at bounding box center [419, 208] width 36 height 15
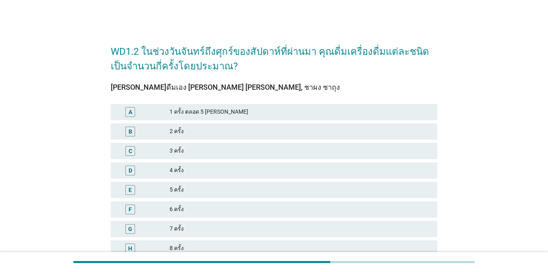
click at [178, 126] on div "B 2 ครั้ง" at bounding box center [274, 131] width 326 height 16
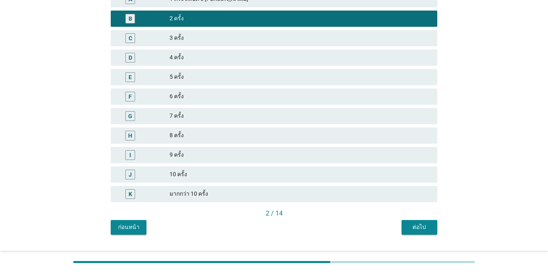
scroll to position [131, 0]
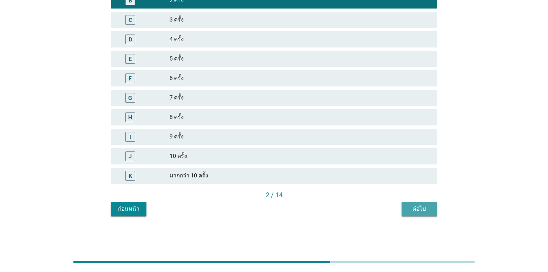
click at [399, 203] on button "ต่อไป" at bounding box center [419, 208] width 36 height 15
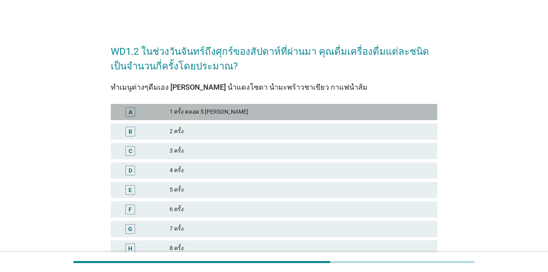
click at [266, 110] on div "1 ครั้ง ตลอด 5 [PERSON_NAME]" at bounding box center [299, 112] width 261 height 10
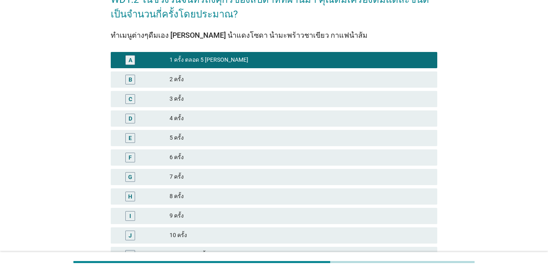
scroll to position [131, 0]
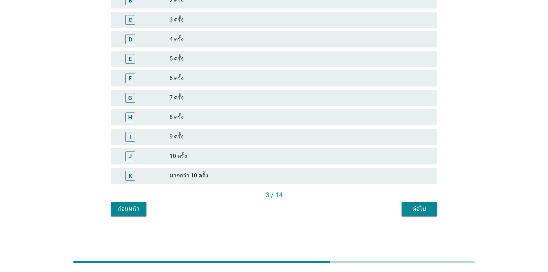
click at [399, 210] on div "ต่อไป" at bounding box center [419, 208] width 23 height 9
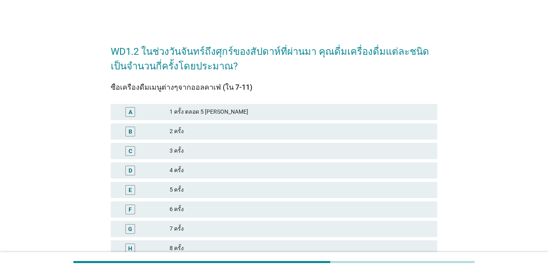
click at [204, 125] on div "B 2 ครั้ง" at bounding box center [274, 131] width 326 height 16
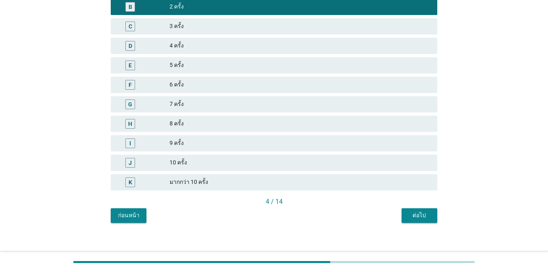
scroll to position [131, 0]
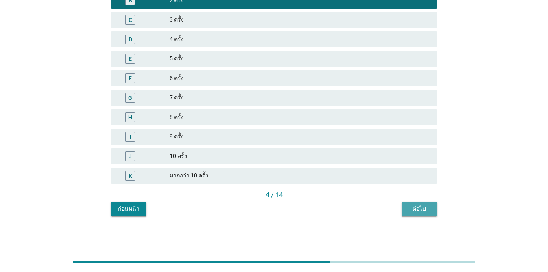
click at [399, 212] on button "ต่อไป" at bounding box center [419, 208] width 36 height 15
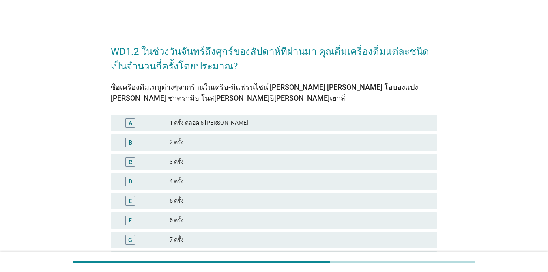
click at [263, 120] on div "1 ครั้ง ตลอด 5 [PERSON_NAME]" at bounding box center [299, 123] width 261 height 10
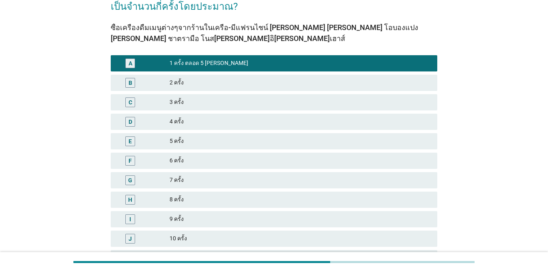
scroll to position [142, 0]
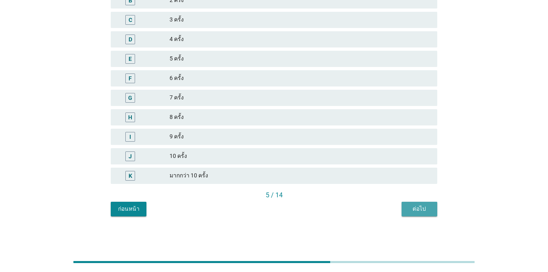
click at [399, 211] on div "ต่อไป" at bounding box center [419, 208] width 23 height 9
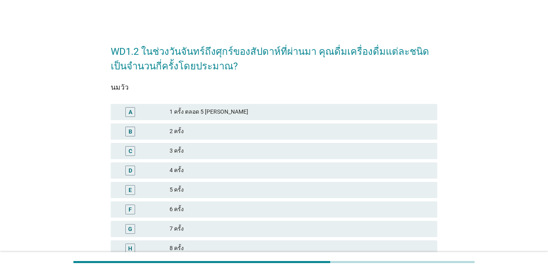
click at [207, 167] on div "4 ครั้ง" at bounding box center [299, 170] width 261 height 10
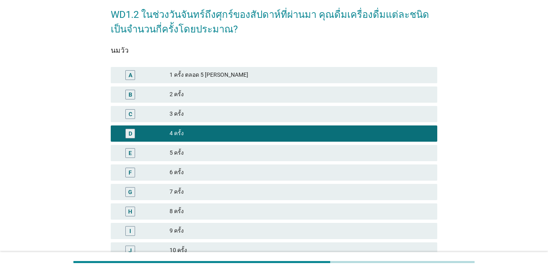
scroll to position [131, 0]
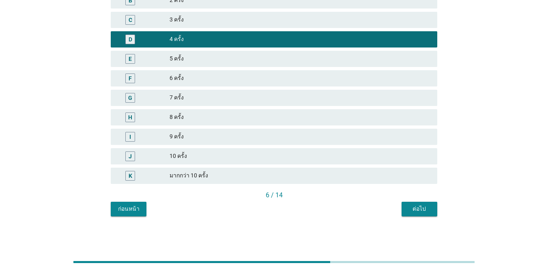
click at [399, 210] on div "ต่อไป" at bounding box center [419, 208] width 23 height 9
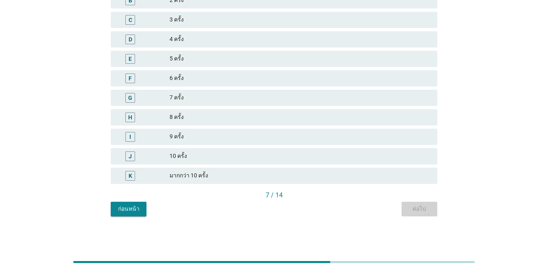
scroll to position [0, 0]
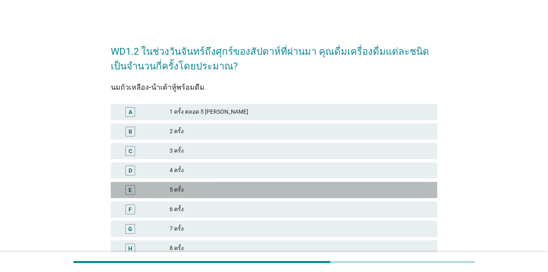
click at [188, 193] on div "5 ครั้ง" at bounding box center [299, 190] width 261 height 10
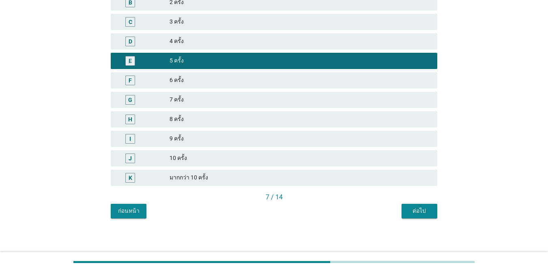
scroll to position [131, 0]
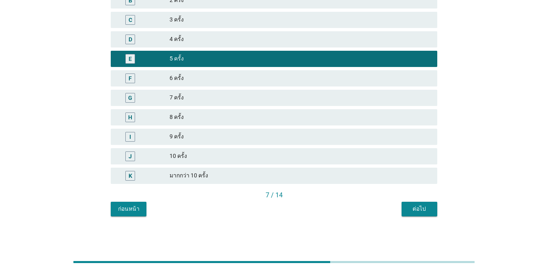
click at [399, 215] on button "ต่อไป" at bounding box center [419, 208] width 36 height 15
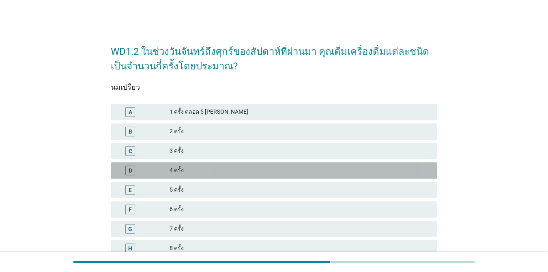
click at [203, 175] on div "D 4 ครั้ง" at bounding box center [274, 170] width 326 height 16
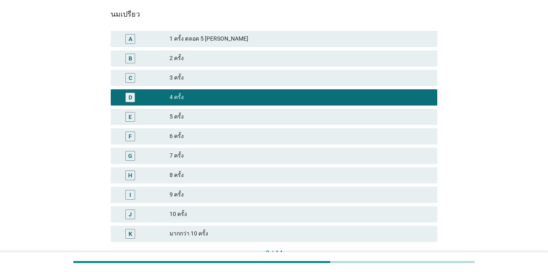
scroll to position [131, 0]
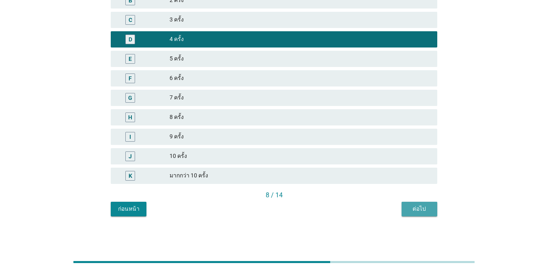
click at [399, 211] on div "ต่อไป" at bounding box center [419, 208] width 23 height 9
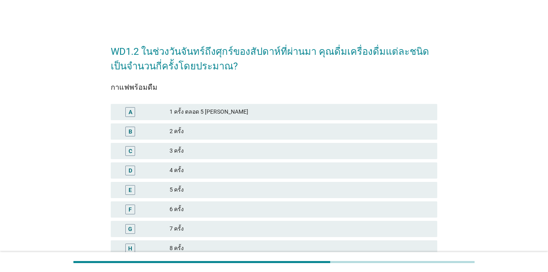
click at [185, 130] on div "2 ครั้ง" at bounding box center [299, 131] width 261 height 10
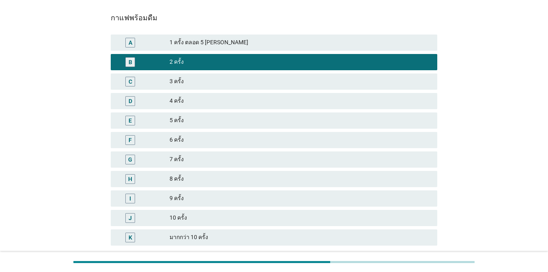
scroll to position [131, 0]
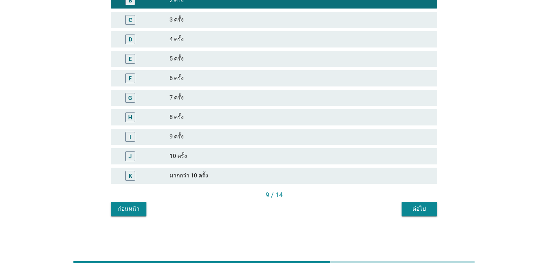
click at [399, 207] on div "ต่อไป" at bounding box center [419, 208] width 23 height 9
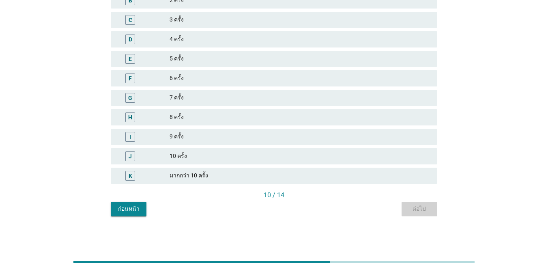
scroll to position [0, 0]
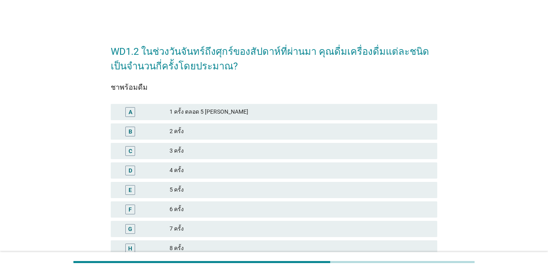
click at [187, 135] on div "2 ครั้ง" at bounding box center [299, 131] width 261 height 10
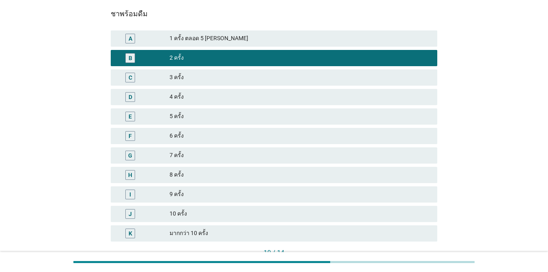
scroll to position [131, 0]
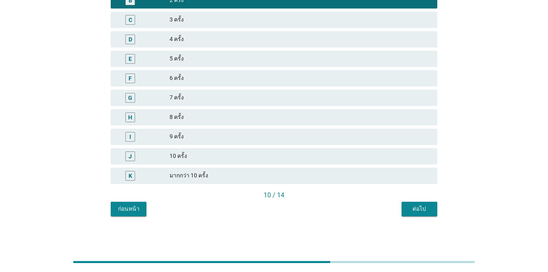
click at [399, 206] on div "ต่อไป" at bounding box center [419, 208] width 23 height 9
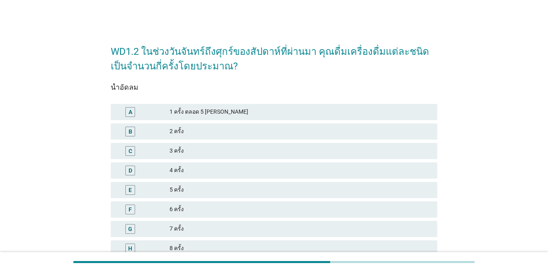
click at [194, 153] on div "3 ครั้ง" at bounding box center [299, 151] width 261 height 10
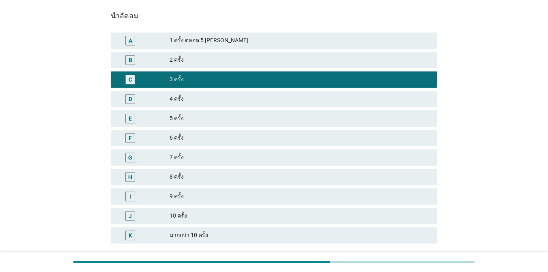
scroll to position [131, 0]
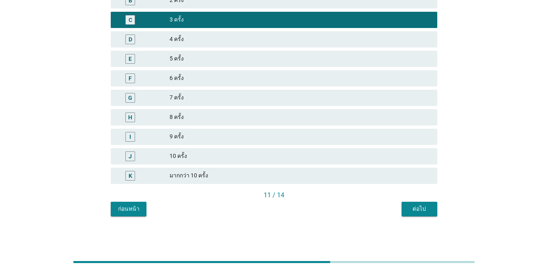
click at [399, 211] on button "ต่อไป" at bounding box center [419, 208] width 36 height 15
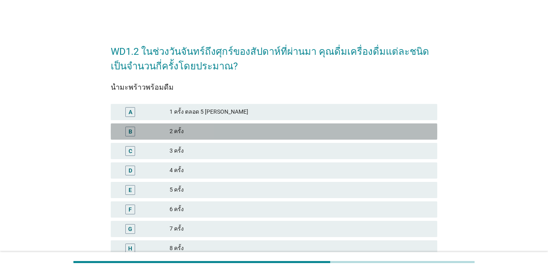
click at [180, 132] on div "2 ครั้ง" at bounding box center [299, 131] width 261 height 10
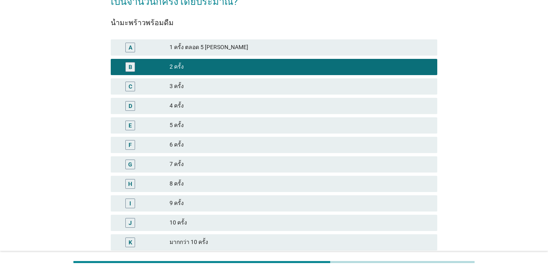
scroll to position [122, 0]
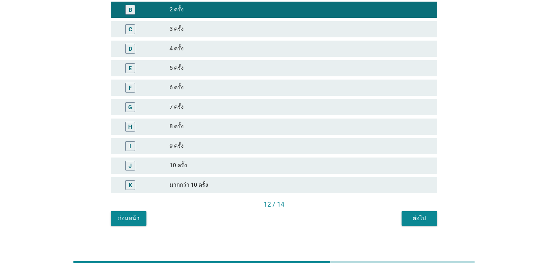
click at [399, 220] on div "ต่อไป" at bounding box center [419, 218] width 23 height 9
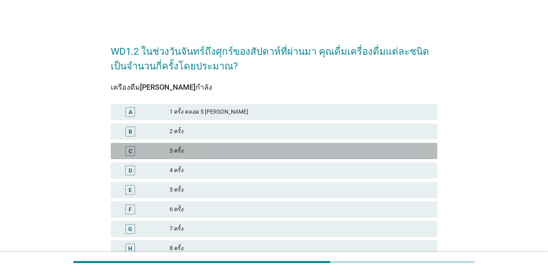
click at [192, 152] on div "3 ครั้ง" at bounding box center [299, 151] width 261 height 10
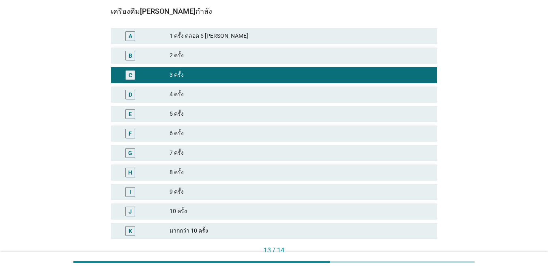
scroll to position [131, 0]
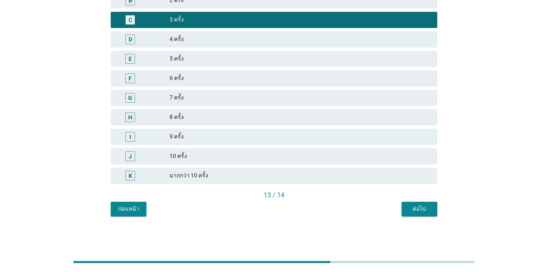
click at [399, 205] on div "ต่อไป" at bounding box center [419, 208] width 23 height 9
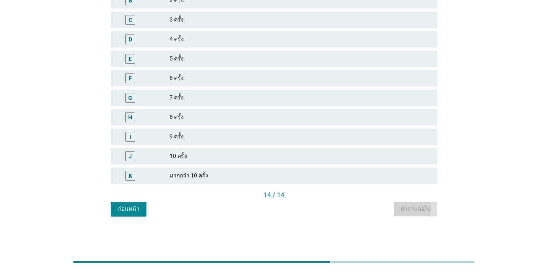
scroll to position [0, 0]
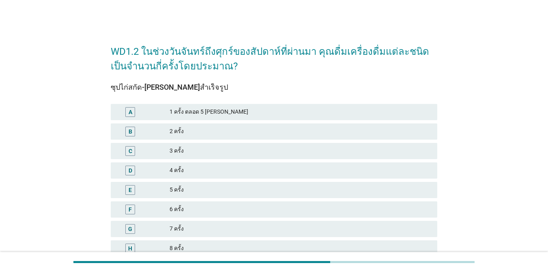
click at [203, 129] on div "2 ครั้ง" at bounding box center [299, 131] width 261 height 10
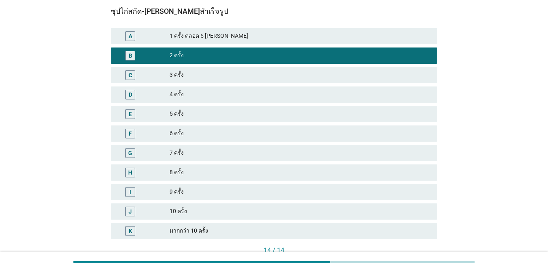
scroll to position [131, 0]
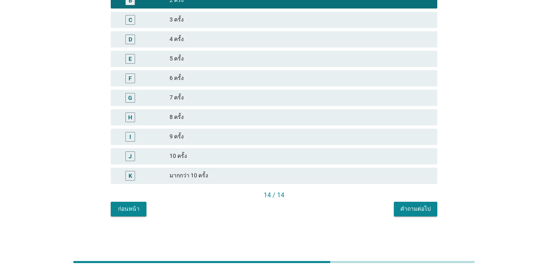
click at [399, 214] on button "คำถามต่อไป" at bounding box center [415, 208] width 43 height 15
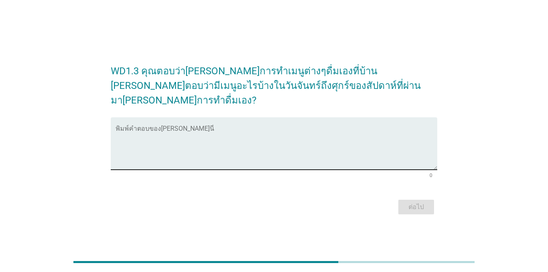
click at [155, 127] on textarea "พิมพ์คำตอบของคุณ ที่นี่" at bounding box center [276, 148] width 321 height 43
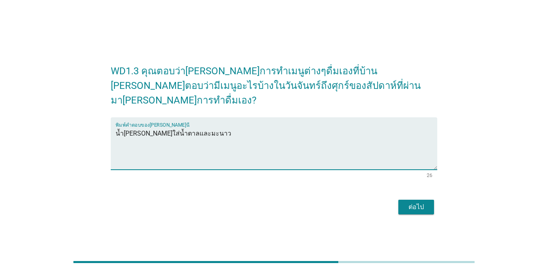
type textarea "น้ำ[PERSON_NAME]ใส่น้ำตาลและมะนาว"
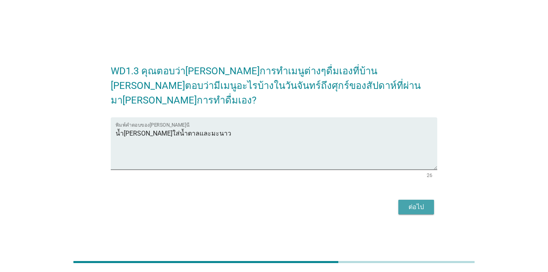
click at [399, 199] on button "ต่อไป" at bounding box center [416, 206] width 36 height 15
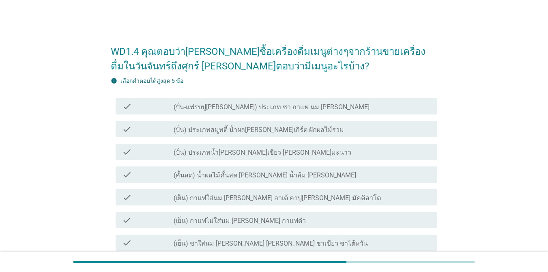
click at [278, 219] on div "check_box_outline_blank (เย็น) กาแฟไม่ใส่นม [PERSON_NAME] กาแฟดำ" at bounding box center [301, 220] width 257 height 10
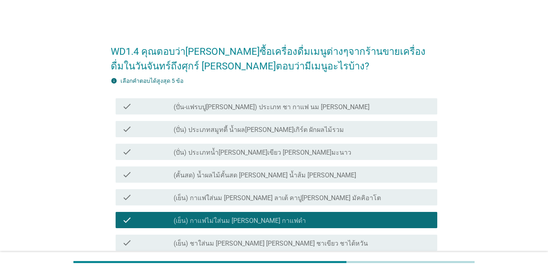
scroll to position [122, 0]
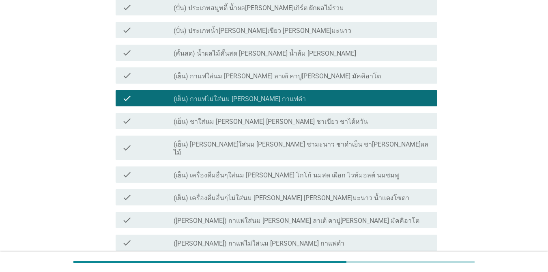
click at [350, 119] on div "check_box_outline_blank (เย็น) ชาใส่นม [PERSON_NAME] [PERSON_NAME] ชาเขียว ชาไต…" at bounding box center [301, 121] width 257 height 10
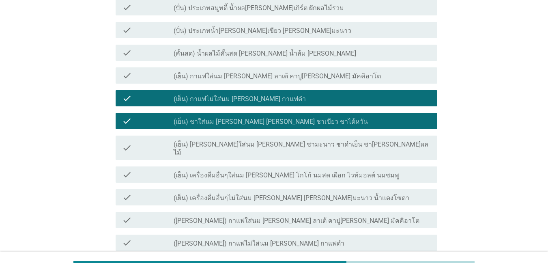
click at [345, 215] on div "check_box_outline_blank ([PERSON_NAME]) กาแฟใส่นม [PERSON_NAME] ลาเต้ คาปู[PERS…" at bounding box center [301, 220] width 257 height 10
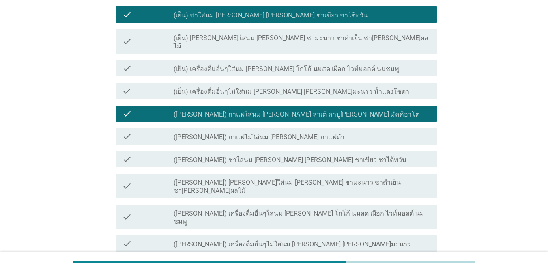
scroll to position [243, 0]
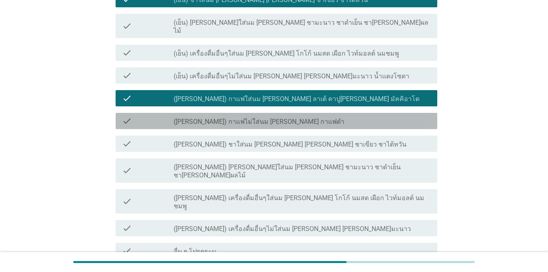
click at [327, 116] on div "check_box_outline_blank ([PERSON_NAME]) กาแฟไม่ใส่นม [PERSON_NAME] กาแฟดำ" at bounding box center [301, 121] width 257 height 10
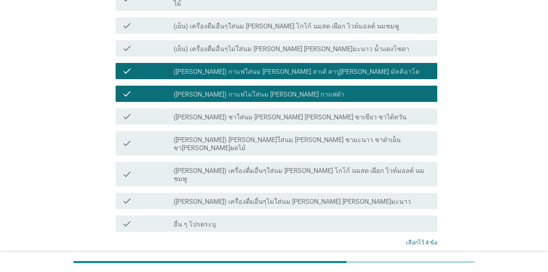
scroll to position [312, 0]
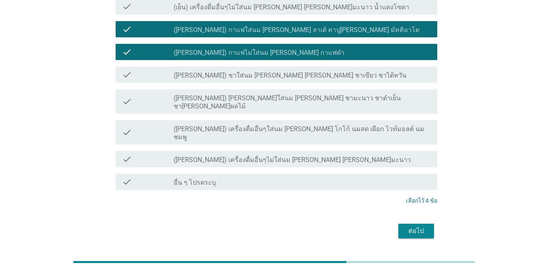
click at [399, 226] on div "ต่อไป" at bounding box center [415, 231] width 23 height 10
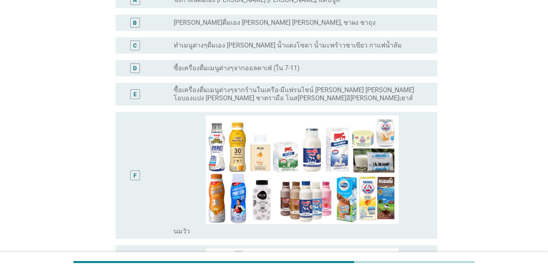
scroll to position [0, 0]
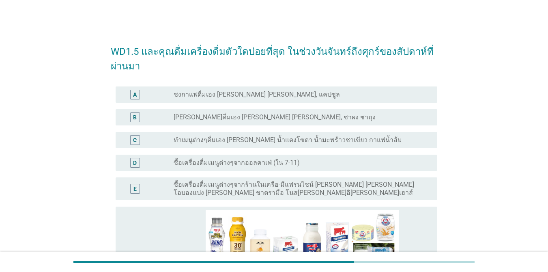
click at [246, 95] on label "ชงกาแฟดื่มเอง [PERSON_NAME] [PERSON_NAME], แคปซูล" at bounding box center [256, 94] width 166 height 8
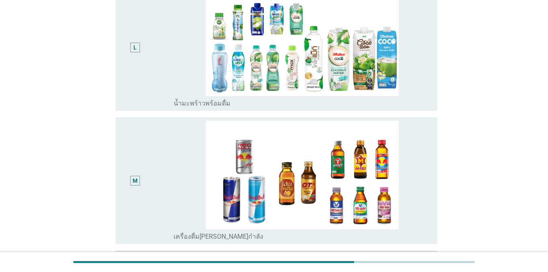
scroll to position [1252, 0]
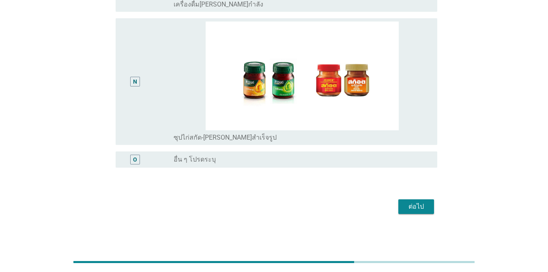
click at [399, 205] on div "ต่อไป" at bounding box center [415, 206] width 23 height 10
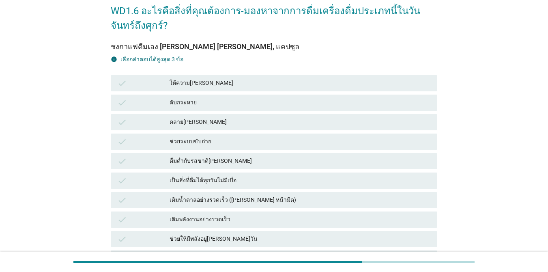
scroll to position [203, 0]
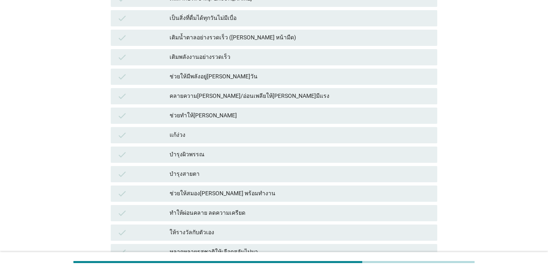
click at [268, 193] on div "ช่วยให้สมอง[PERSON_NAME] พร้อมทำงาน" at bounding box center [299, 193] width 261 height 10
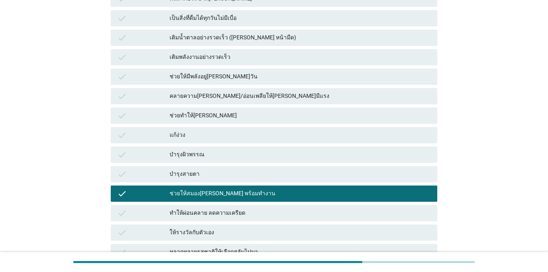
click at [314, 137] on div "แก้ง่วง" at bounding box center [299, 135] width 261 height 10
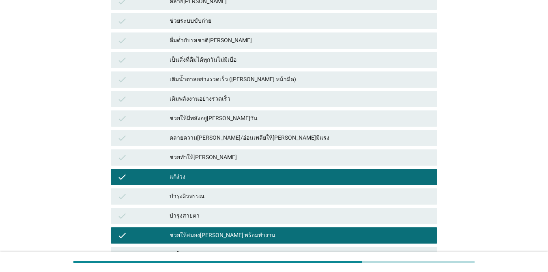
scroll to position [162, 0]
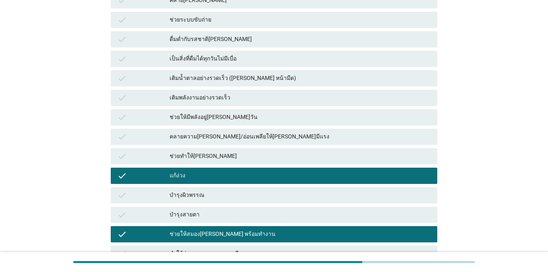
click at [284, 112] on div "ช่วยให้มีพลังอยู่[PERSON_NAME]วัน" at bounding box center [299, 117] width 261 height 10
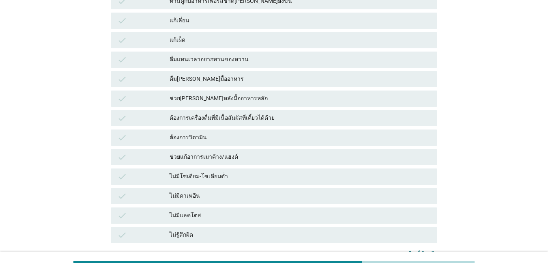
scroll to position [582, 0]
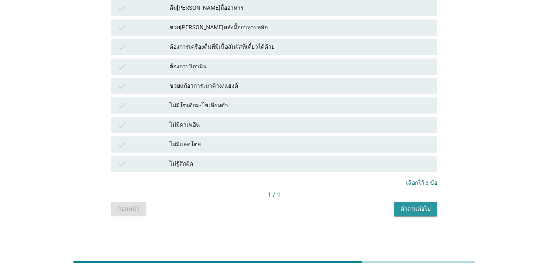
drag, startPoint x: 432, startPoint y: 210, endPoint x: 451, endPoint y: 209, distance: 18.6
click at [399, 210] on button "คำถามต่อไป" at bounding box center [415, 208] width 43 height 15
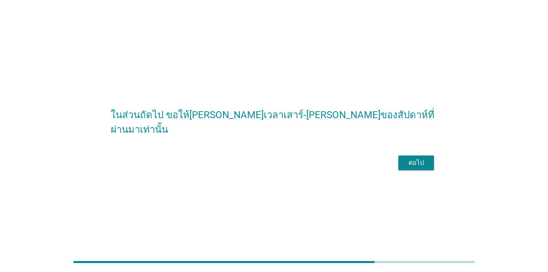
click at [399, 167] on div "ต่อไป" at bounding box center [415, 163] width 23 height 10
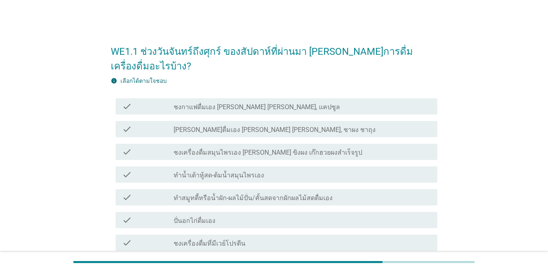
click at [266, 103] on label "ชงกาแฟดื่มเอง [PERSON_NAME] [PERSON_NAME], แคปซูล" at bounding box center [256, 107] width 166 height 8
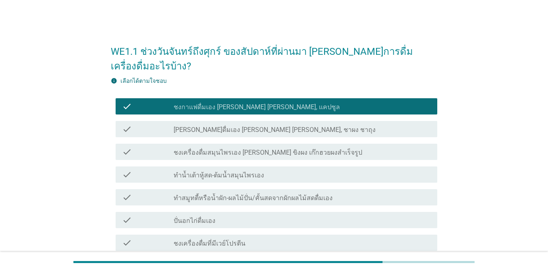
click at [261, 126] on label "[PERSON_NAME]ดื่มเอง [PERSON_NAME] [PERSON_NAME], ชาผง ชาถุง" at bounding box center [274, 130] width 202 height 8
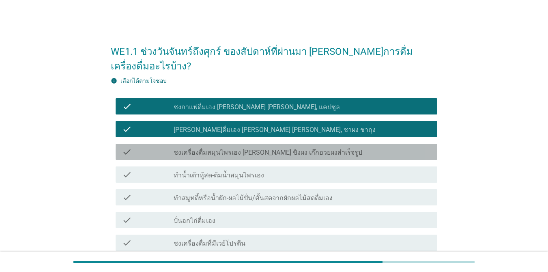
click at [320, 147] on div "check_box_outline_blank ชงเครื่องดื่มสมุนไพรเอง [PERSON_NAME] ขิงผง เก๊กฮวยผงสำ…" at bounding box center [301, 152] width 257 height 10
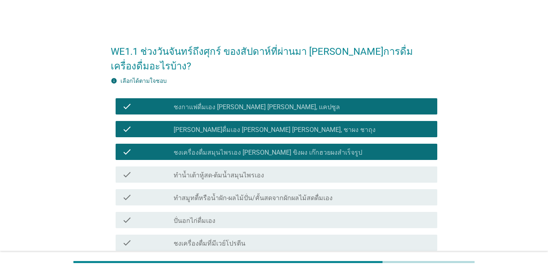
scroll to position [238, 0]
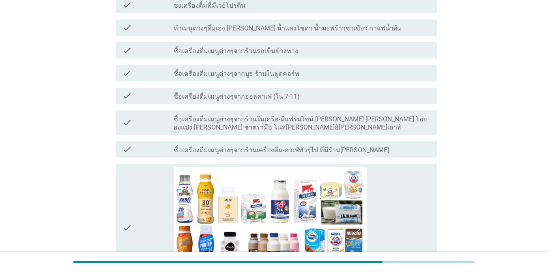
click at [274, 92] on label "ซื้อเครื่องดื่มเมนูต่างๆจากออลคาเฟ่ (ใน 7-11)" at bounding box center [236, 96] width 126 height 8
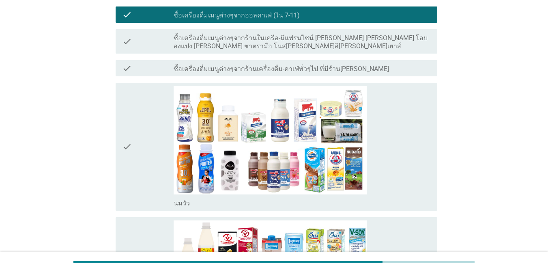
click at [377, 116] on div "check_box_outline_blank [PERSON_NAME]" at bounding box center [301, 146] width 257 height 121
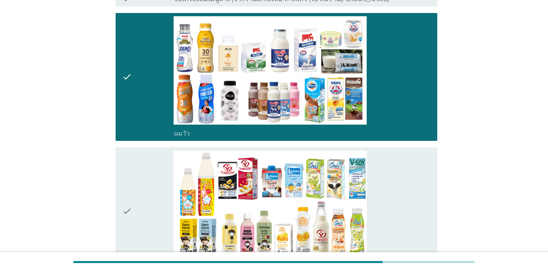
scroll to position [440, 0]
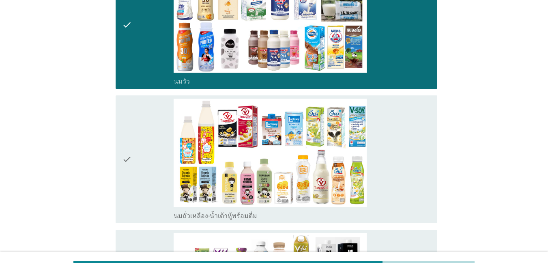
click at [399, 131] on div "check_box_outline_blank นมถั่วเหลือง-น้ำเต้าหู้พร้อมดื่ม" at bounding box center [301, 158] width 257 height 121
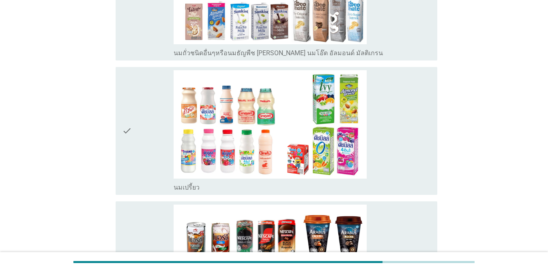
scroll to position [805, 0]
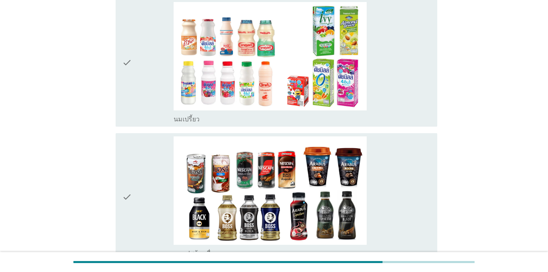
click at [399, 90] on div "check_box_outline_blank นมเปรี้ยว" at bounding box center [301, 62] width 257 height 121
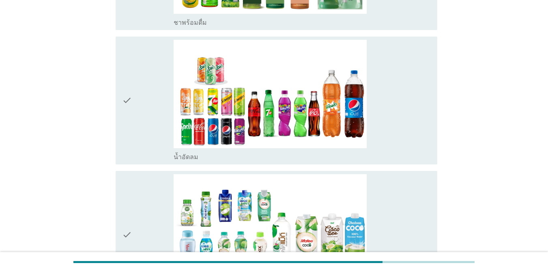
click at [399, 89] on div "check_box_outline_blank น้ำอัดลม" at bounding box center [301, 100] width 257 height 121
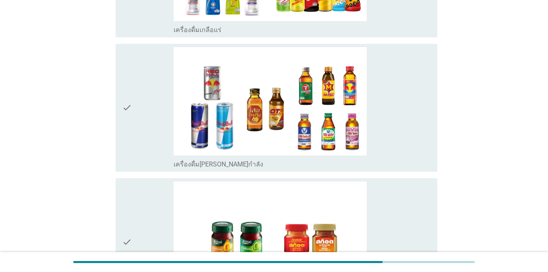
scroll to position [1980, 0]
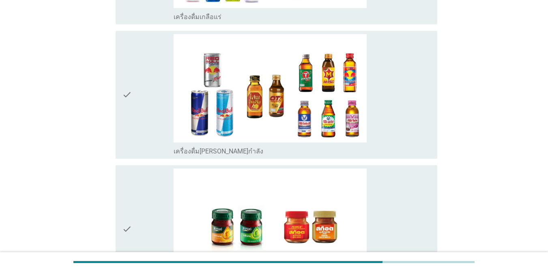
click at [399, 101] on div "check_box_outline_blank เครื่องดื่ม[PERSON_NAME]กำลัง" at bounding box center [301, 94] width 257 height 121
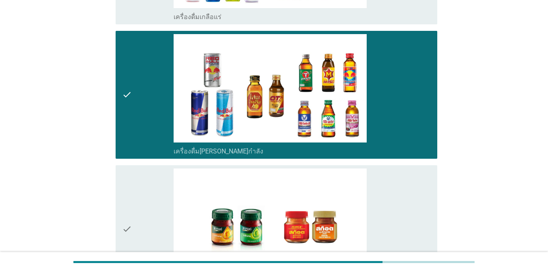
click at [399, 202] on div "check_box_outline_blank ซุปไก่สกัด-[PERSON_NAME]สำเร็จรูป" at bounding box center [301, 228] width 257 height 121
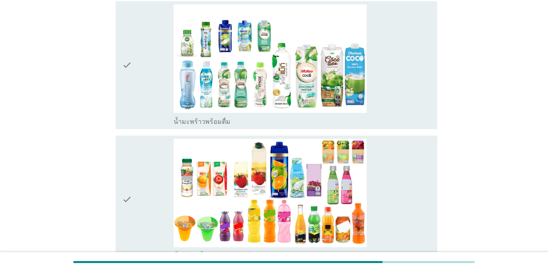
scroll to position [1332, 0]
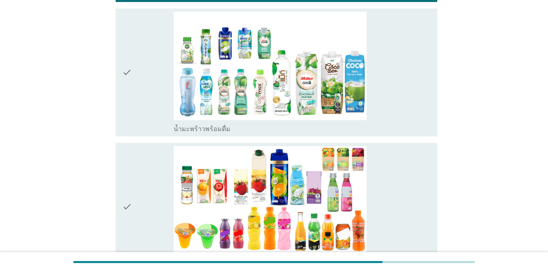
click at [399, 191] on div "check_box_outline_blank น้ำผลไม้-น้ำผักผลไม้พร้อมดื่ม" at bounding box center [301, 206] width 257 height 121
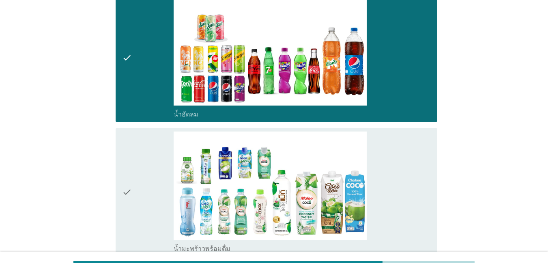
click at [399, 191] on div "check_box_outline_blank น้ำมะพร้าวพร้อมดื่ม" at bounding box center [301, 191] width 257 height 121
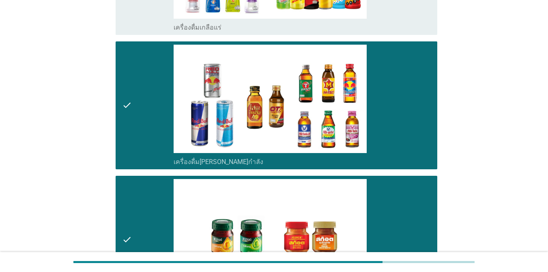
scroll to position [2104, 0]
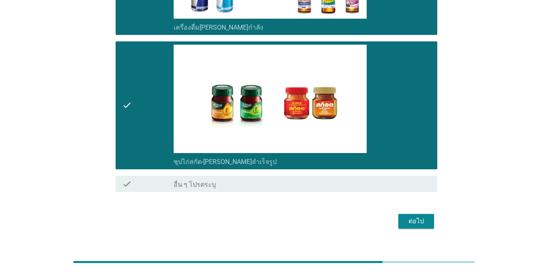
click at [399, 216] on div "ต่อไป" at bounding box center [415, 221] width 23 height 10
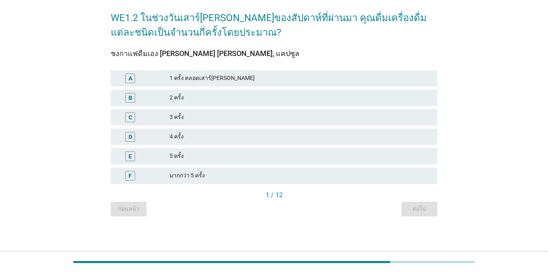
scroll to position [0, 0]
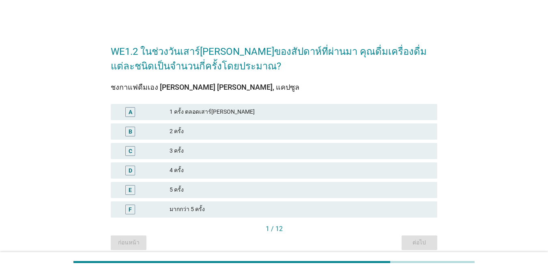
click at [224, 133] on div "2 ครั้ง" at bounding box center [299, 131] width 261 height 10
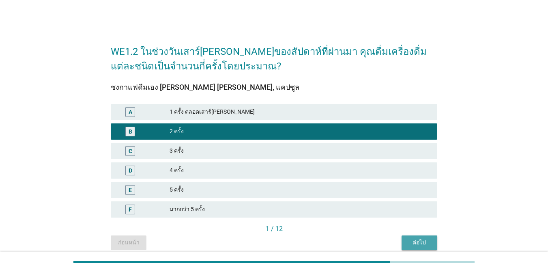
click at [399, 238] on button "ต่อไป" at bounding box center [419, 242] width 36 height 15
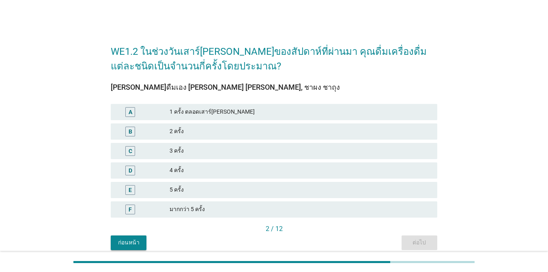
click at [196, 111] on div "1 ครั้ง ตลอดเสาร์[PERSON_NAME]" at bounding box center [299, 112] width 261 height 10
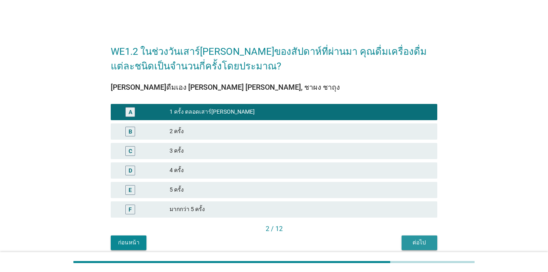
click at [399, 243] on div "ต่อไป" at bounding box center [419, 242] width 23 height 9
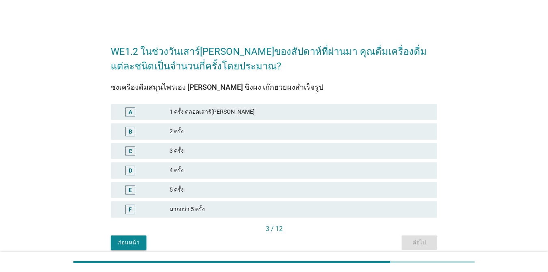
click at [259, 111] on div "1 ครั้ง ตลอดเสาร์[PERSON_NAME]" at bounding box center [299, 112] width 261 height 10
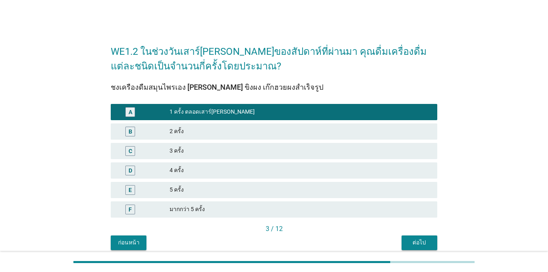
click at [399, 239] on div "ต่อไป" at bounding box center [419, 242] width 23 height 9
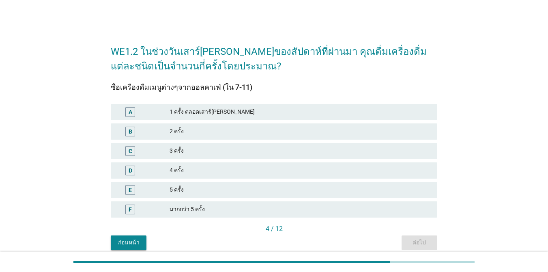
click at [323, 111] on div "1 ครั้ง ตลอดเสาร์[PERSON_NAME]" at bounding box center [299, 112] width 261 height 10
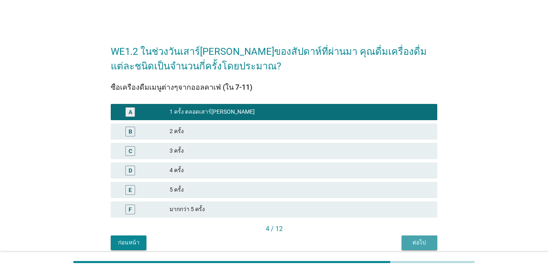
click at [399, 241] on div "ต่อไป" at bounding box center [419, 242] width 23 height 9
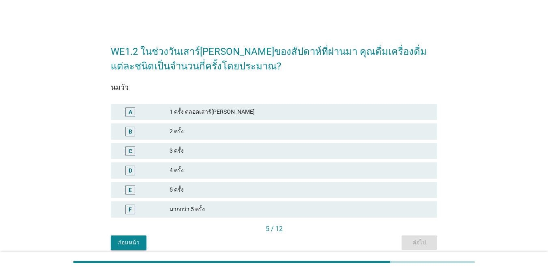
click at [245, 116] on div "1 ครั้ง ตลอดเสาร์[PERSON_NAME]" at bounding box center [299, 112] width 261 height 10
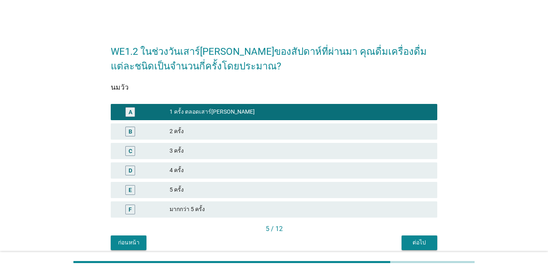
click at [399, 241] on div "ต่อไป" at bounding box center [419, 242] width 23 height 9
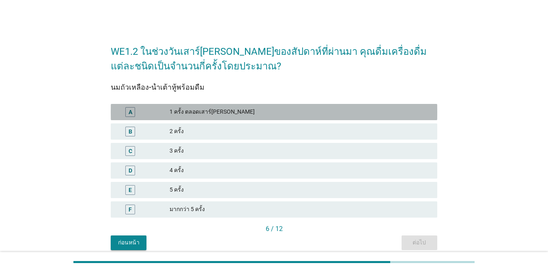
click at [239, 112] on div "1 ครั้ง ตลอดเสาร์[PERSON_NAME]" at bounding box center [299, 112] width 261 height 10
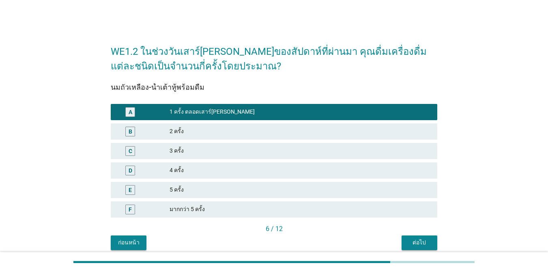
click at [399, 238] on div "ต่อไป" at bounding box center [419, 242] width 23 height 9
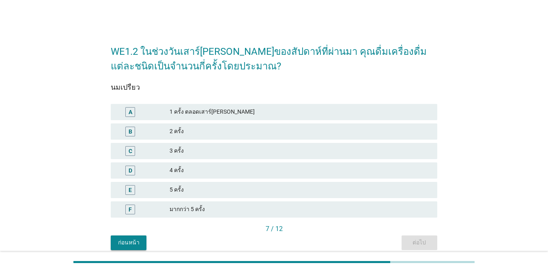
click at [210, 108] on div "1 ครั้ง ตลอดเสาร์[PERSON_NAME]" at bounding box center [299, 112] width 261 height 10
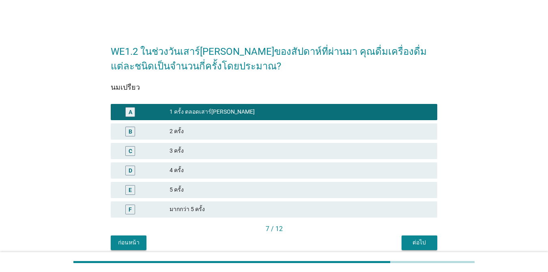
click at [399, 241] on div "ต่อไป" at bounding box center [419, 242] width 23 height 9
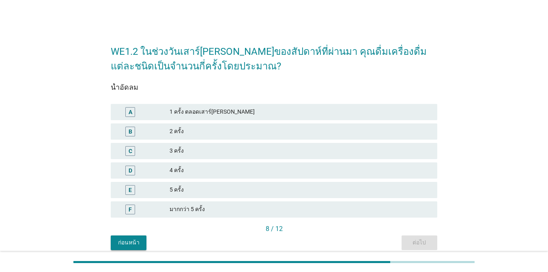
click at [243, 111] on div "1 ครั้ง ตลอดเสาร์[PERSON_NAME]" at bounding box center [299, 112] width 261 height 10
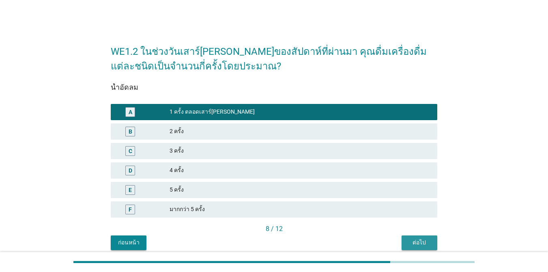
click at [399, 238] on div "ต่อไป" at bounding box center [419, 242] width 23 height 9
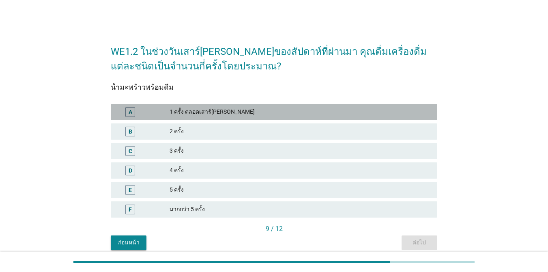
click at [236, 112] on div "1 ครั้ง ตลอดเสาร์[PERSON_NAME]" at bounding box center [299, 112] width 261 height 10
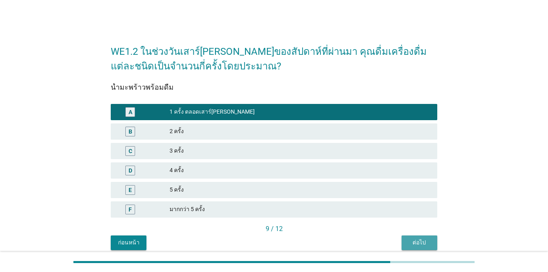
click at [399, 240] on div "ต่อไป" at bounding box center [419, 242] width 23 height 9
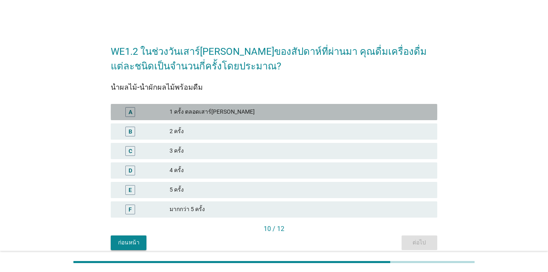
click at [240, 109] on div "1 ครั้ง ตลอดเสาร์[PERSON_NAME]" at bounding box center [299, 112] width 261 height 10
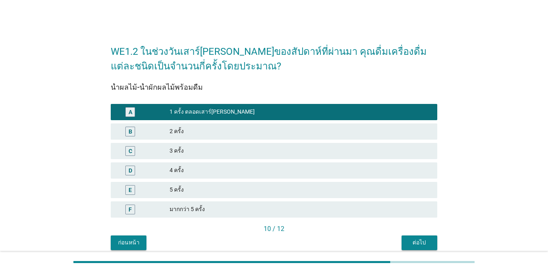
click at [399, 240] on div "ต่อไป" at bounding box center [419, 242] width 23 height 9
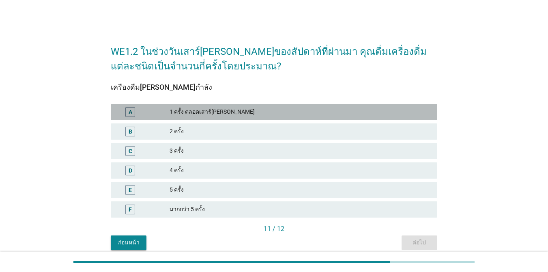
click at [259, 110] on div "1 ครั้ง ตลอดเสาร์[PERSON_NAME]" at bounding box center [299, 112] width 261 height 10
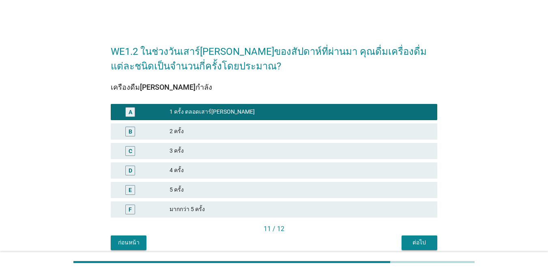
click at [399, 239] on div "ต่อไป" at bounding box center [419, 242] width 23 height 9
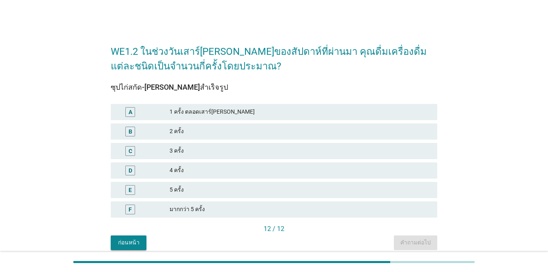
click at [264, 109] on div "1 ครั้ง ตลอดเสาร์[PERSON_NAME]" at bounding box center [299, 112] width 261 height 10
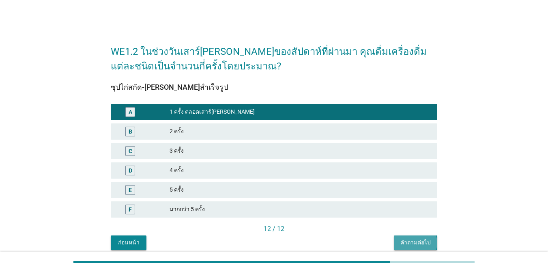
click at [399, 240] on button "คำถามต่อไป" at bounding box center [415, 242] width 43 height 15
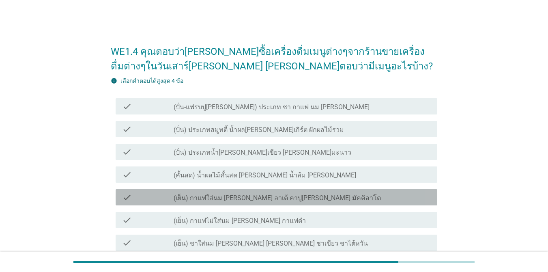
click at [310, 194] on div "check_box_outline_blank (เย็น) กาแฟใส่นม [PERSON_NAME] ลาเต้ คาปู[PERSON_NAME] …" at bounding box center [301, 197] width 257 height 10
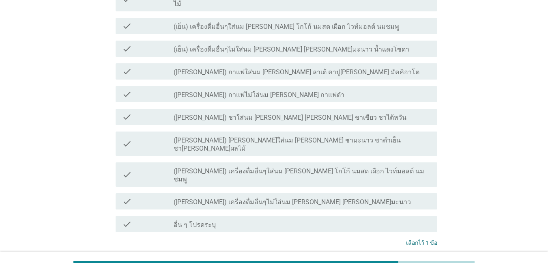
scroll to position [272, 0]
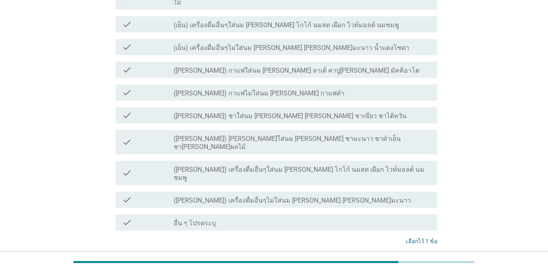
click at [399, 265] on div "ต่อไป" at bounding box center [415, 271] width 23 height 10
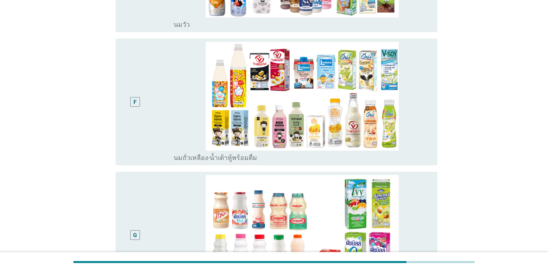
scroll to position [0, 0]
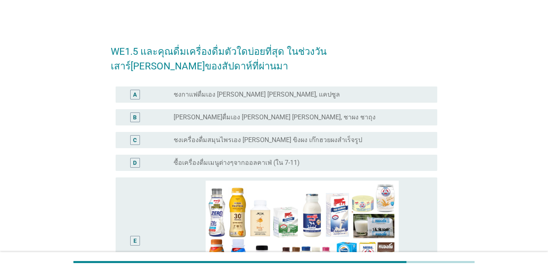
click at [304, 94] on div "radio_button_unchecked ชงกาแฟดื่มเอง [PERSON_NAME] [PERSON_NAME], แคปซูล" at bounding box center [298, 94] width 250 height 8
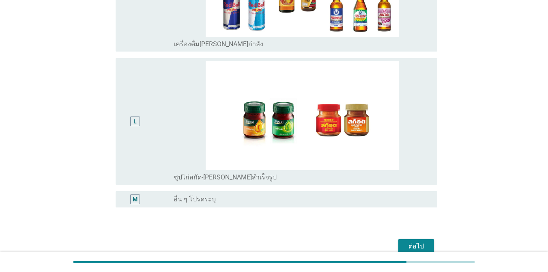
scroll to position [1089, 0]
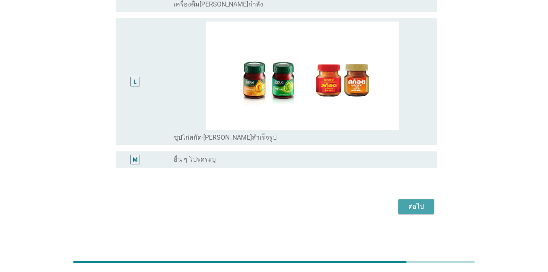
click at [399, 203] on div "ต่อไป" at bounding box center [415, 206] width 23 height 10
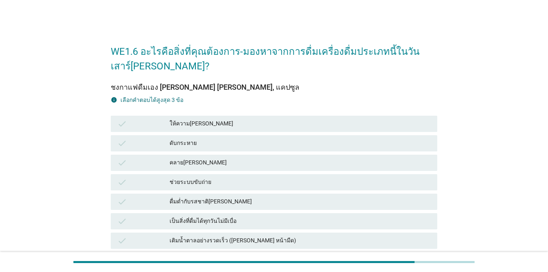
scroll to position [238, 0]
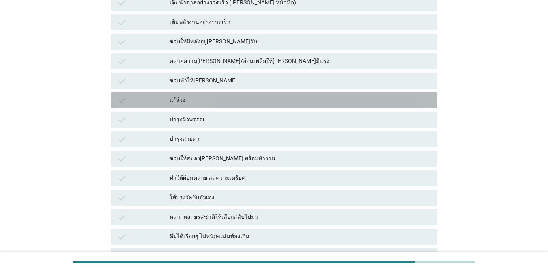
click at [261, 100] on div "แก้ง่วง" at bounding box center [299, 100] width 261 height 10
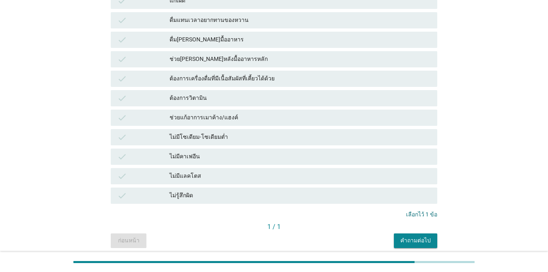
scroll to position [582, 0]
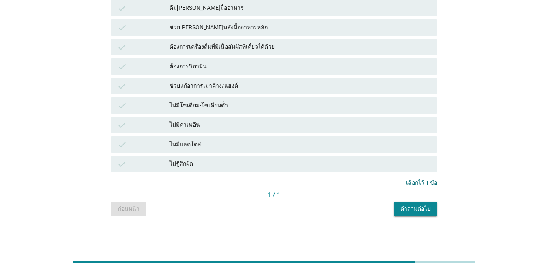
click at [296, 82] on div "ช่วยแก้อาการเมาค้าง/แฮงค์" at bounding box center [299, 86] width 261 height 10
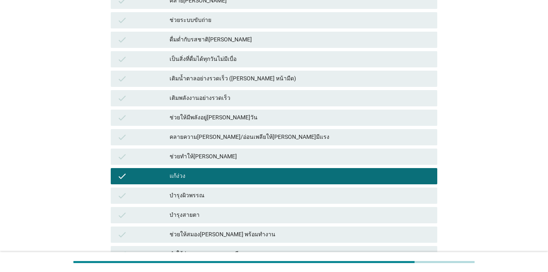
scroll to position [188, 0]
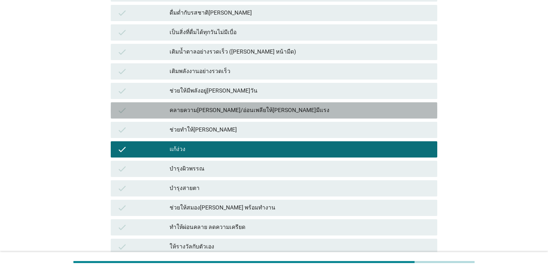
click at [335, 104] on div "check คลายความ[PERSON_NAME]/อ่อนเพลียให้[PERSON_NAME]มีแรง" at bounding box center [274, 110] width 326 height 16
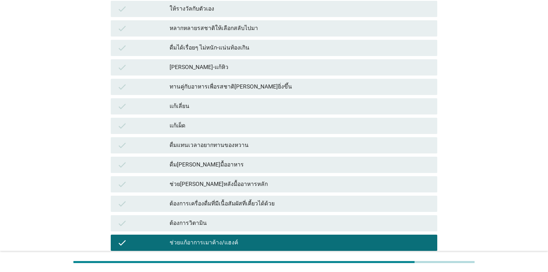
scroll to position [582, 0]
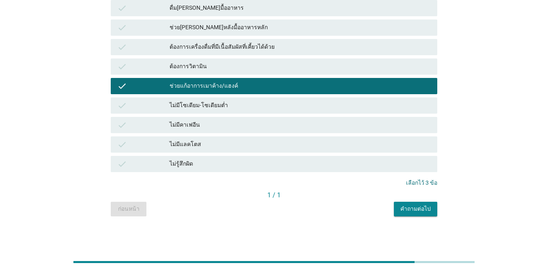
click at [399, 210] on div "คำถามต่อไป" at bounding box center [415, 208] width 30 height 9
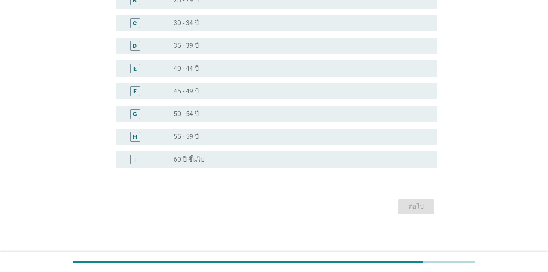
scroll to position [0, 0]
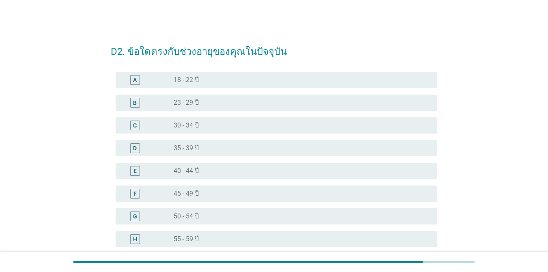
click at [261, 213] on div "radio_button_unchecked 50 - 54 ปี" at bounding box center [298, 216] width 250 height 8
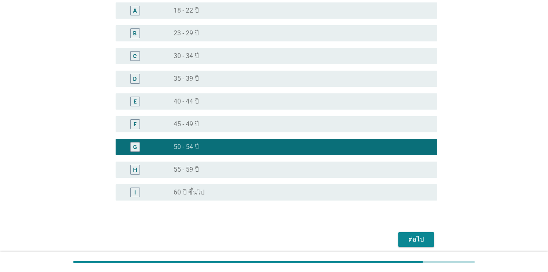
scroll to position [102, 0]
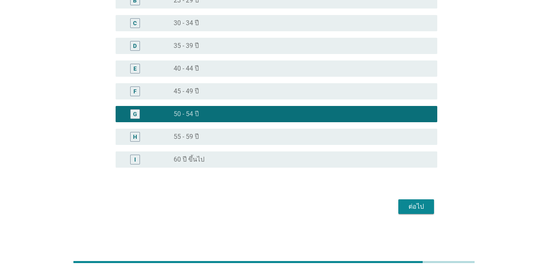
click at [399, 208] on div "ต่อไป" at bounding box center [415, 206] width 23 height 10
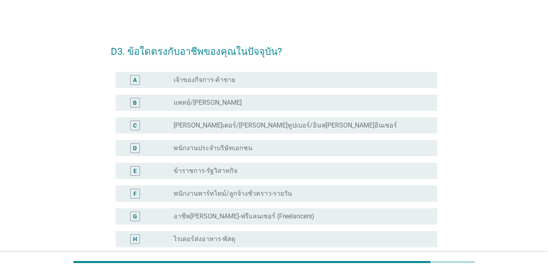
click at [285, 149] on div "radio_button_unchecked พนักงานประจำบริษัทเอกชน" at bounding box center [298, 148] width 250 height 8
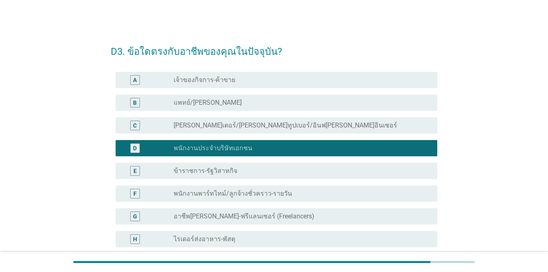
scroll to position [216, 0]
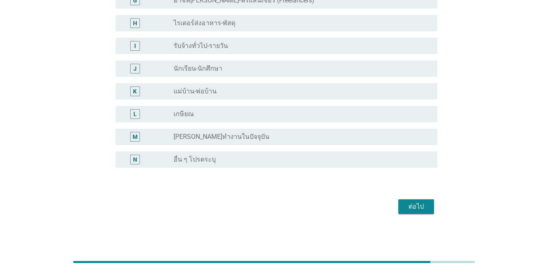
click at [399, 203] on div "ต่อไป" at bounding box center [415, 206] width 23 height 10
